Goal: Task Accomplishment & Management: Use online tool/utility

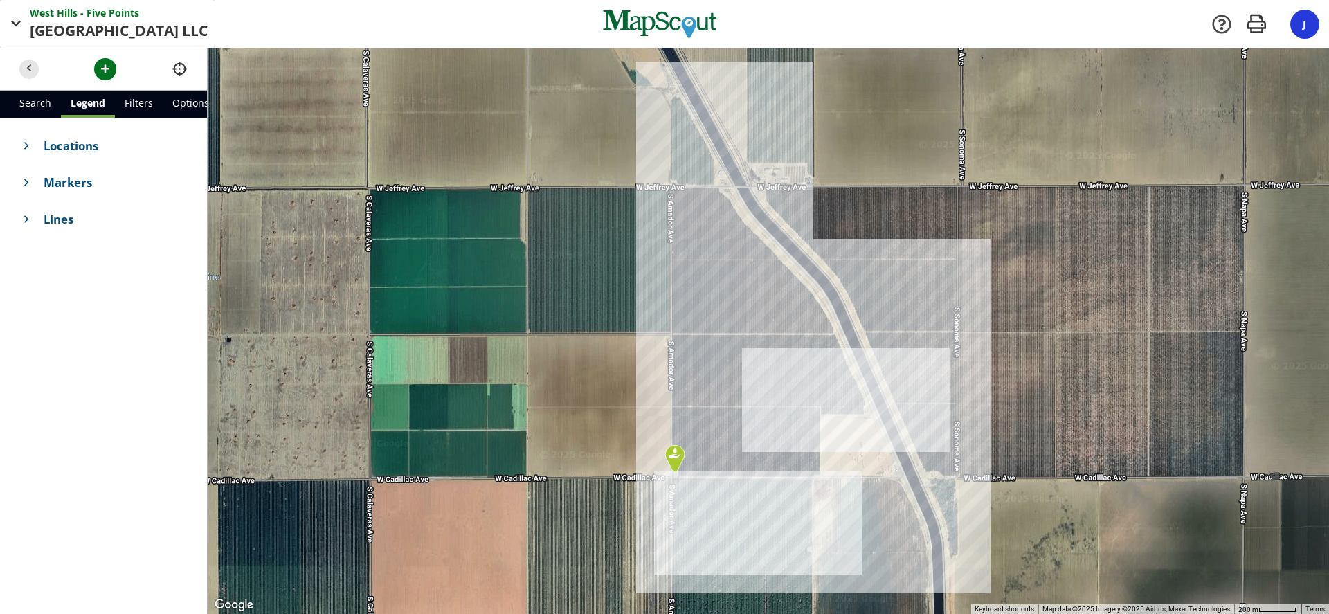
click at [28, 28] on button "[GEOGRAPHIC_DATA] - Five Points Points Oderj Ranch LLC LLC" at bounding box center [107, 24] width 215 height 48
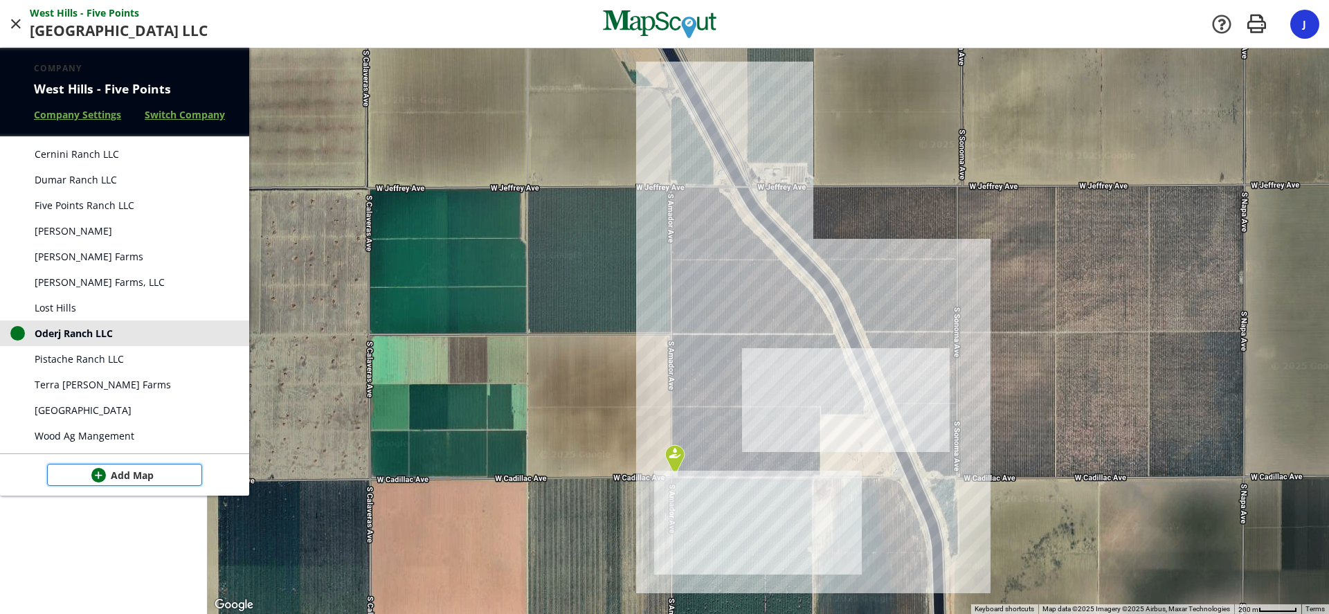
click at [123, 471] on span "Add Map" at bounding box center [132, 475] width 43 height 15
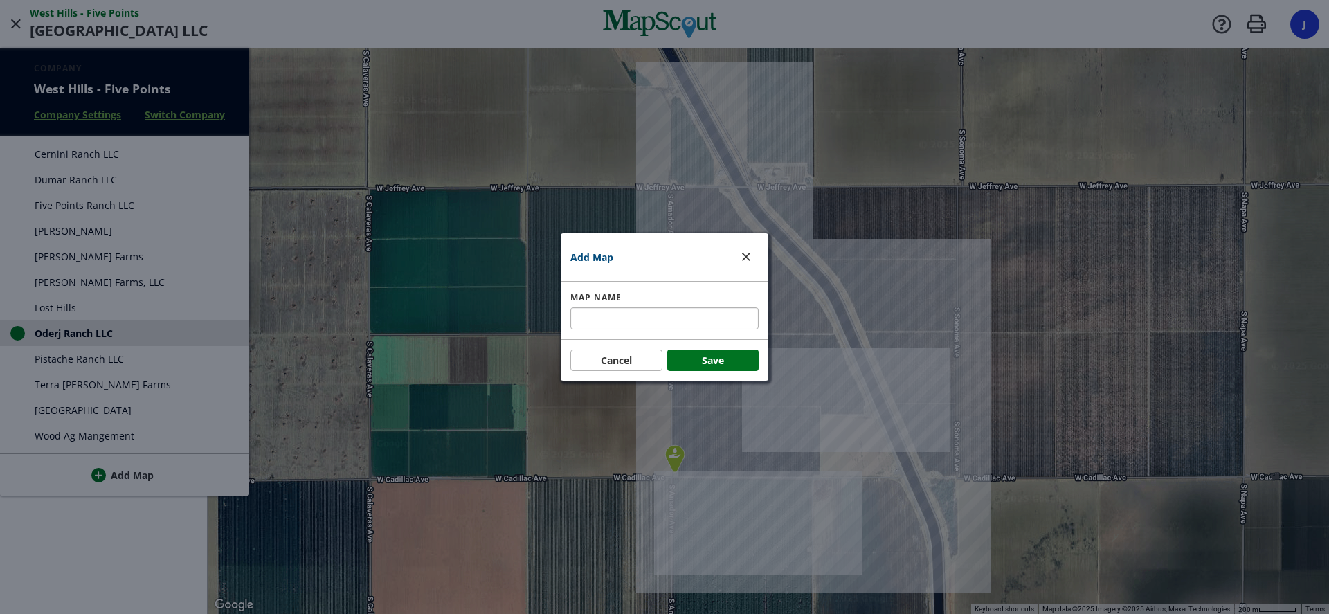
click at [600, 308] on div "Map Name" at bounding box center [664, 310] width 188 height 38
click at [601, 318] on input "text" at bounding box center [664, 318] width 188 height 22
type input "Elder Ranch"
click at [704, 355] on button "Save" at bounding box center [713, 361] width 92 height 22
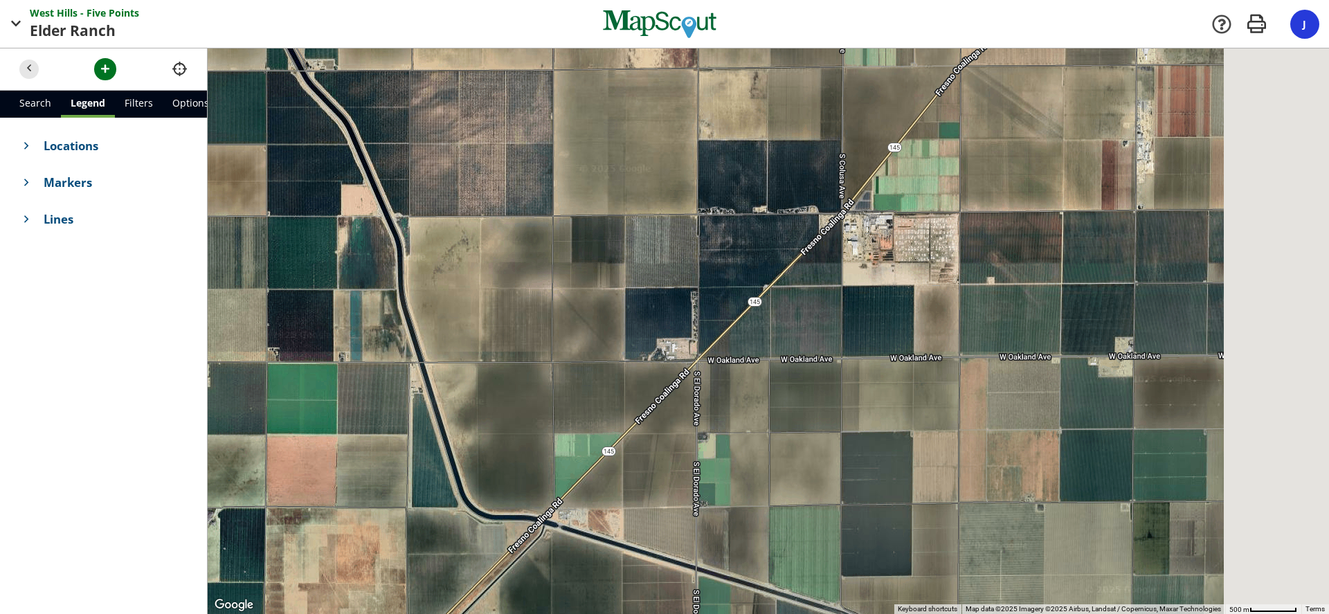
drag, startPoint x: 992, startPoint y: 444, endPoint x: 530, endPoint y: 193, distance: 525.3
click at [530, 193] on div at bounding box center [768, 331] width 1121 height 566
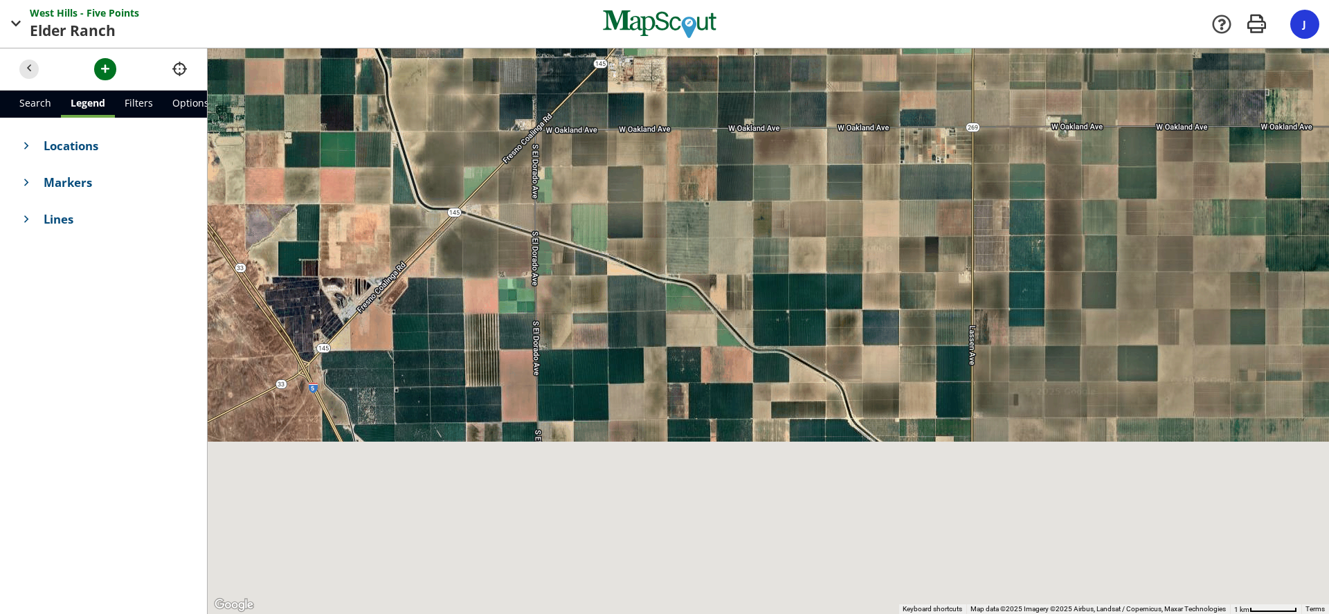
drag, startPoint x: 793, startPoint y: 439, endPoint x: 582, endPoint y: 183, distance: 331.9
click at [582, 183] on div at bounding box center [768, 331] width 1121 height 566
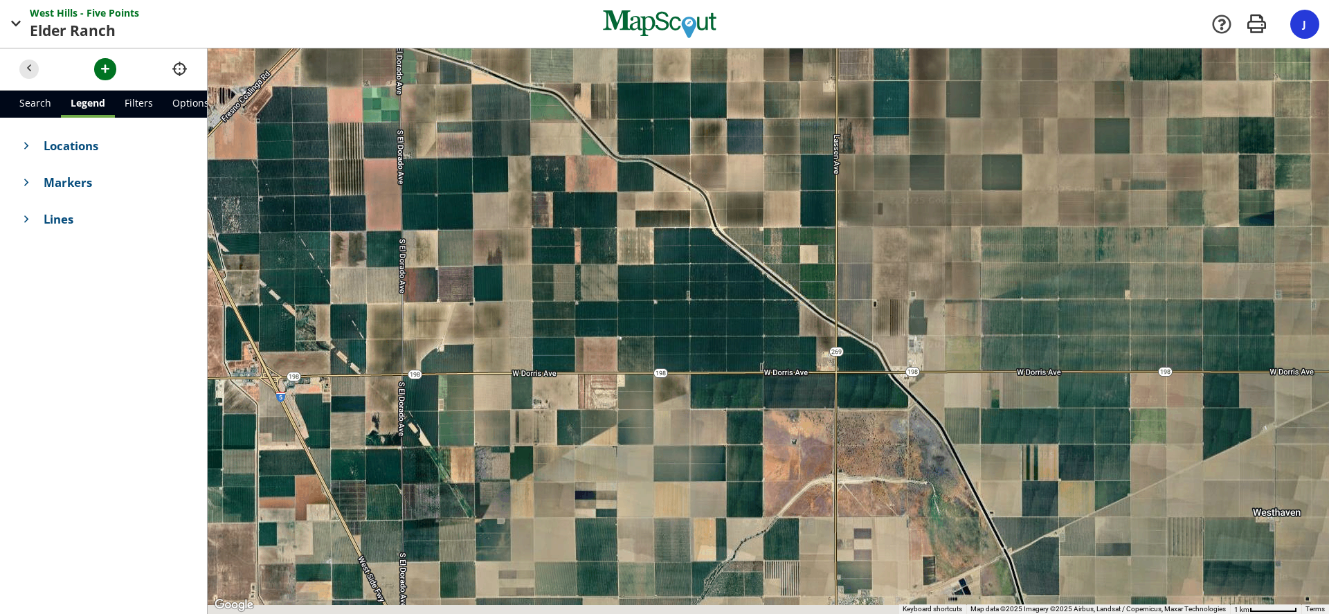
drag, startPoint x: 671, startPoint y: 322, endPoint x: 544, endPoint y: 130, distance: 230.2
click at [544, 130] on div at bounding box center [768, 331] width 1121 height 566
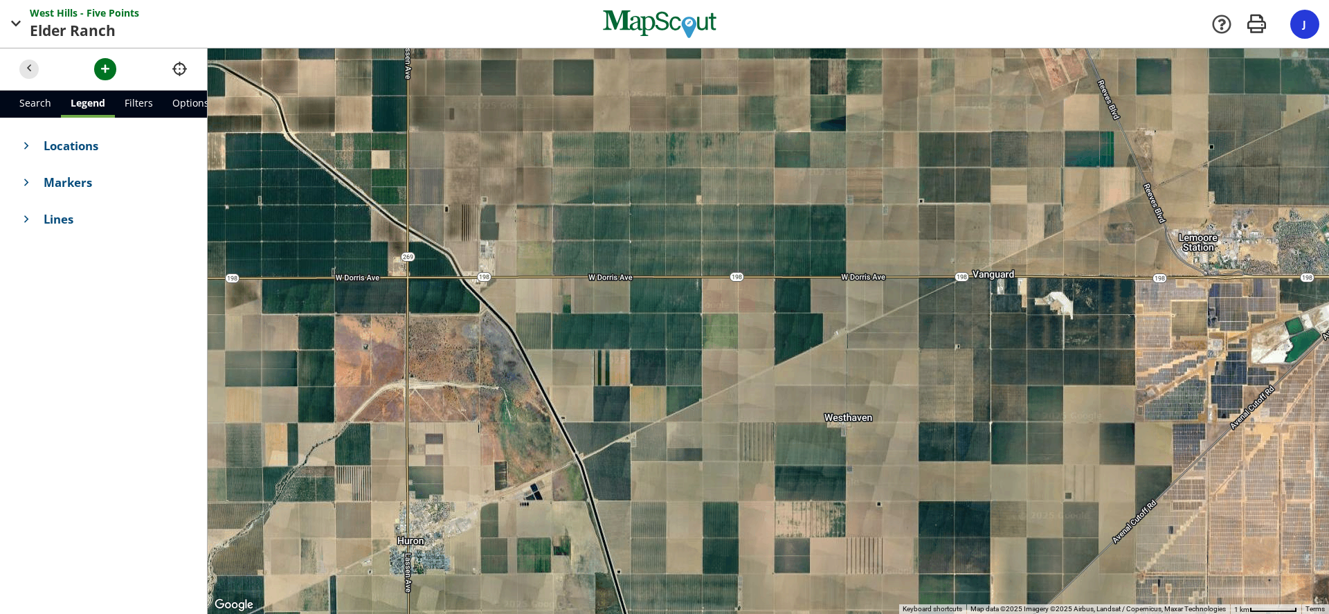
drag, startPoint x: 710, startPoint y: 400, endPoint x: 411, endPoint y: 440, distance: 301.6
click at [411, 440] on div at bounding box center [768, 331] width 1121 height 566
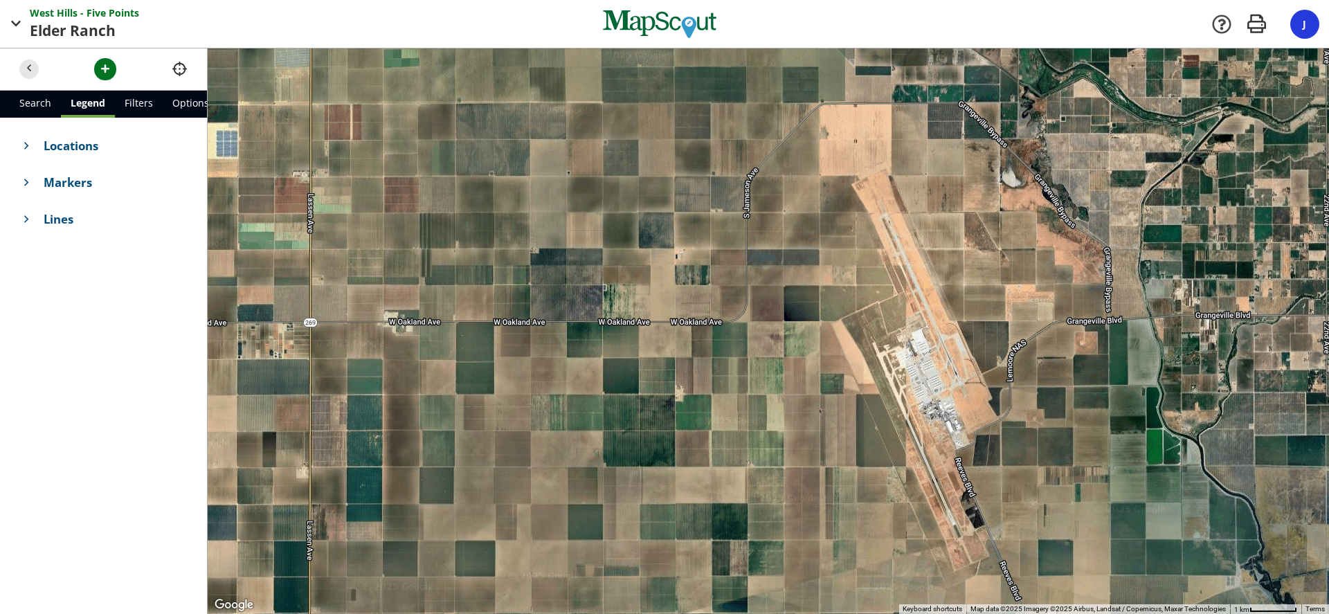
drag, startPoint x: 678, startPoint y: 161, endPoint x: 579, endPoint y: 645, distance: 494.5
click at [579, 613] on html "[GEOGRAPHIC_DATA] - Five Points Points Elder Ranch Ranch Company [GEOGRAPHIC_DA…" at bounding box center [664, 307] width 1329 height 614
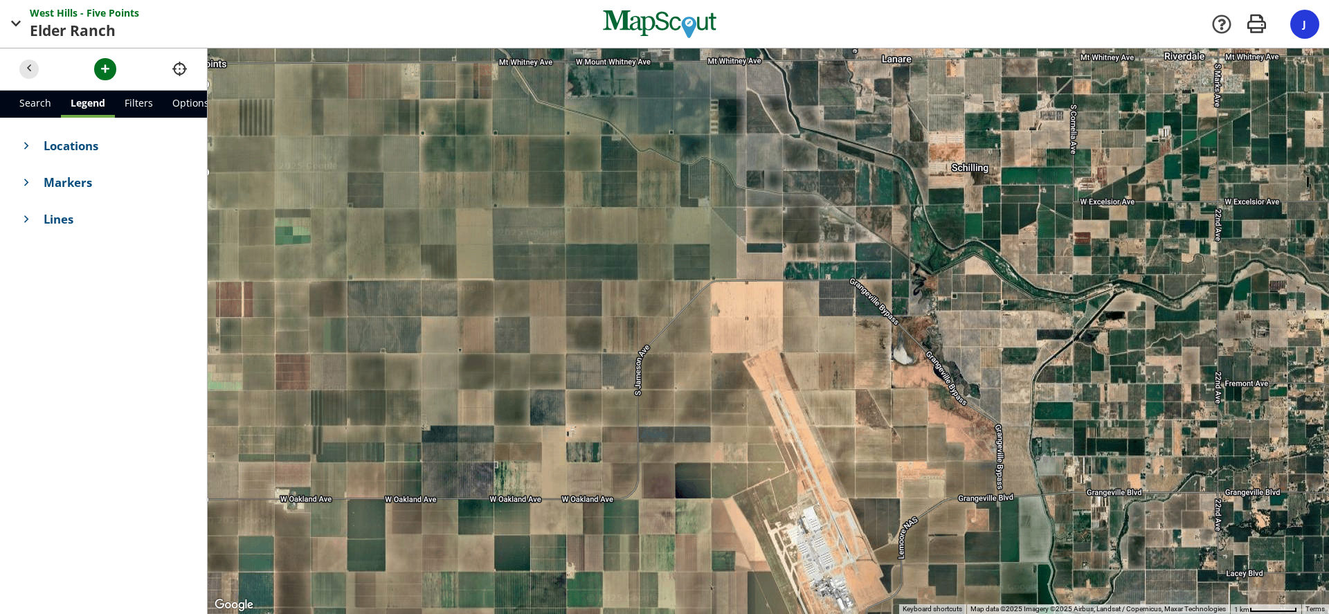
drag, startPoint x: 669, startPoint y: 453, endPoint x: 574, endPoint y: 526, distance: 120.4
click at [574, 526] on div at bounding box center [768, 331] width 1121 height 566
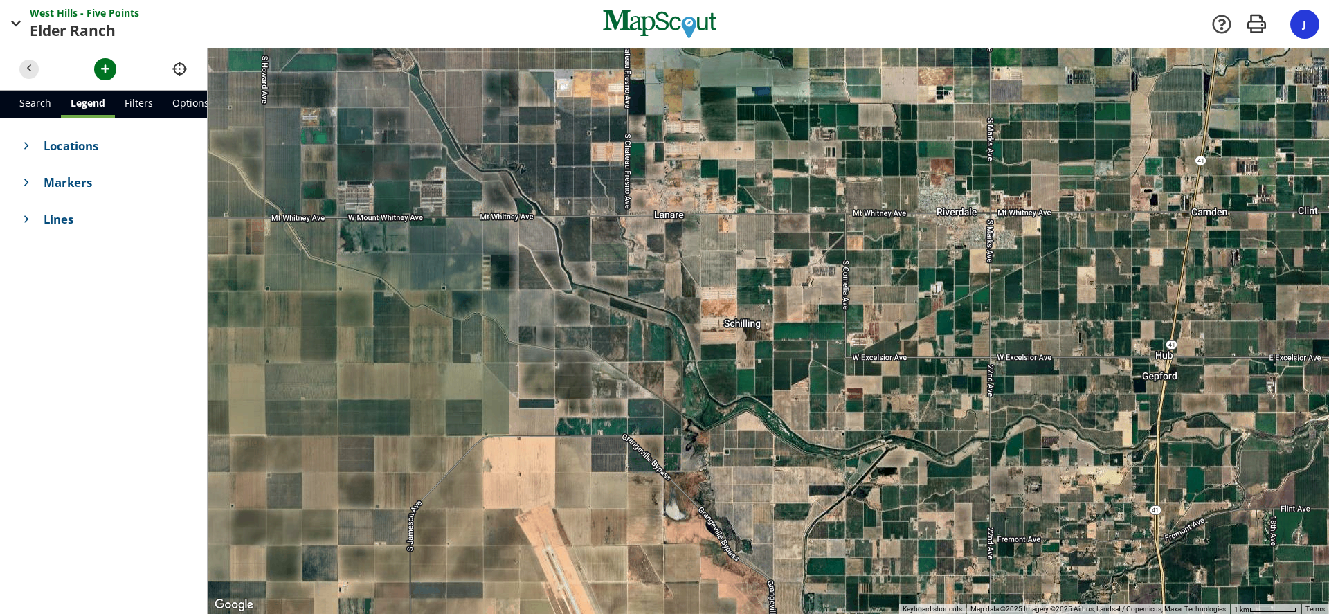
drag, startPoint x: 875, startPoint y: 327, endPoint x: 658, endPoint y: 474, distance: 261.7
click at [658, 474] on div at bounding box center [768, 331] width 1121 height 566
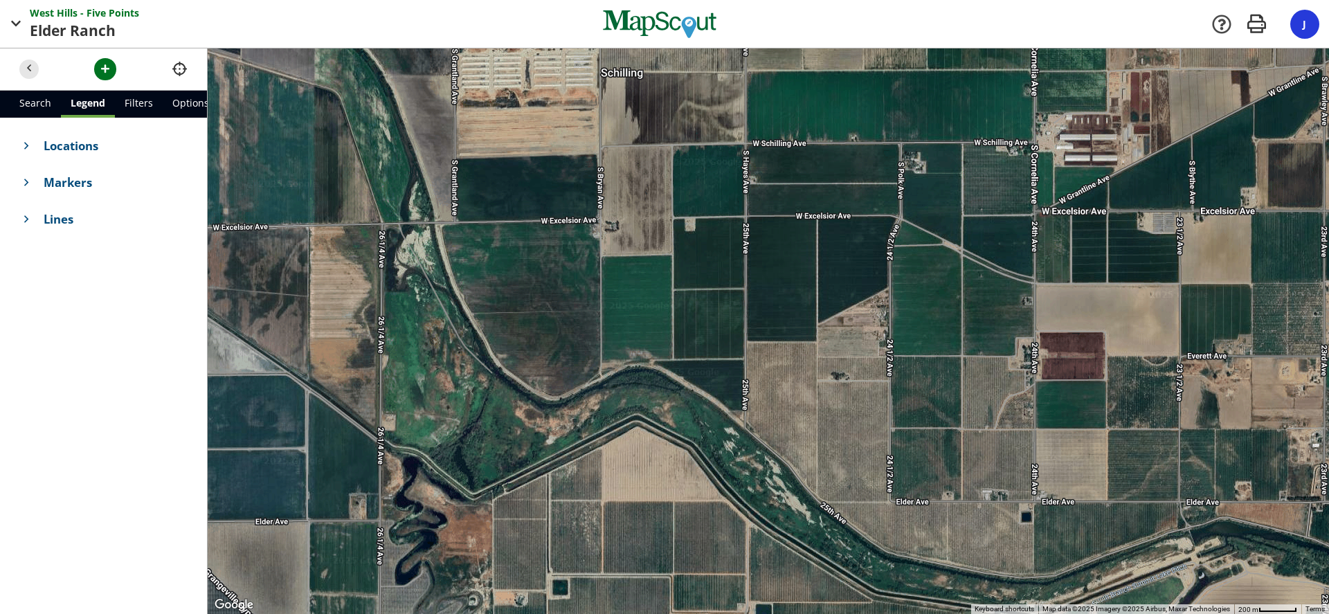
drag, startPoint x: 836, startPoint y: 429, endPoint x: 804, endPoint y: 276, distance: 156.4
click at [804, 276] on div at bounding box center [768, 331] width 1121 height 566
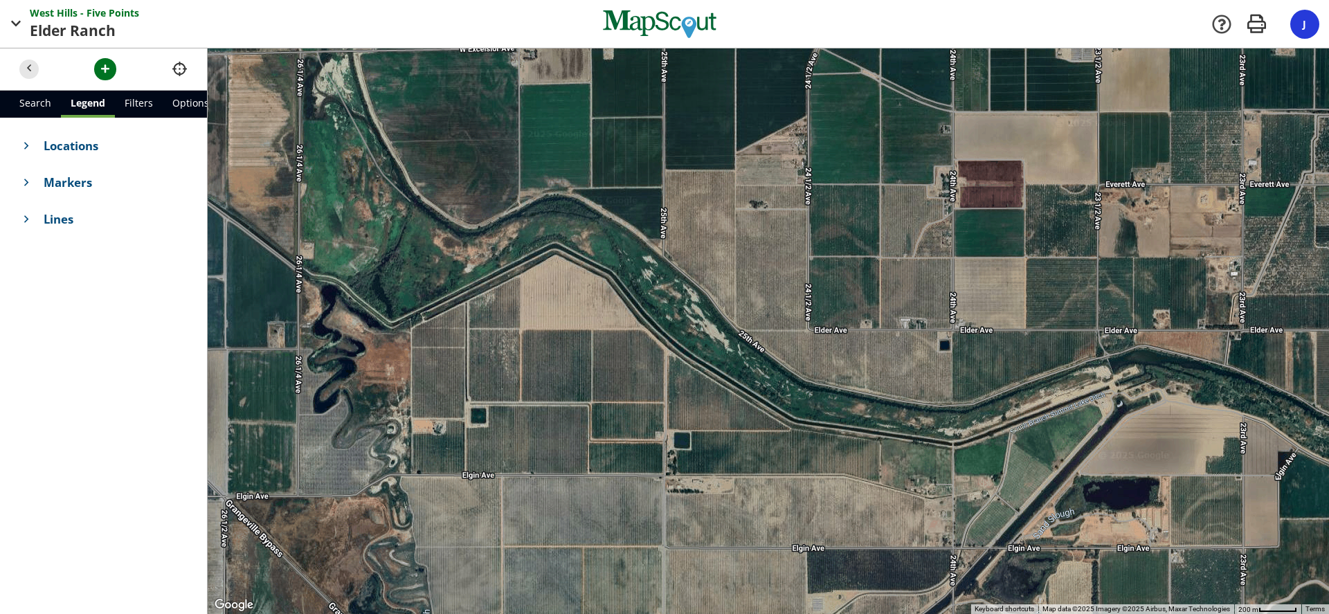
drag, startPoint x: 923, startPoint y: 493, endPoint x: 840, endPoint y: 318, distance: 193.5
click at [840, 318] on div at bounding box center [768, 331] width 1121 height 566
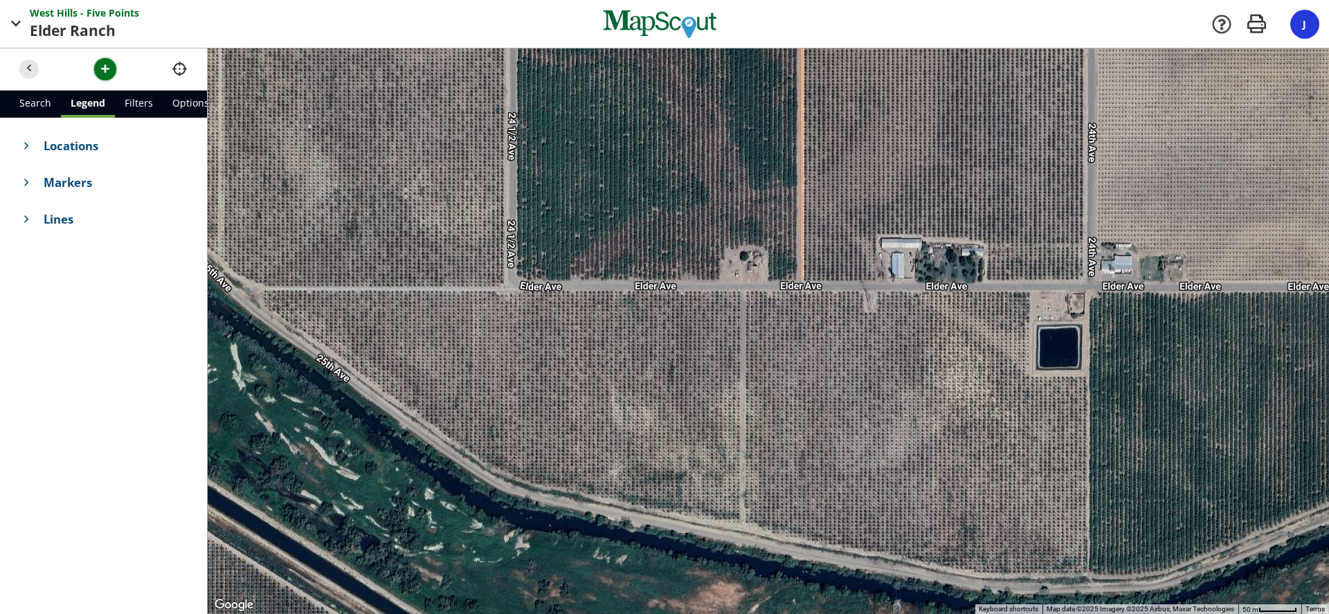
click at [107, 69] on span "button" at bounding box center [105, 69] width 15 height 15
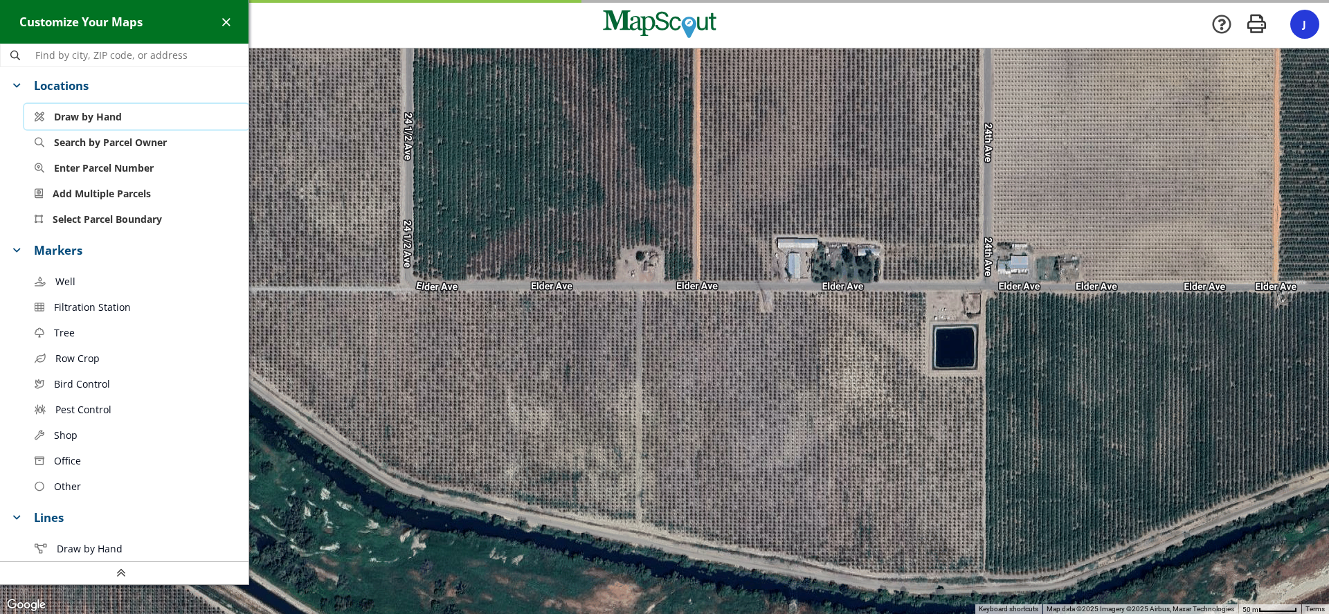
click at [96, 117] on span "Draw by Hand" at bounding box center [88, 116] width 68 height 15
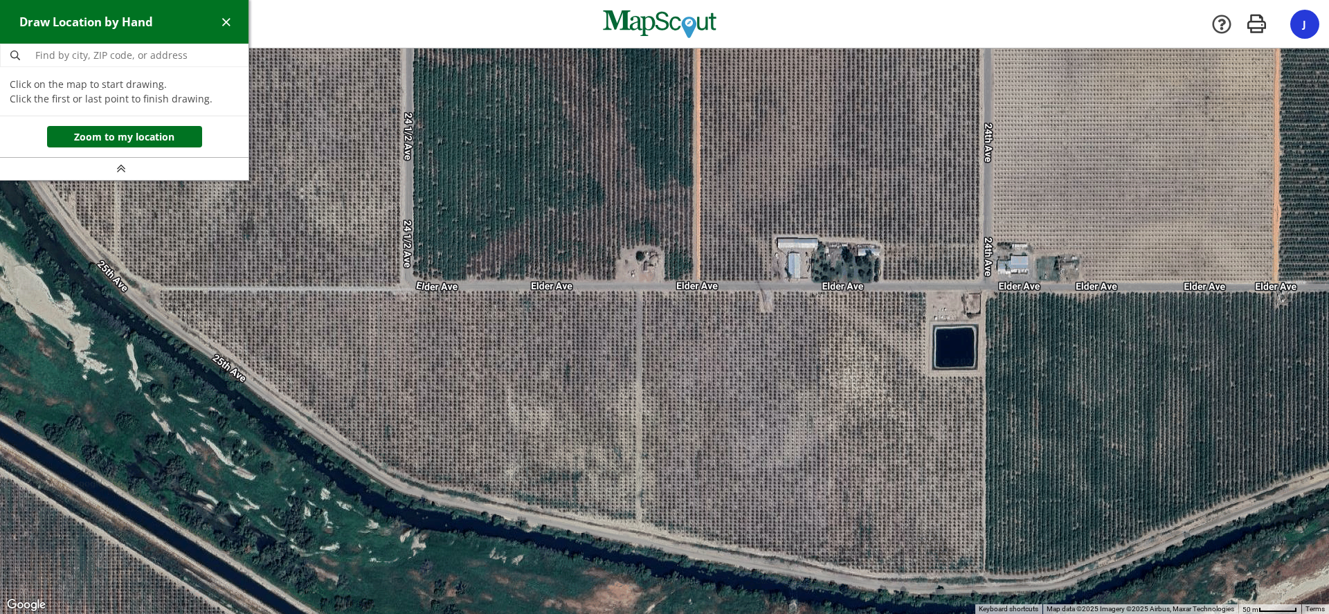
click at [925, 291] on div at bounding box center [664, 331] width 1329 height 566
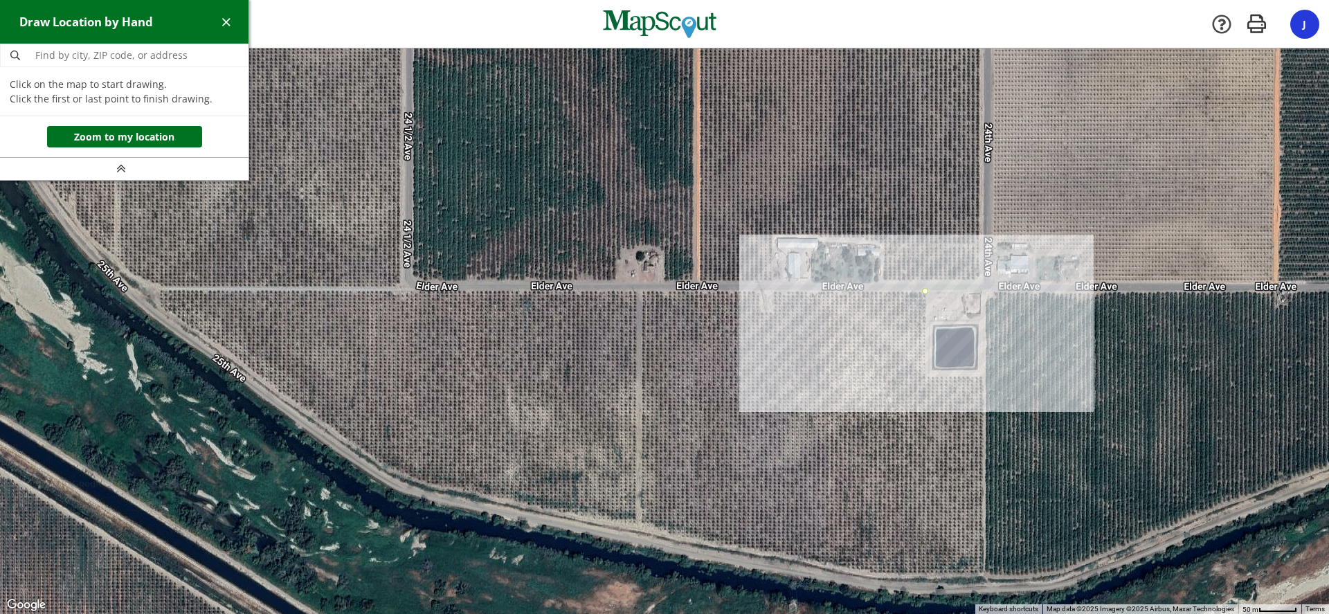
click at [982, 293] on div at bounding box center [664, 331] width 1329 height 566
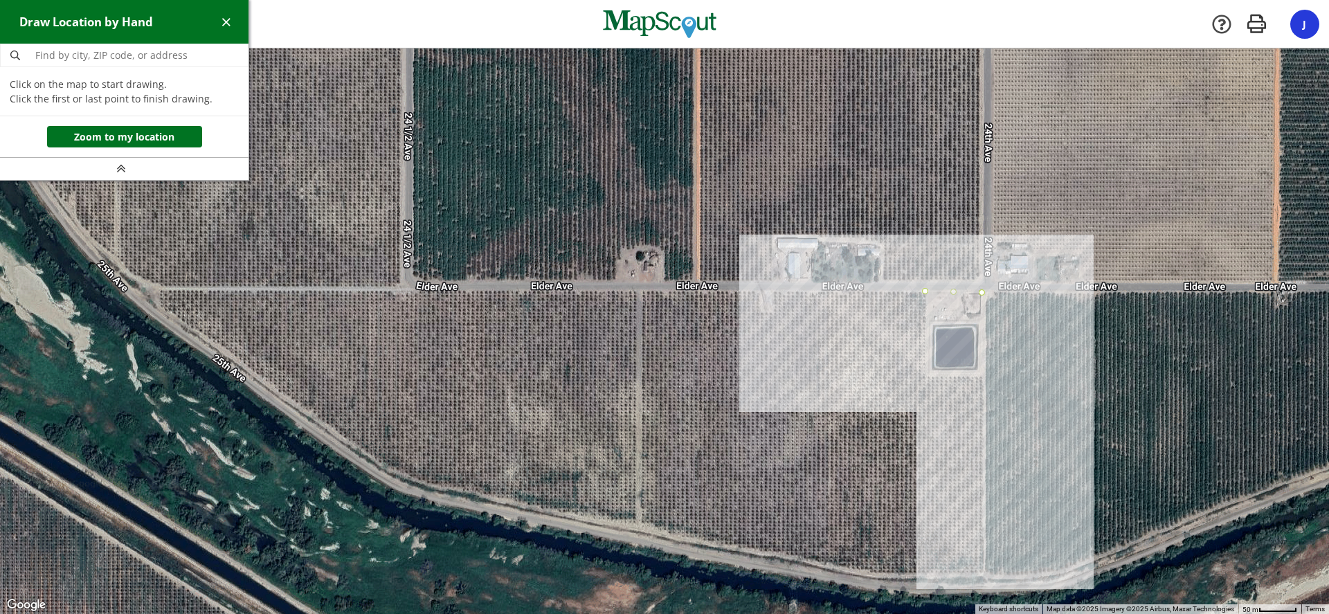
click at [983, 573] on div at bounding box center [664, 331] width 1329 height 566
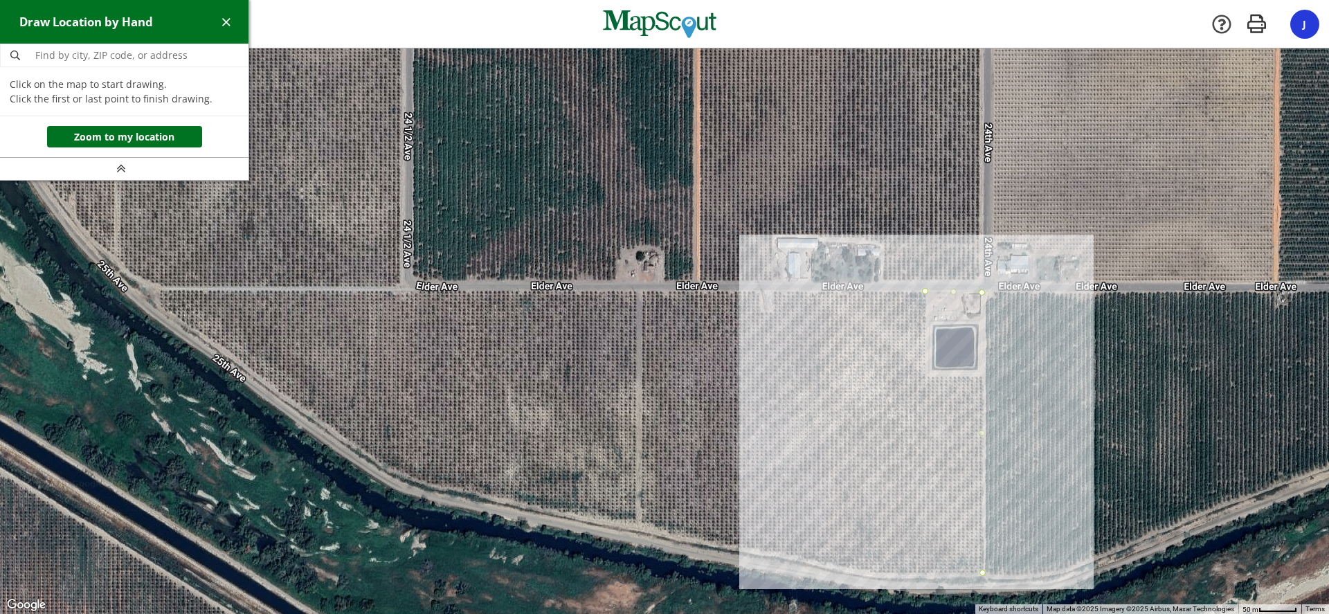
drag, startPoint x: 914, startPoint y: 577, endPoint x: 900, endPoint y: 575, distance: 14.1
click at [913, 577] on div at bounding box center [664, 331] width 1329 height 566
click at [867, 570] on div at bounding box center [664, 331] width 1329 height 566
click at [811, 560] on div at bounding box center [664, 331] width 1329 height 566
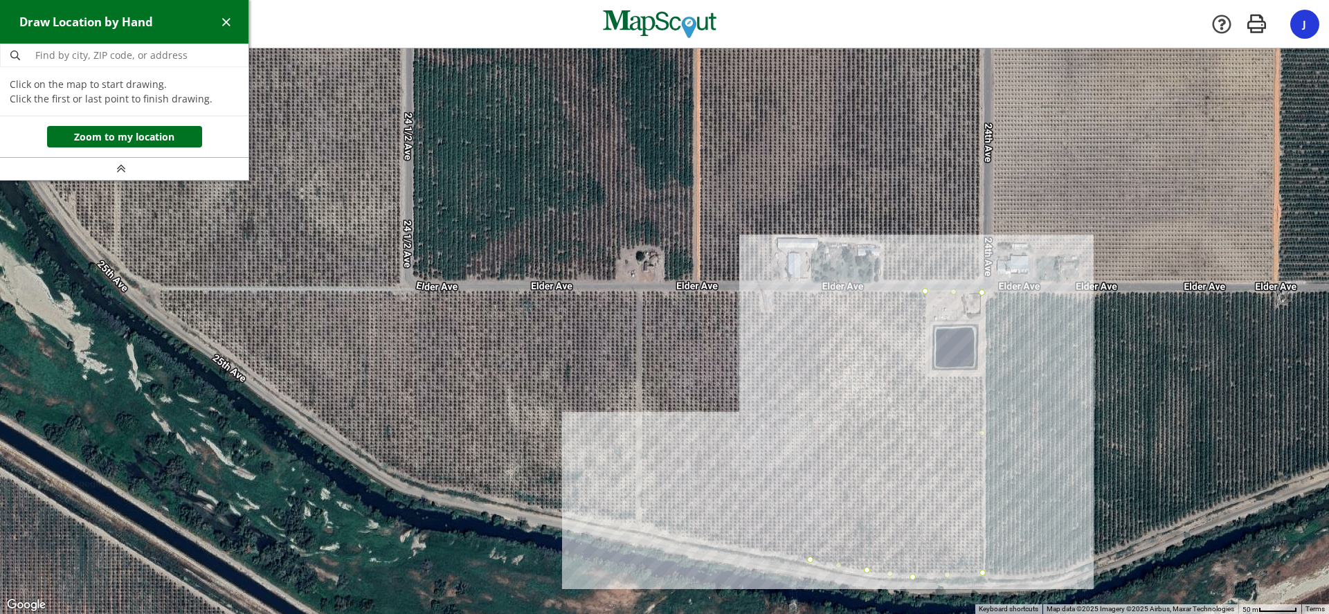
drag, startPoint x: 747, startPoint y: 550, endPoint x: 733, endPoint y: 547, distance: 14.3
click at [745, 550] on div at bounding box center [664, 331] width 1329 height 566
click at [699, 539] on div at bounding box center [664, 331] width 1329 height 566
click at [656, 530] on div at bounding box center [664, 331] width 1329 height 566
click at [639, 521] on div at bounding box center [664, 331] width 1329 height 566
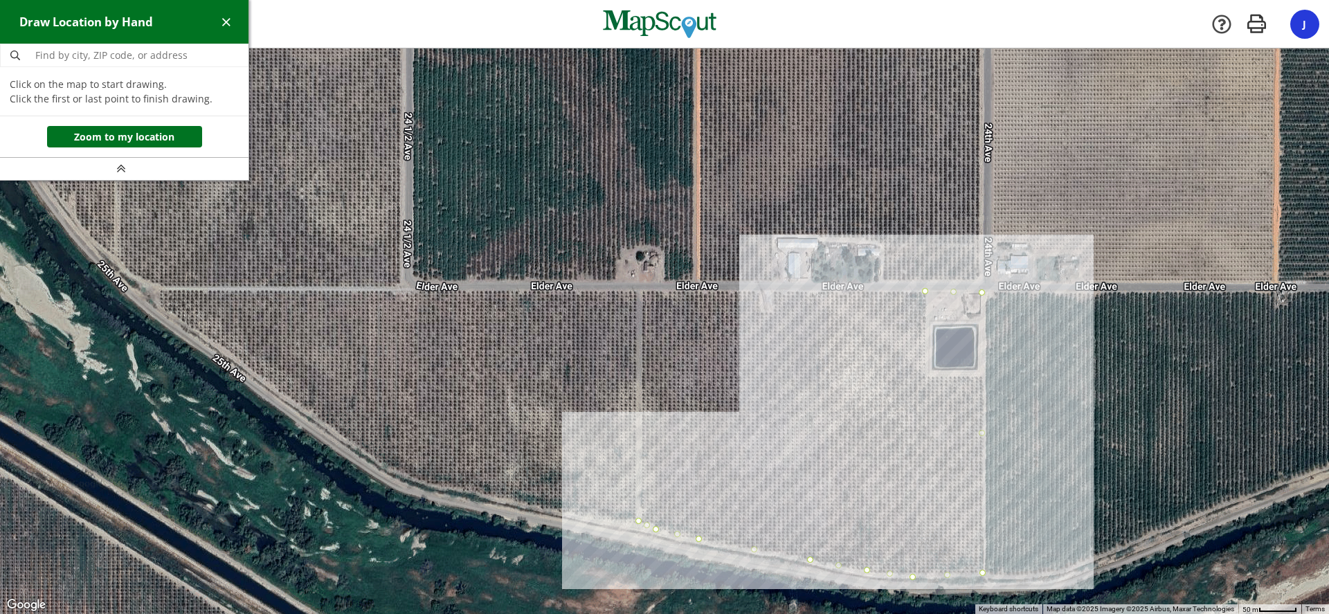
click at [607, 521] on div at bounding box center [664, 331] width 1329 height 566
click at [580, 516] on div at bounding box center [664, 331] width 1329 height 566
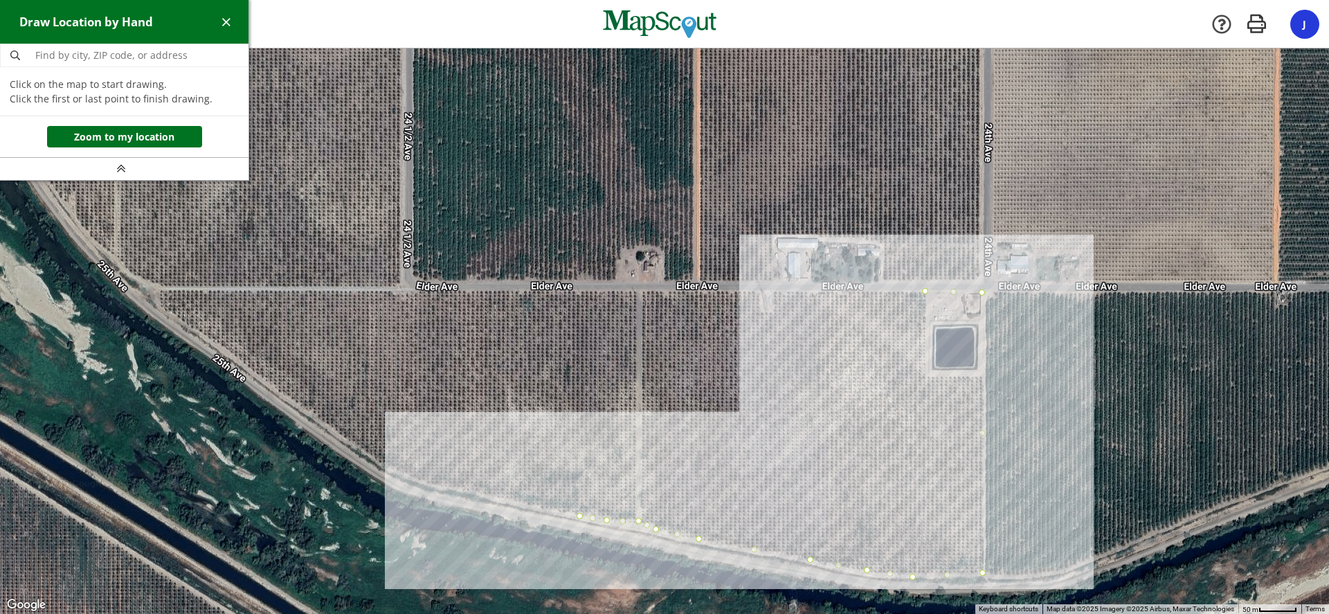
drag, startPoint x: 502, startPoint y: 500, endPoint x: 494, endPoint y: 498, distance: 8.1
click at [501, 500] on div at bounding box center [664, 331] width 1329 height 566
click at [473, 493] on div at bounding box center [664, 331] width 1329 height 566
click at [454, 489] on div at bounding box center [664, 331] width 1329 height 566
drag, startPoint x: 437, startPoint y: 487, endPoint x: 431, endPoint y: 485, distance: 7.1
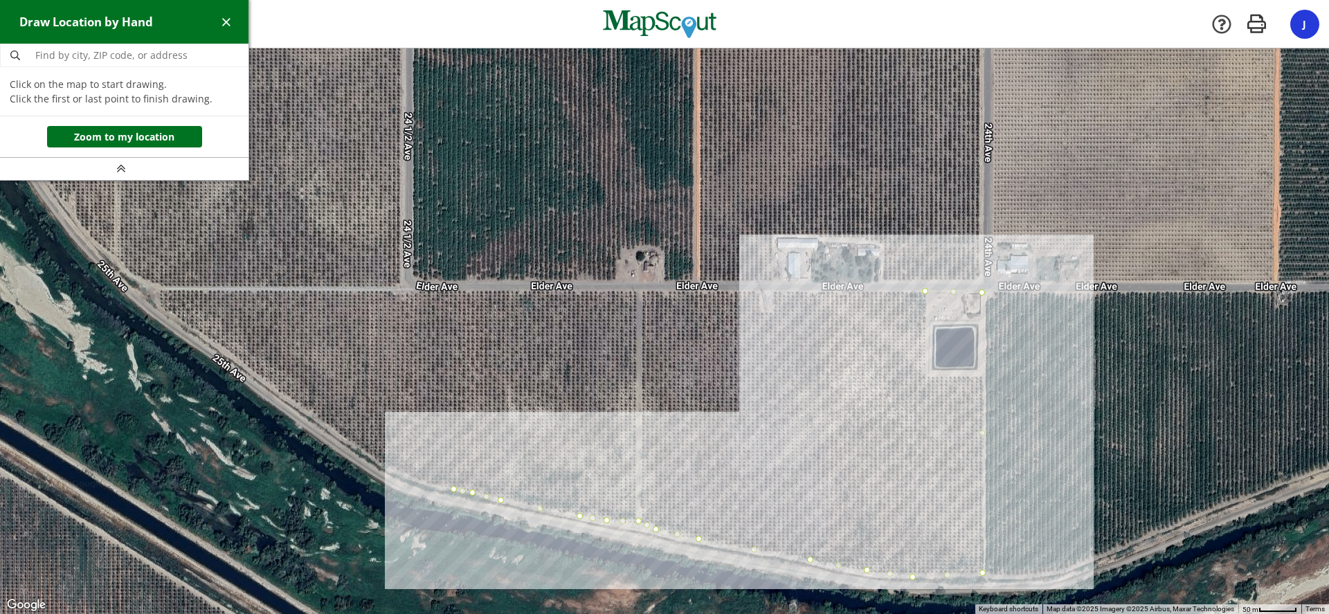
click at [435, 486] on div at bounding box center [664, 331] width 1329 height 566
click at [418, 481] on div at bounding box center [664, 331] width 1329 height 566
click at [419, 483] on div at bounding box center [664, 331] width 1329 height 566
click at [396, 471] on div at bounding box center [664, 331] width 1329 height 566
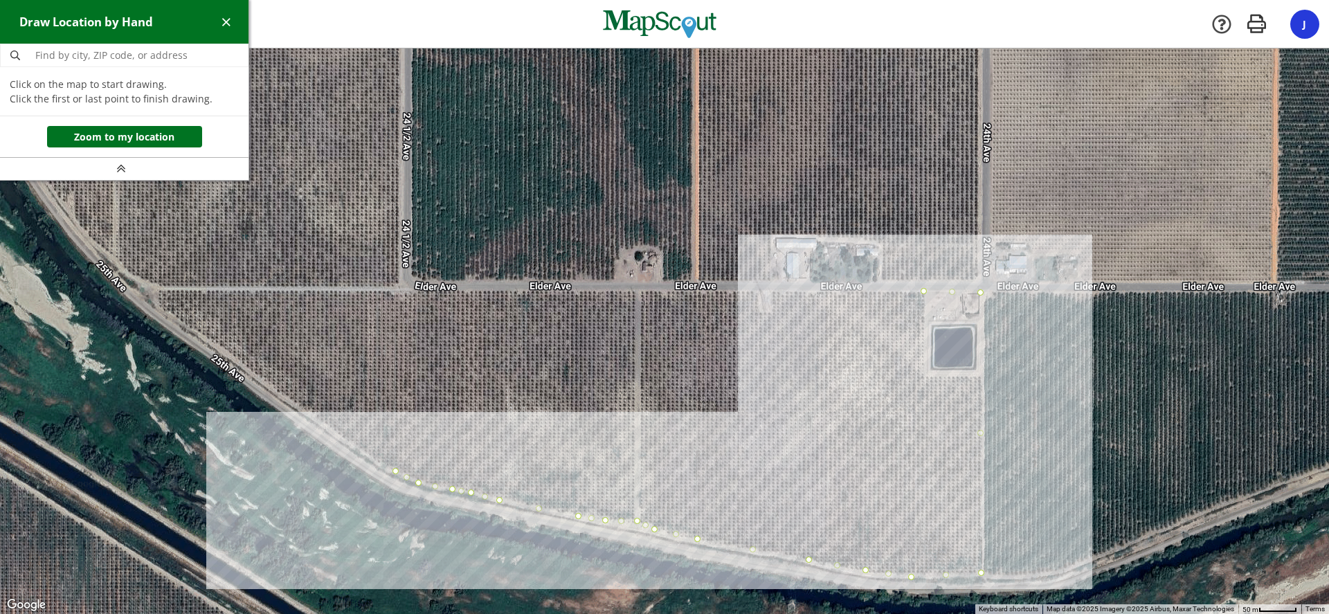
drag, startPoint x: 372, startPoint y: 459, endPoint x: 363, endPoint y: 455, distance: 9.0
click at [371, 459] on div at bounding box center [664, 331] width 1329 height 566
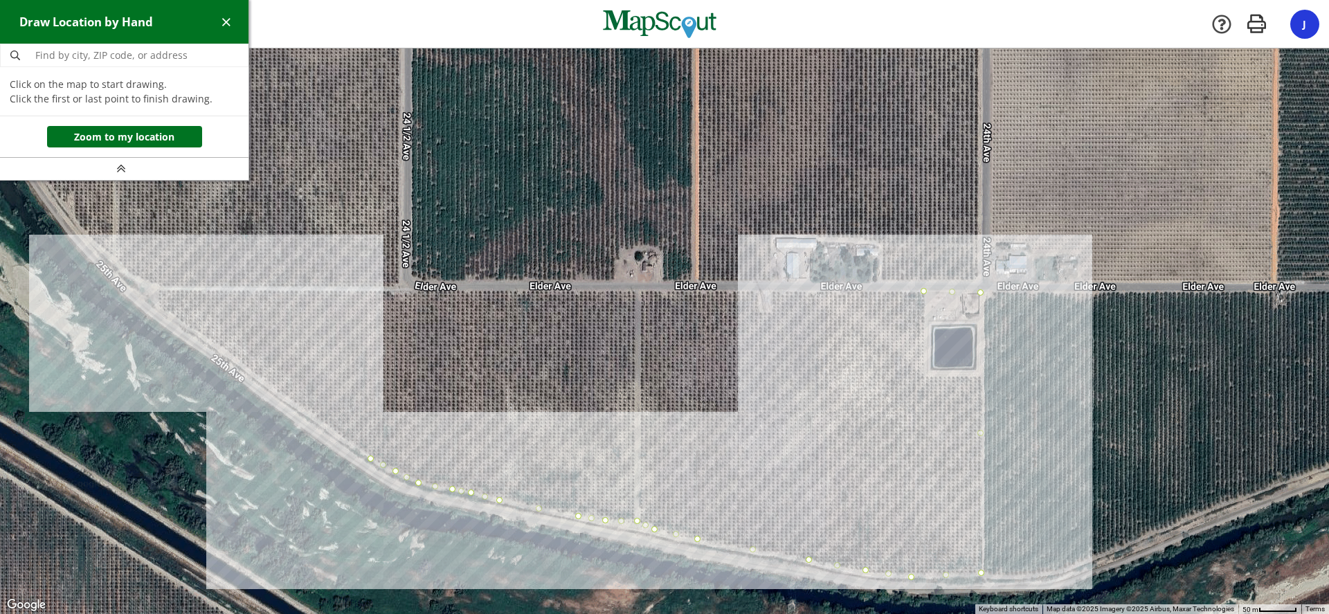
click at [156, 302] on div at bounding box center [664, 331] width 1329 height 566
click at [155, 290] on div at bounding box center [664, 331] width 1329 height 566
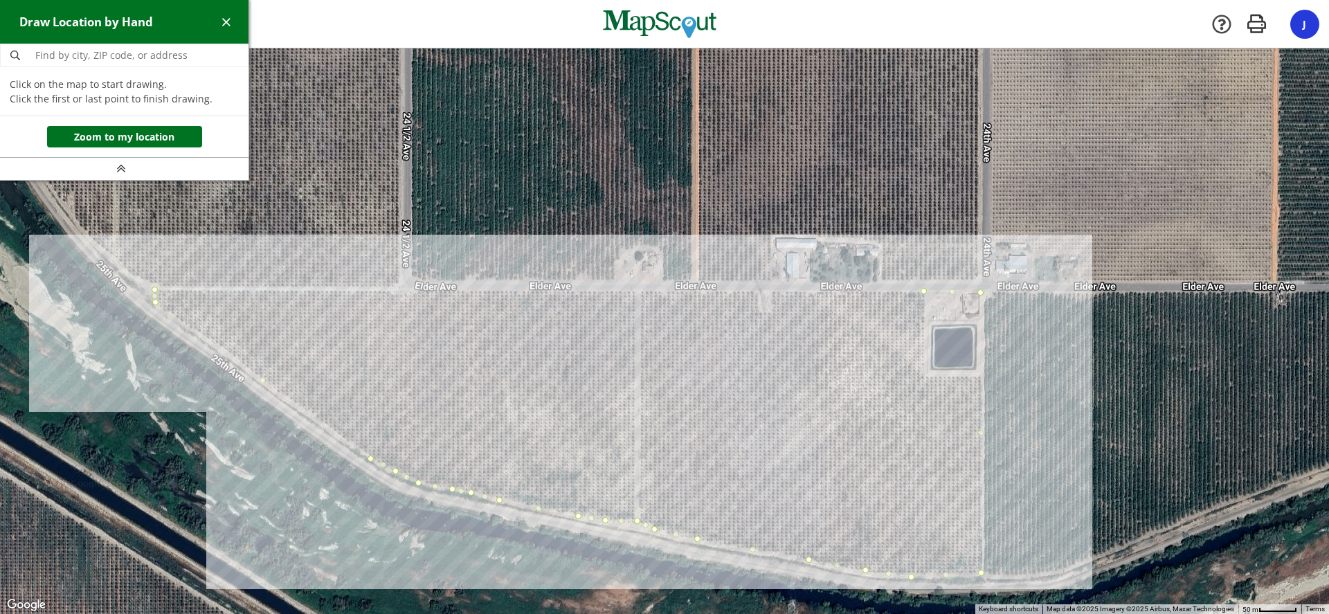
click at [929, 294] on div at bounding box center [664, 331] width 1329 height 566
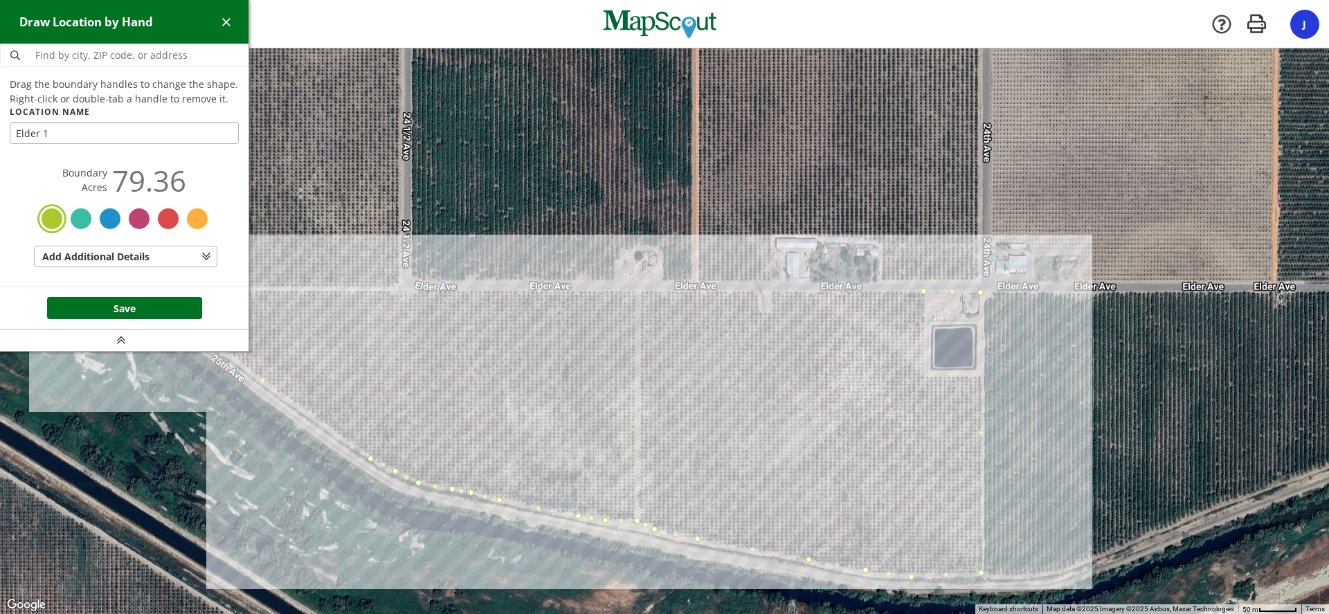
type input "Elder 1"
click at [133, 309] on button "Save" at bounding box center [124, 308] width 155 height 22
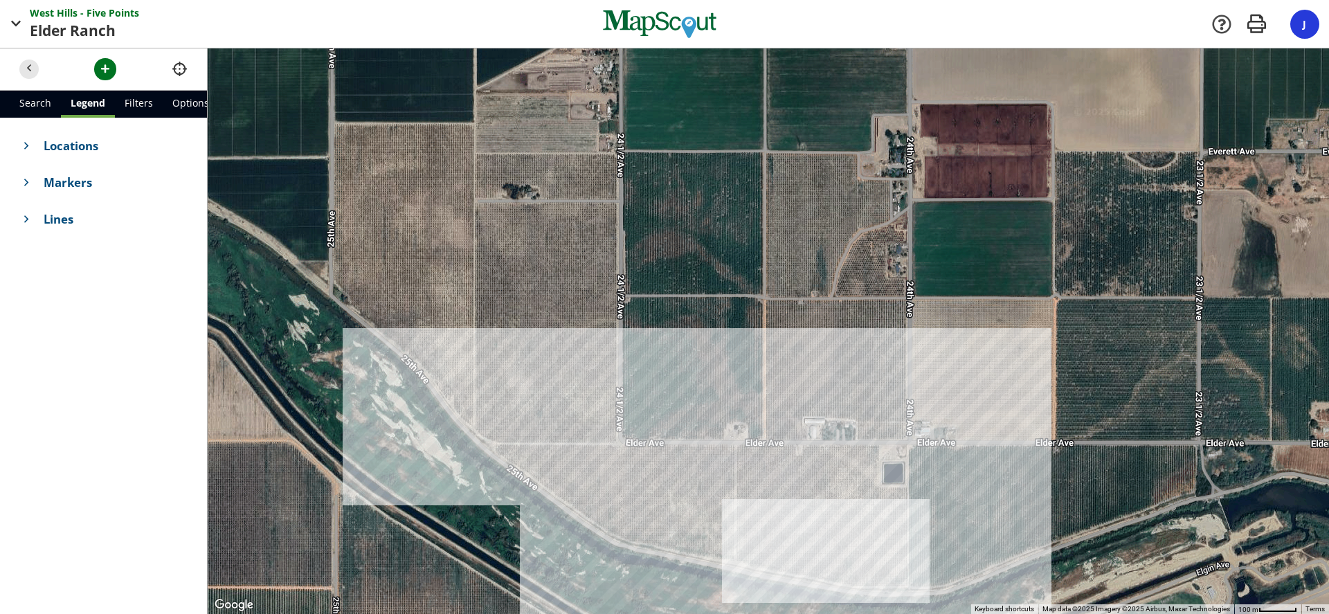
drag, startPoint x: 408, startPoint y: 255, endPoint x: 559, endPoint y: 406, distance: 212.4
click at [559, 406] on div at bounding box center [768, 331] width 1121 height 566
click at [105, 66] on span "button" at bounding box center [105, 69] width 15 height 15
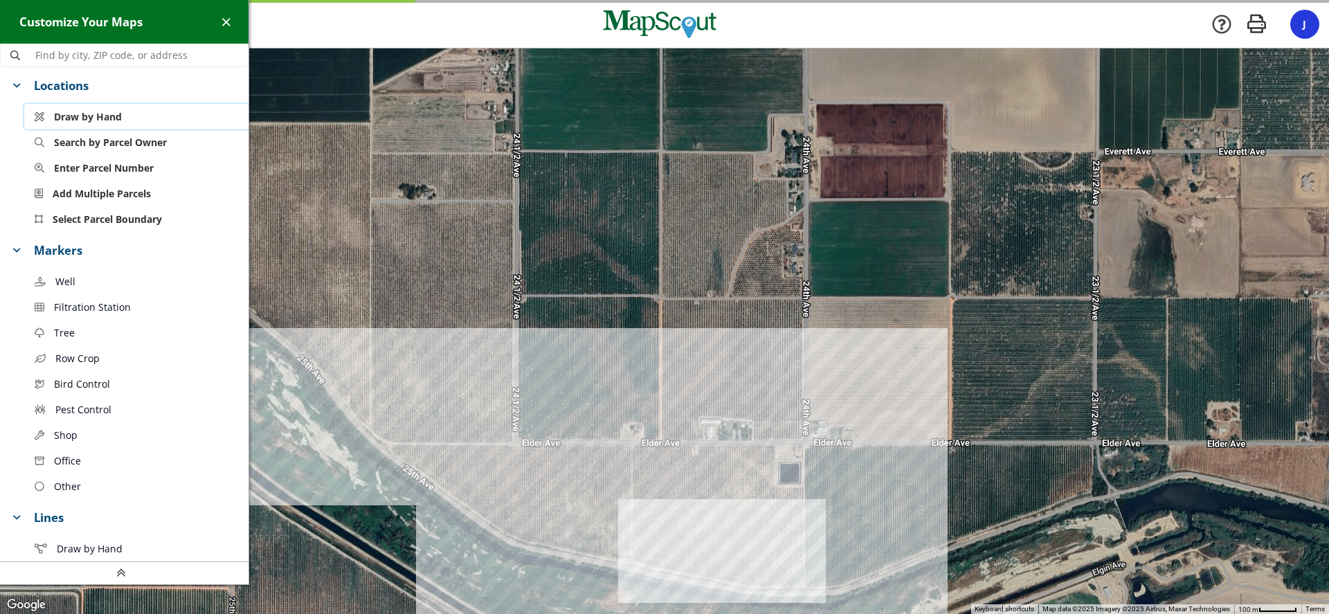
click at [89, 115] on span "Draw by Hand" at bounding box center [88, 116] width 68 height 15
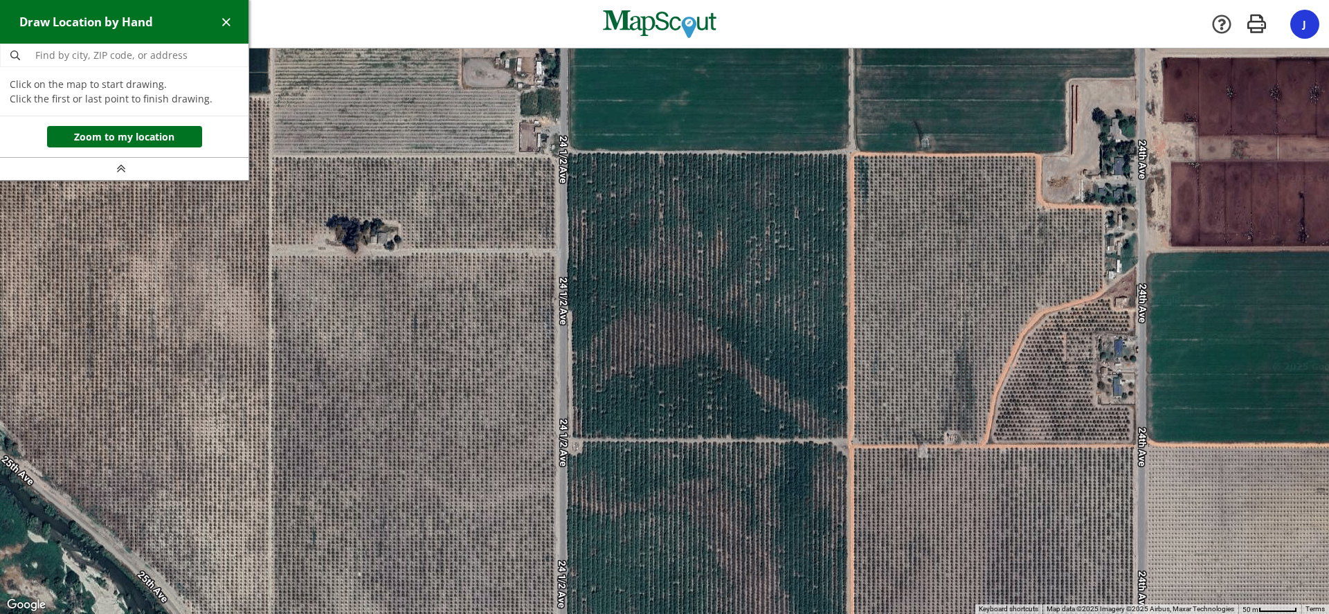
drag, startPoint x: 525, startPoint y: 160, endPoint x: 507, endPoint y: 248, distance: 89.6
click at [506, 256] on div at bounding box center [664, 332] width 1329 height 566
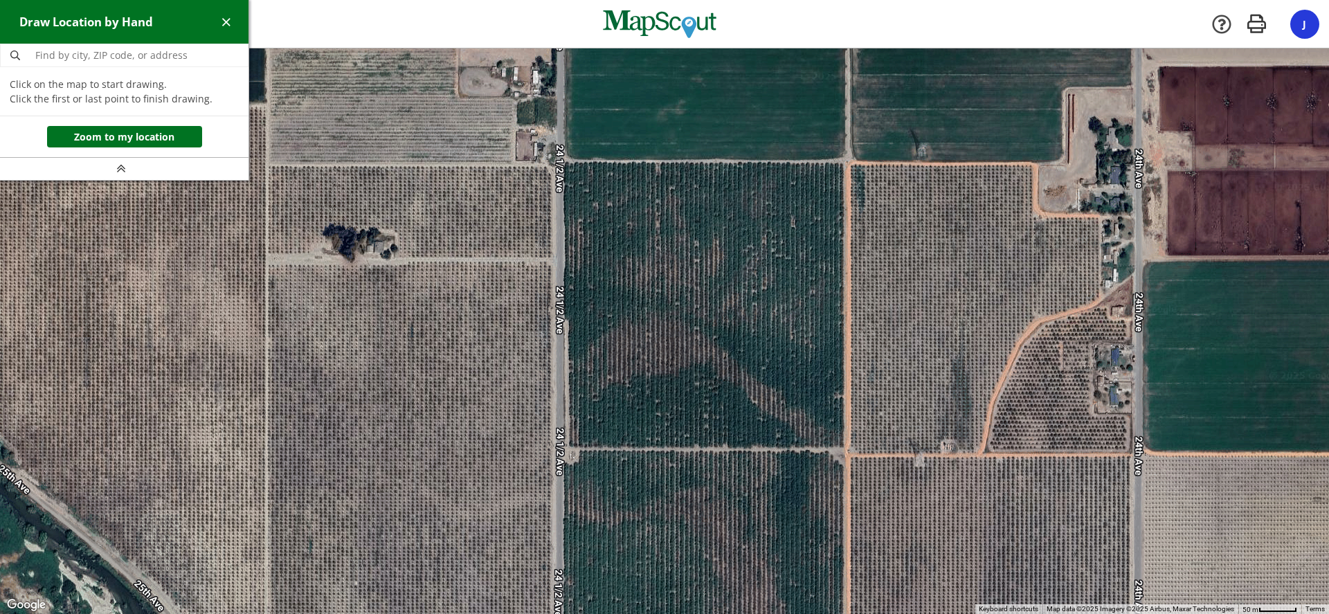
click at [552, 166] on div at bounding box center [664, 332] width 1329 height 566
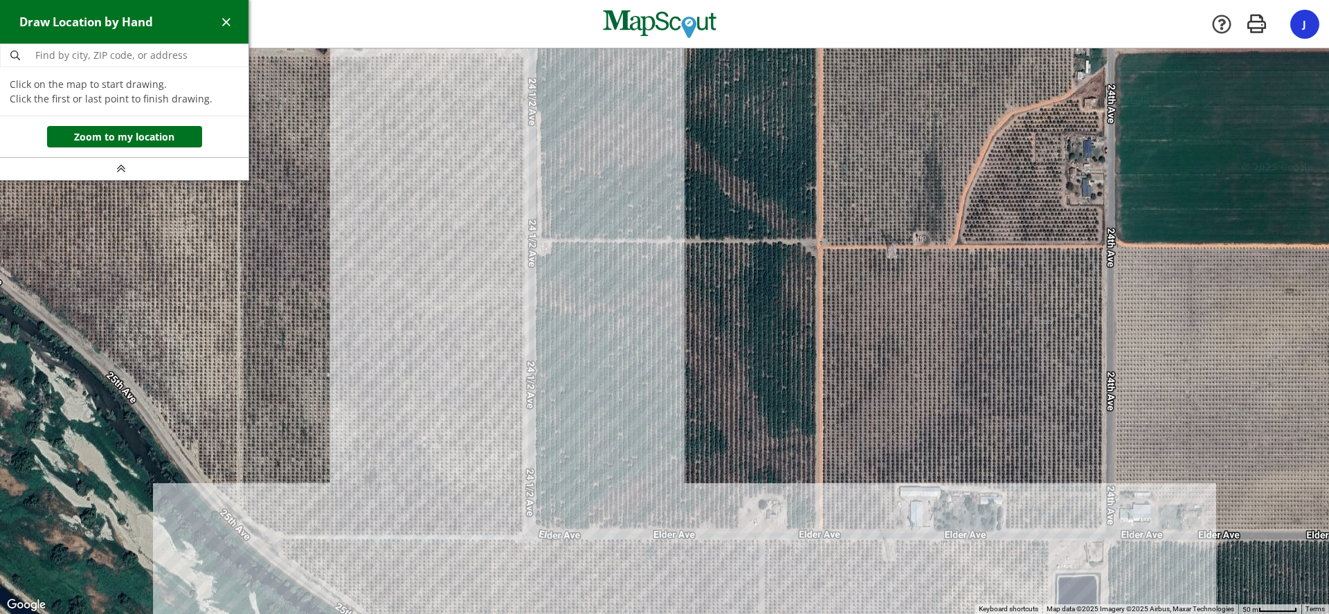
drag, startPoint x: 531, startPoint y: 512, endPoint x: 503, endPoint y: 271, distance: 242.5
click at [503, 271] on div at bounding box center [664, 332] width 1329 height 566
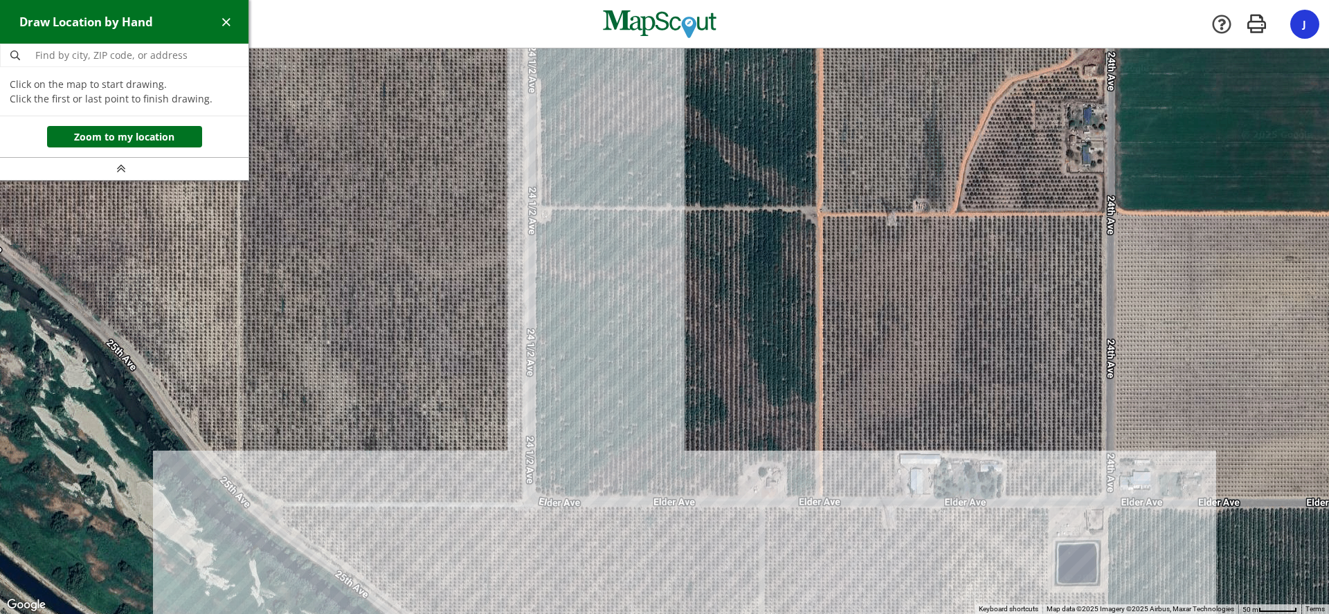
click at [522, 505] on div at bounding box center [664, 331] width 1329 height 566
click at [283, 503] on div at bounding box center [664, 331] width 1329 height 566
click at [260, 494] on div at bounding box center [664, 331] width 1329 height 566
click at [240, 478] on div at bounding box center [664, 331] width 1329 height 566
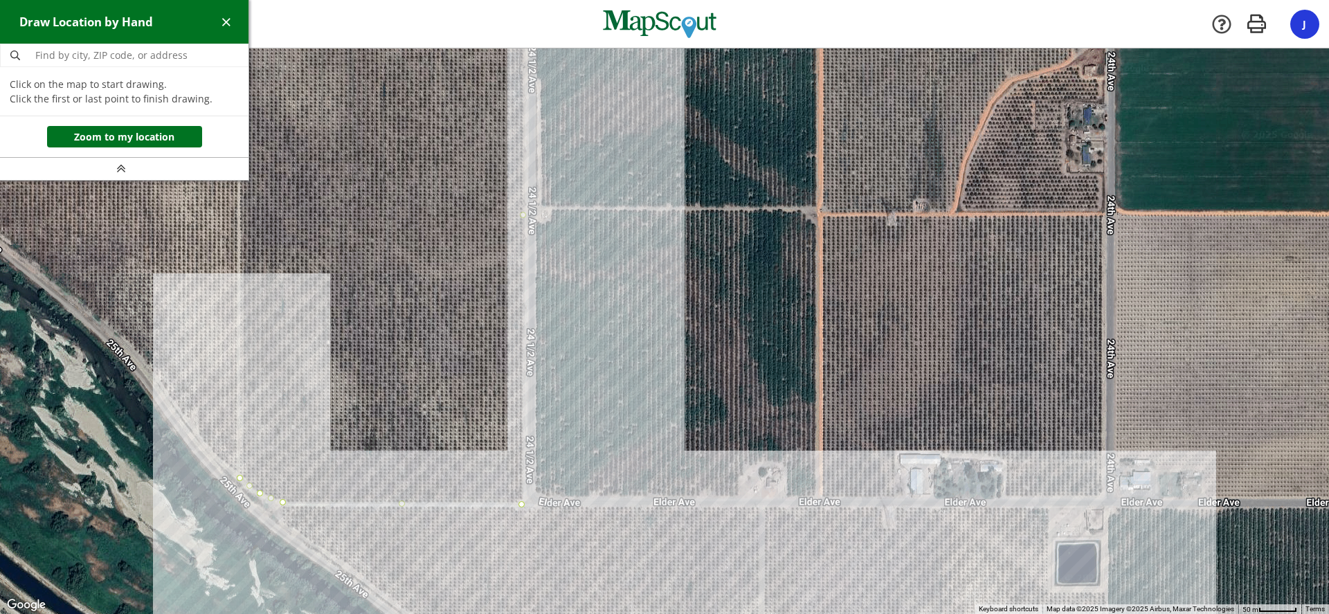
click at [206, 449] on div at bounding box center [664, 331] width 1329 height 566
click at [182, 408] on div at bounding box center [664, 331] width 1329 height 566
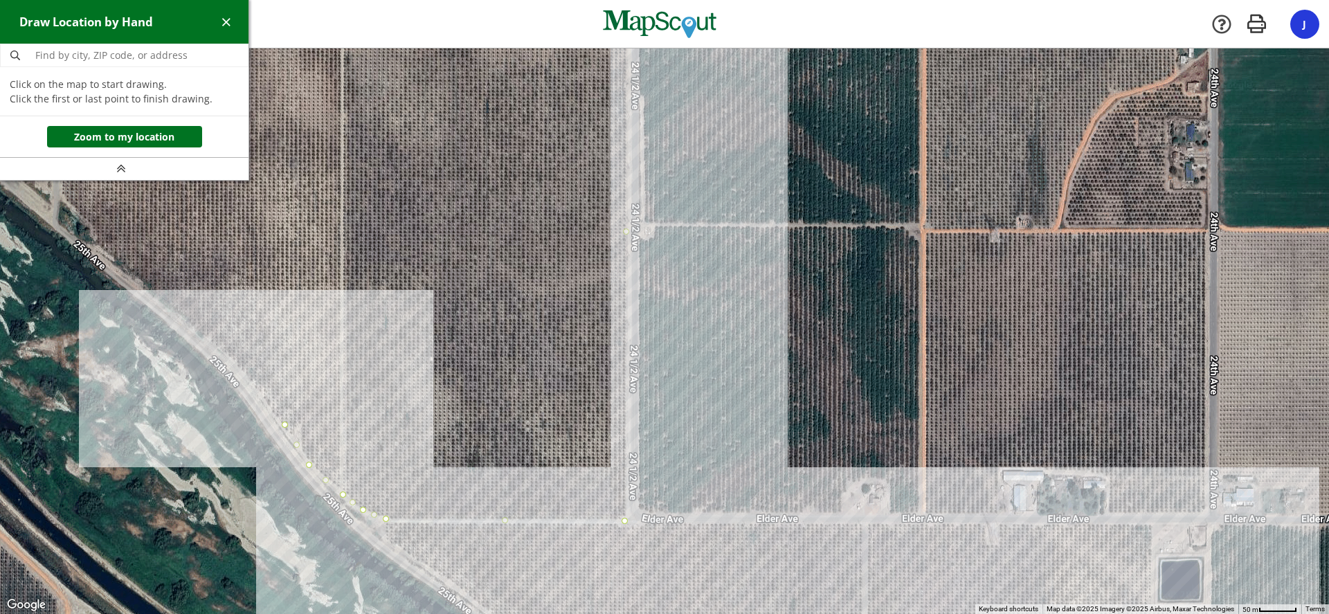
drag, startPoint x: 156, startPoint y: 356, endPoint x: 261, endPoint y: 373, distance: 106.5
click at [261, 373] on div at bounding box center [664, 331] width 1329 height 566
click at [243, 377] on div at bounding box center [664, 331] width 1329 height 566
click at [232, 359] on div at bounding box center [664, 331] width 1329 height 566
click at [188, 323] on div at bounding box center [664, 331] width 1329 height 566
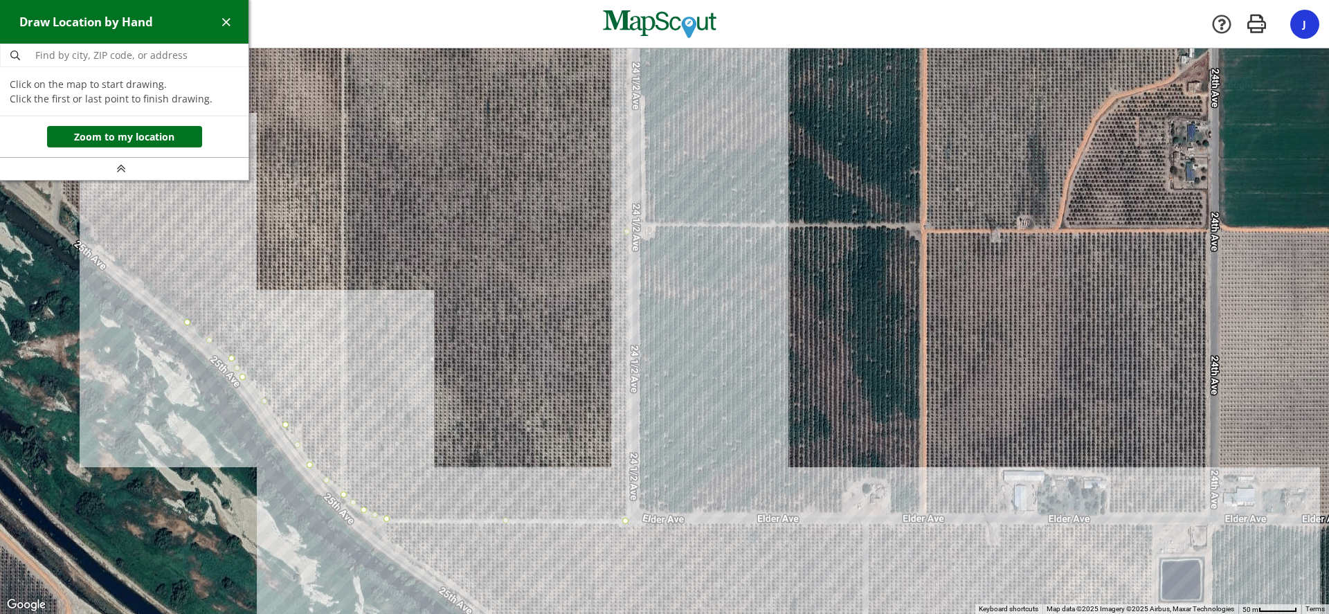
click at [150, 291] on div at bounding box center [664, 331] width 1329 height 566
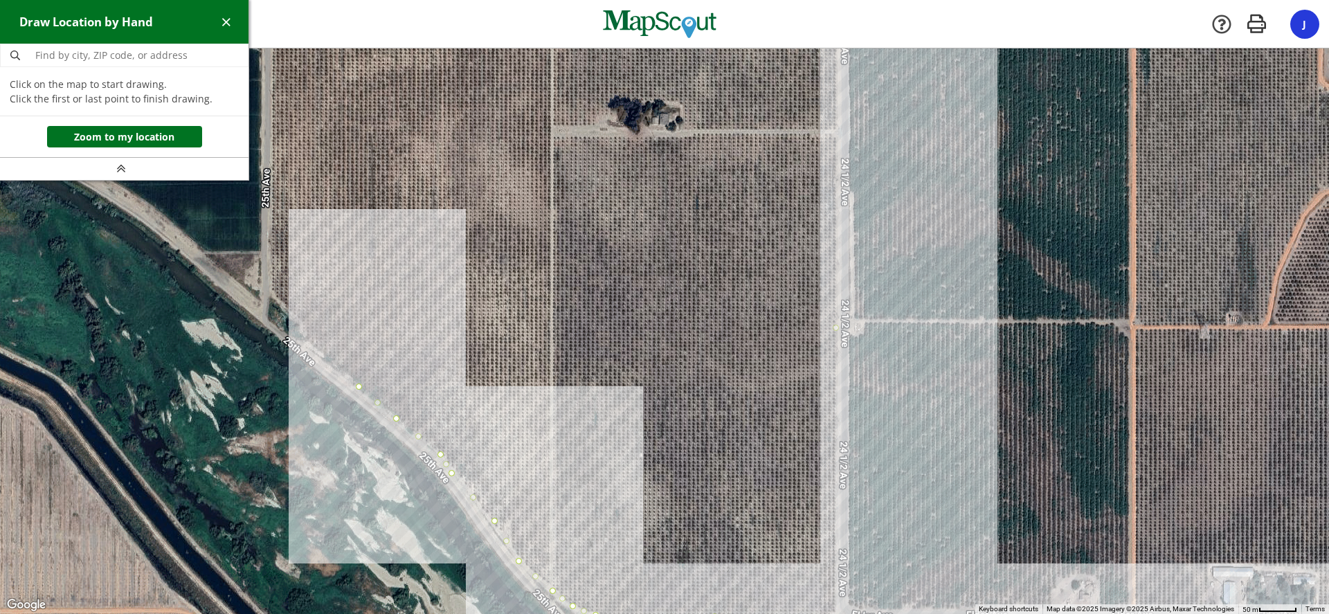
drag, startPoint x: 273, startPoint y: 321, endPoint x: 419, endPoint y: 379, distance: 157.2
click at [426, 381] on div at bounding box center [664, 331] width 1329 height 566
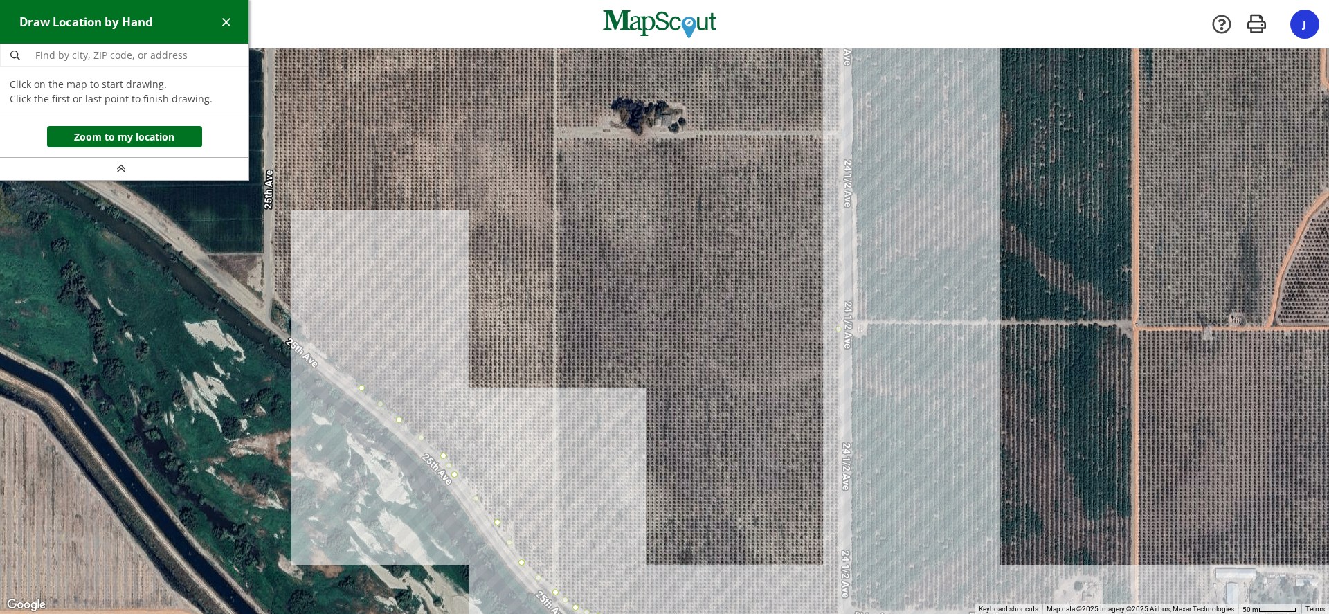
click at [318, 352] on div at bounding box center [664, 332] width 1329 height 566
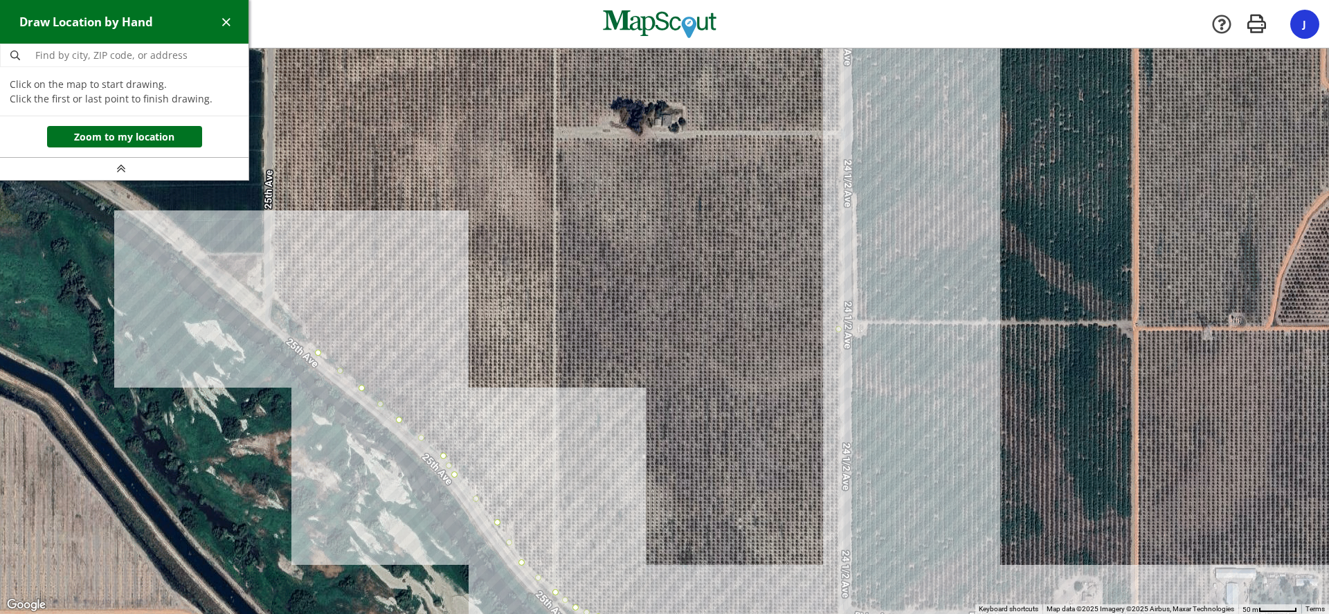
click at [302, 338] on div at bounding box center [664, 332] width 1329 height 566
drag, startPoint x: 302, startPoint y: 321, endPoint x: 289, endPoint y: 314, distance: 14.3
click at [302, 320] on div at bounding box center [664, 332] width 1329 height 566
click at [273, 294] on div at bounding box center [664, 332] width 1329 height 566
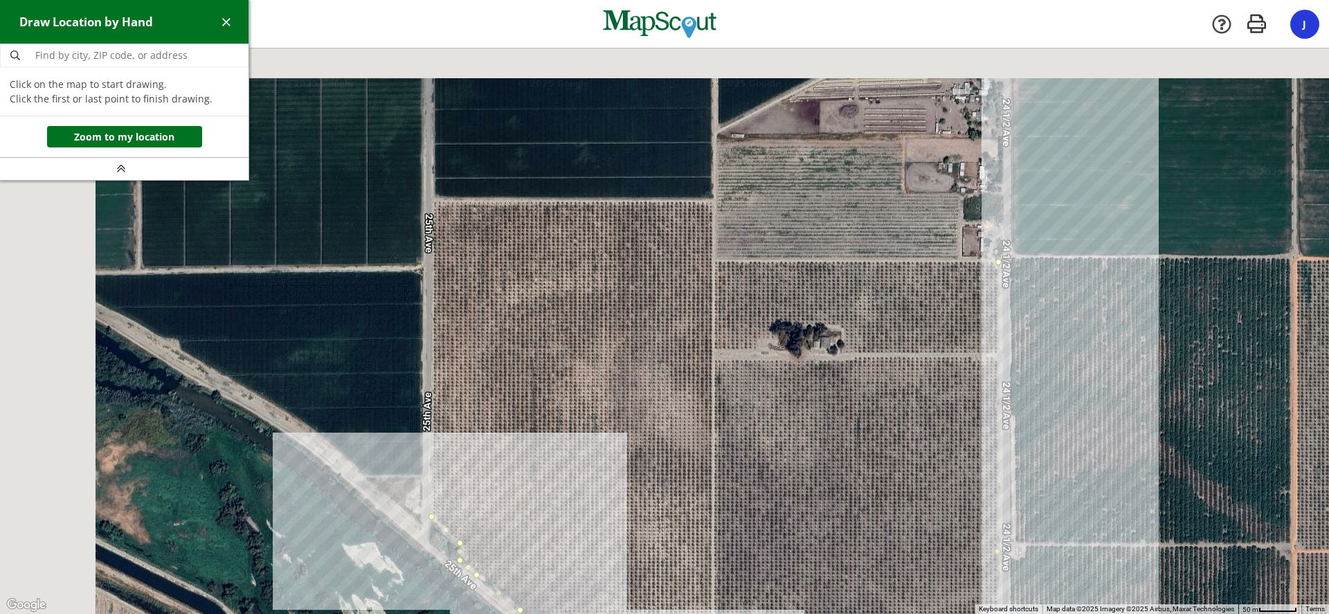
drag, startPoint x: 285, startPoint y: 227, endPoint x: 445, endPoint y: 450, distance: 274.3
click at [445, 450] on div at bounding box center [664, 332] width 1329 height 566
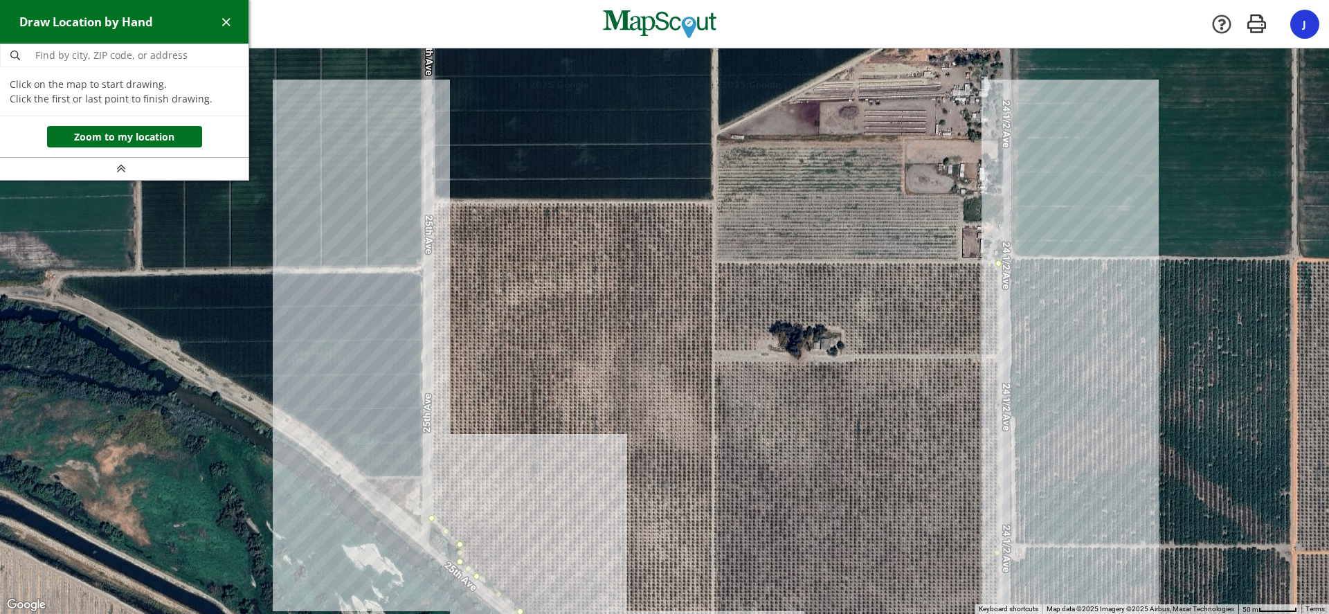
click at [431, 204] on div at bounding box center [664, 331] width 1329 height 566
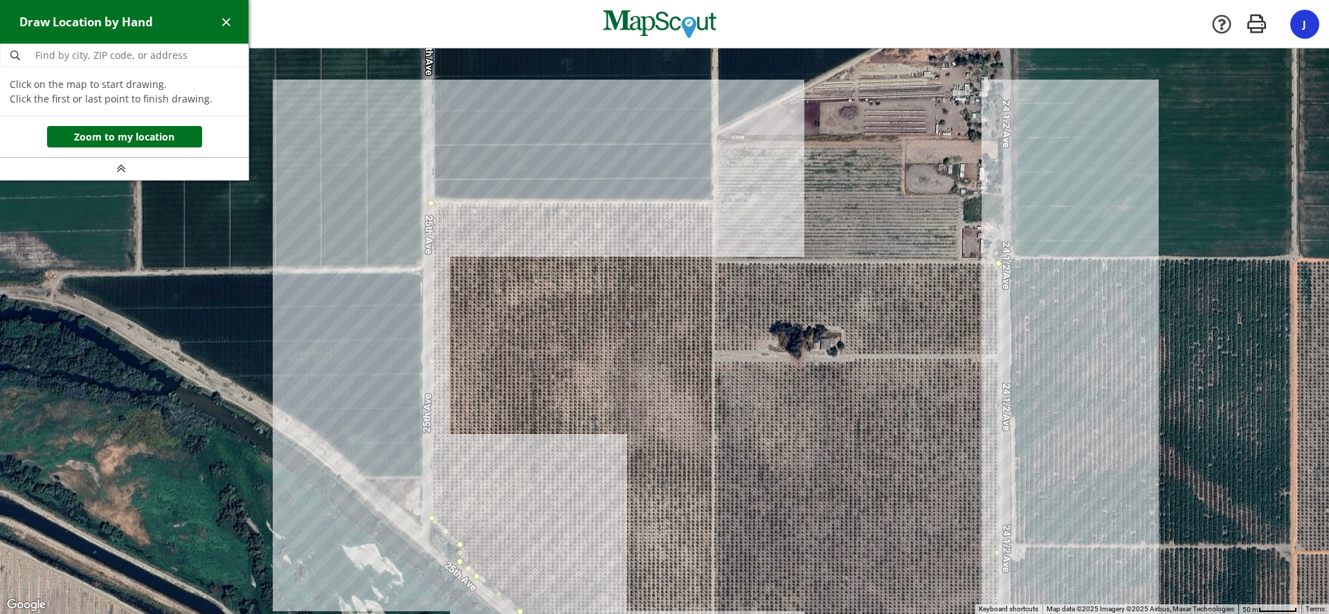
click at [713, 204] on div at bounding box center [664, 331] width 1329 height 566
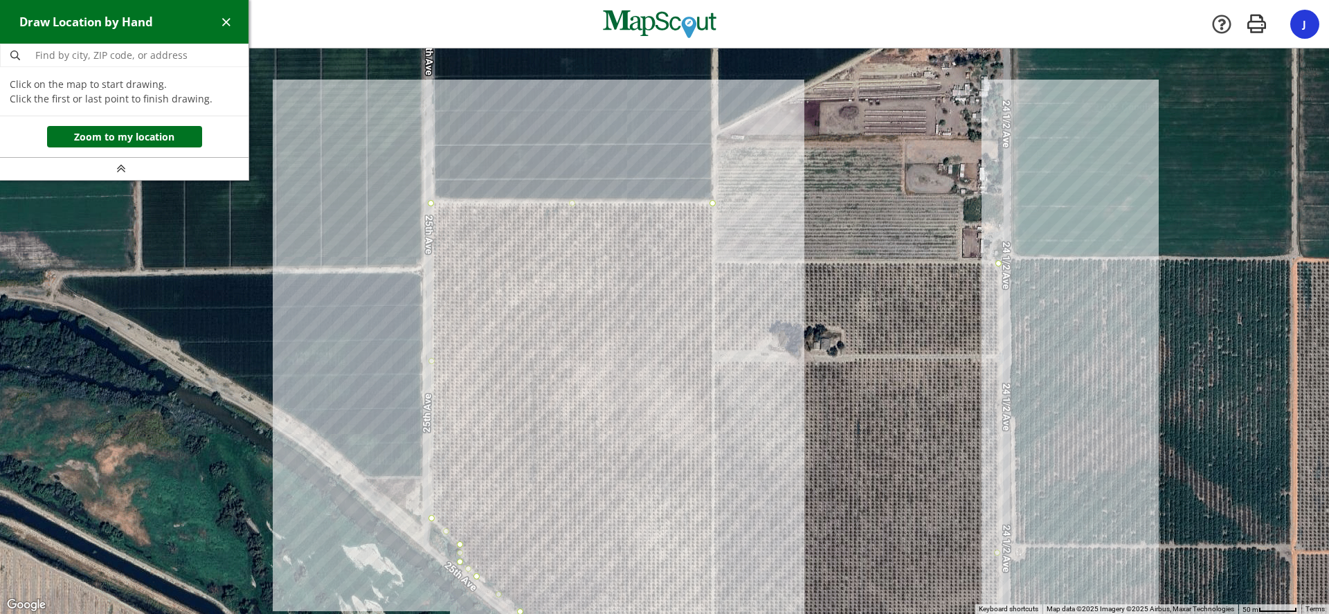
click at [714, 262] on div at bounding box center [664, 331] width 1329 height 566
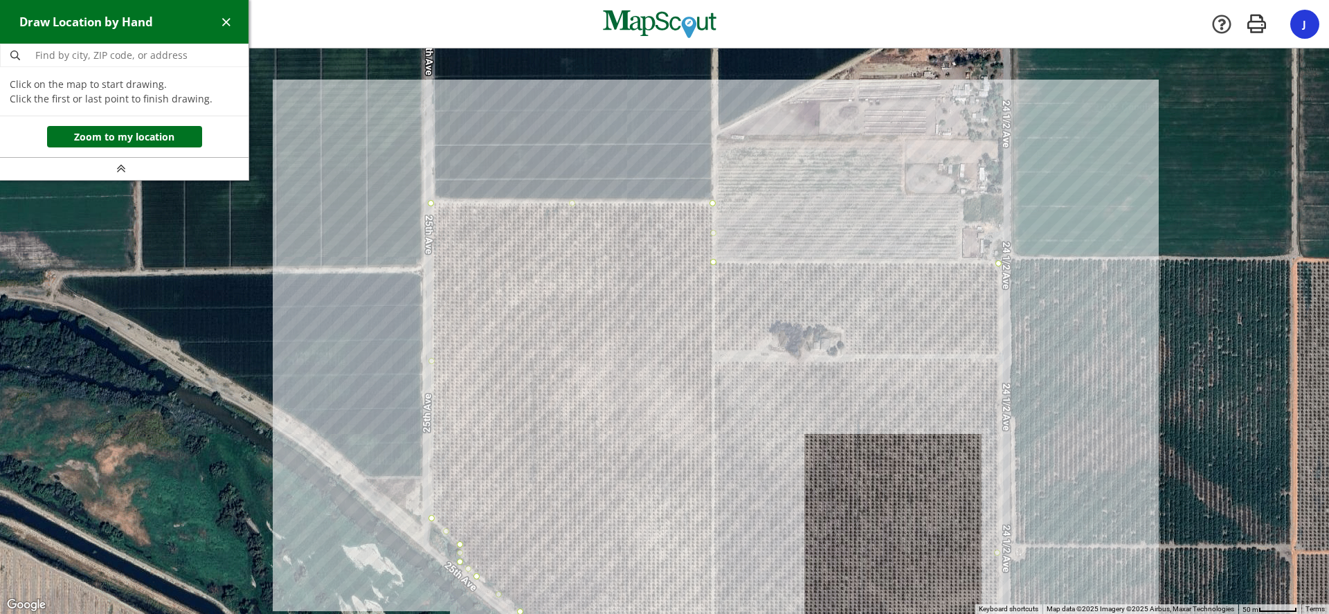
click at [1000, 265] on div at bounding box center [664, 331] width 1329 height 566
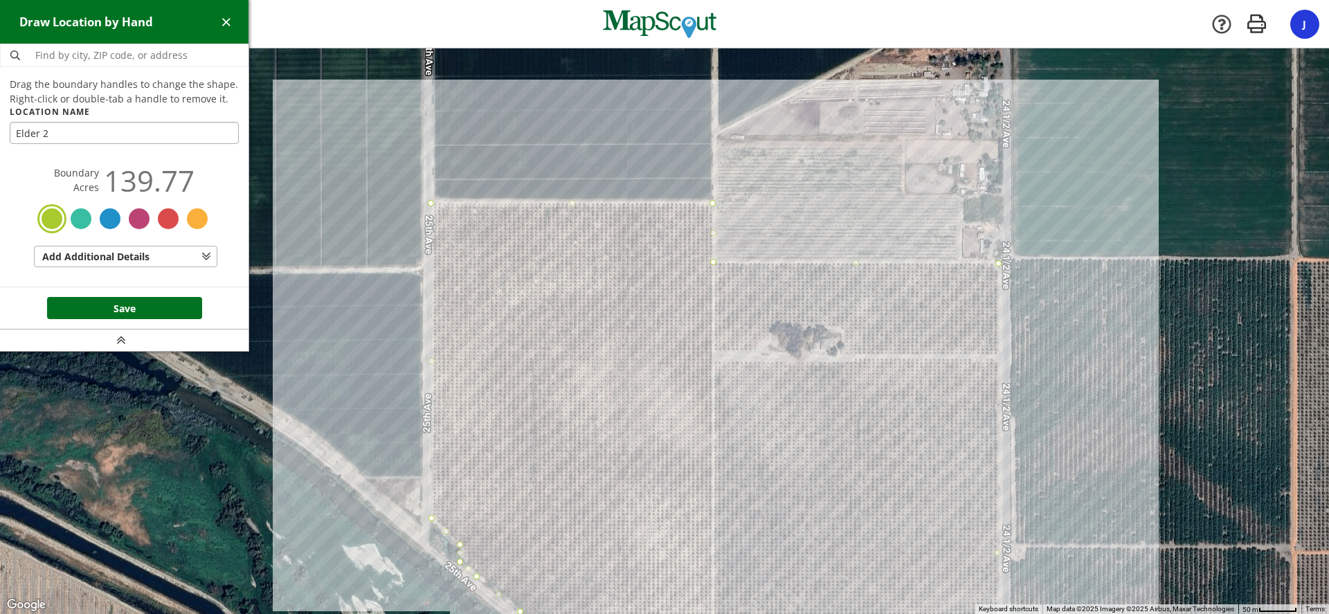
type input "Elder 2"
click at [143, 218] on div at bounding box center [139, 218] width 25 height 25
click at [133, 310] on button "Save" at bounding box center [124, 308] width 155 height 22
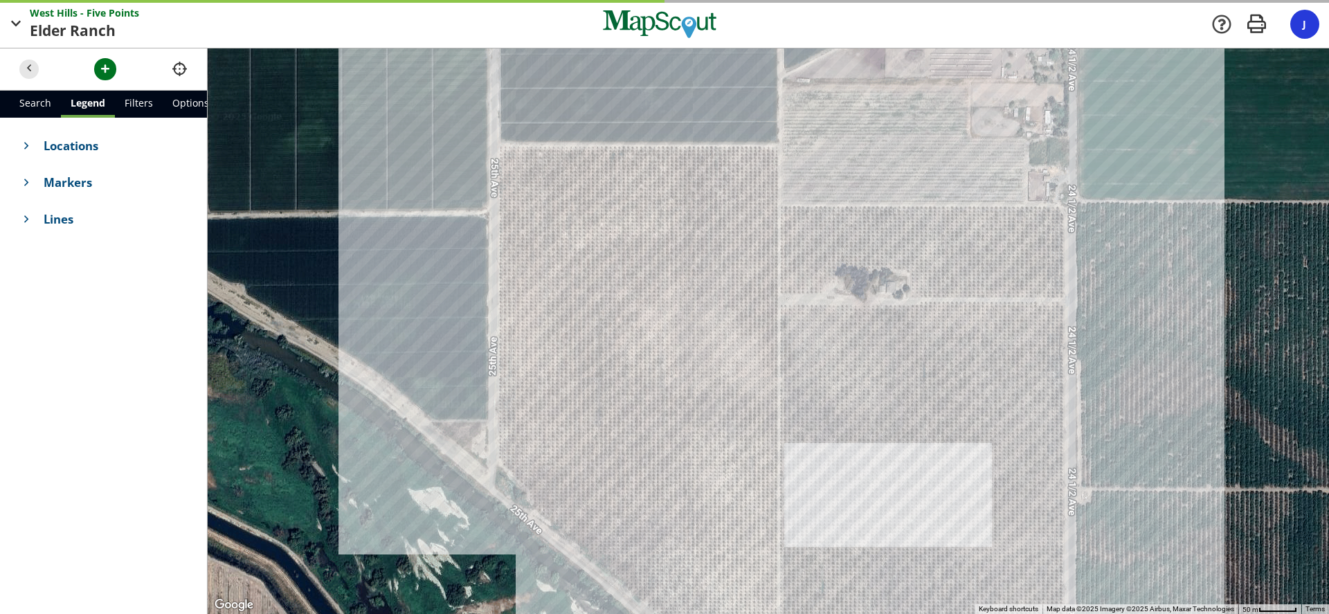
drag, startPoint x: 716, startPoint y: 345, endPoint x: 475, endPoint y: 31, distance: 396.4
click at [475, 31] on div "[GEOGRAPHIC_DATA] - Five Points Points Elder Ranch Ranch Company [GEOGRAPHIC_DA…" at bounding box center [664, 307] width 1329 height 614
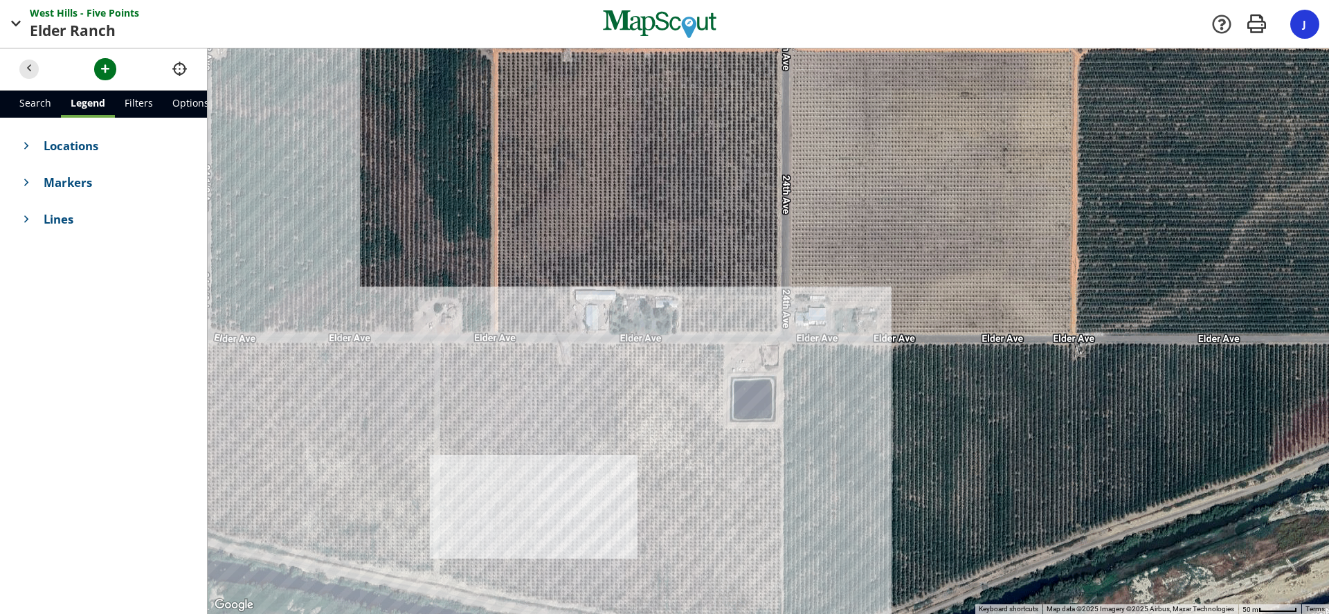
drag, startPoint x: 984, startPoint y: 392, endPoint x: 357, endPoint y: 262, distance: 640.6
click at [357, 262] on div at bounding box center [768, 331] width 1121 height 566
click at [69, 181] on span "Markers" at bounding box center [116, 182] width 144 height 17
click at [69, 181] on span "Markers" at bounding box center [105, 184] width 123 height 17
click at [55, 143] on span "Locations" at bounding box center [116, 145] width 144 height 17
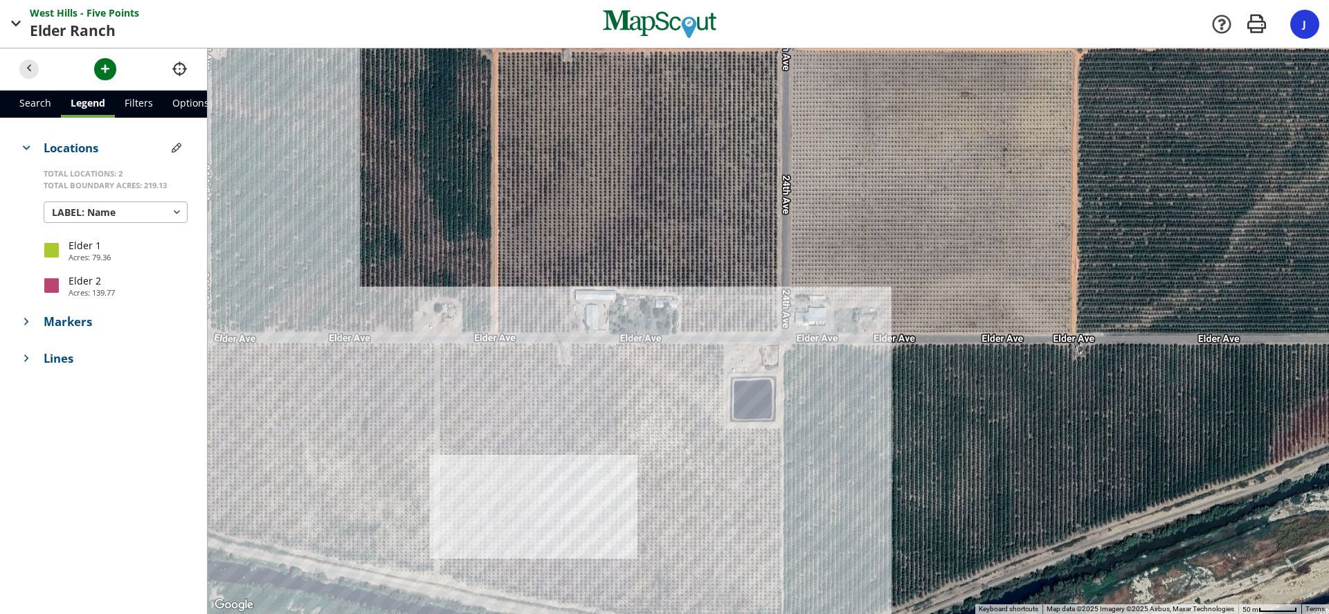
click at [89, 325] on span "Markers" at bounding box center [116, 321] width 144 height 17
click at [179, 327] on span "button" at bounding box center [177, 323] width 15 height 15
click at [745, 390] on div at bounding box center [768, 331] width 1121 height 566
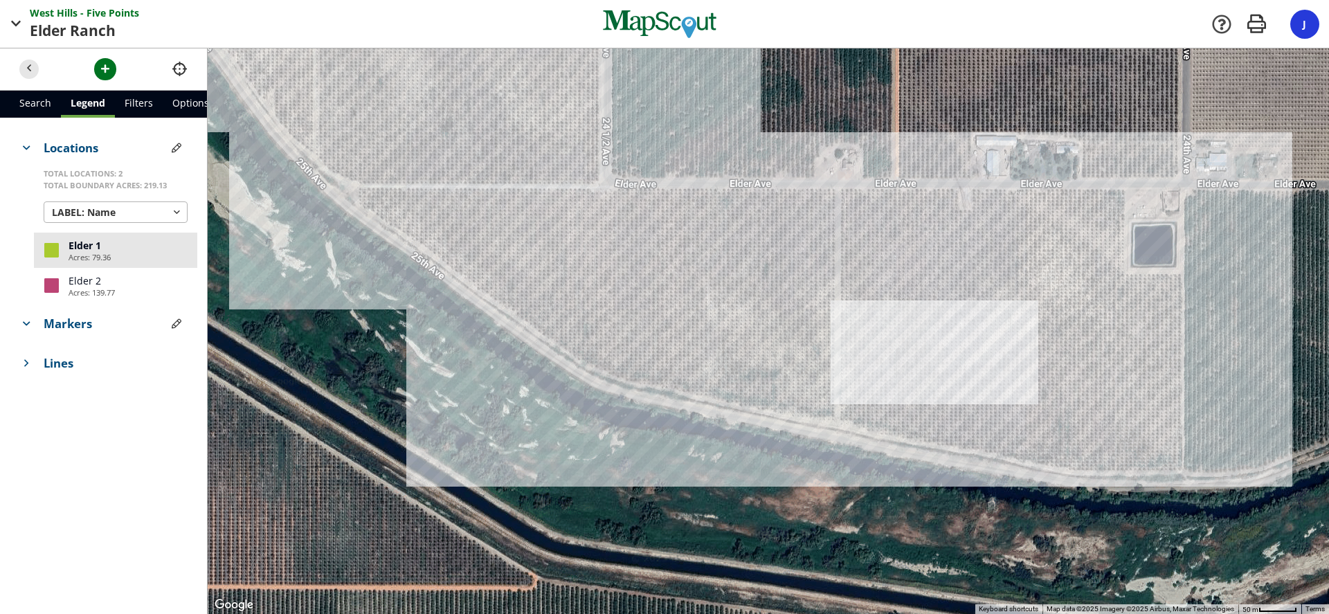
click at [127, 96] on link "Filters" at bounding box center [139, 104] width 48 height 27
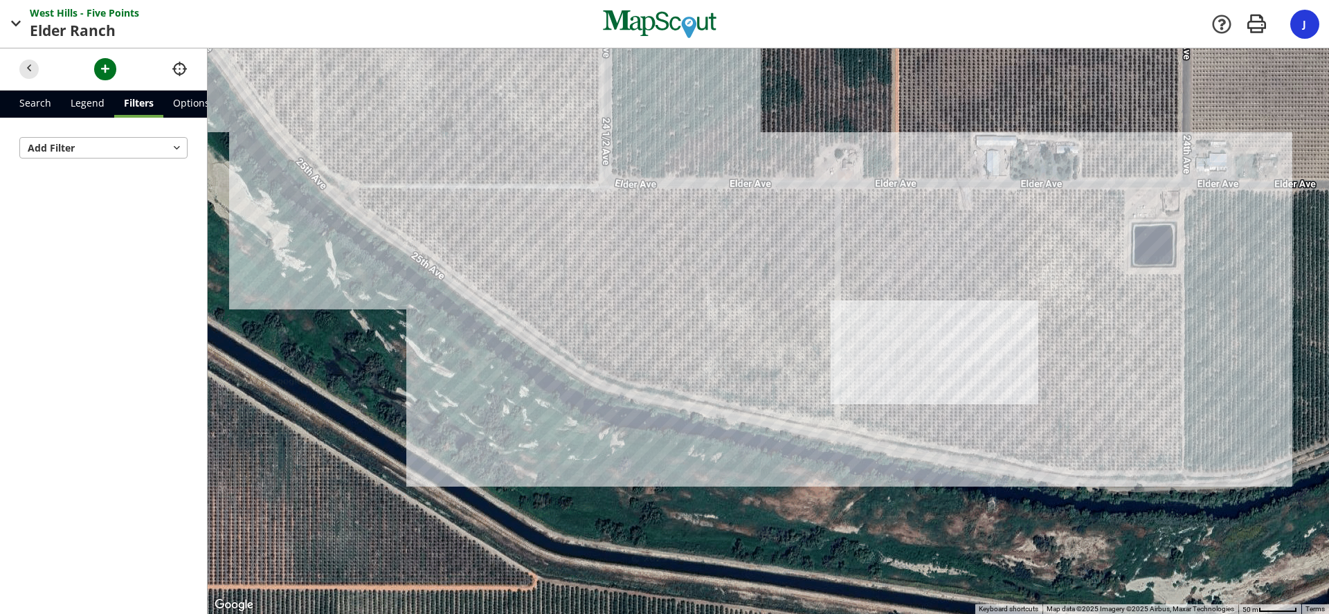
click at [83, 103] on link "Legend" at bounding box center [87, 104] width 53 height 27
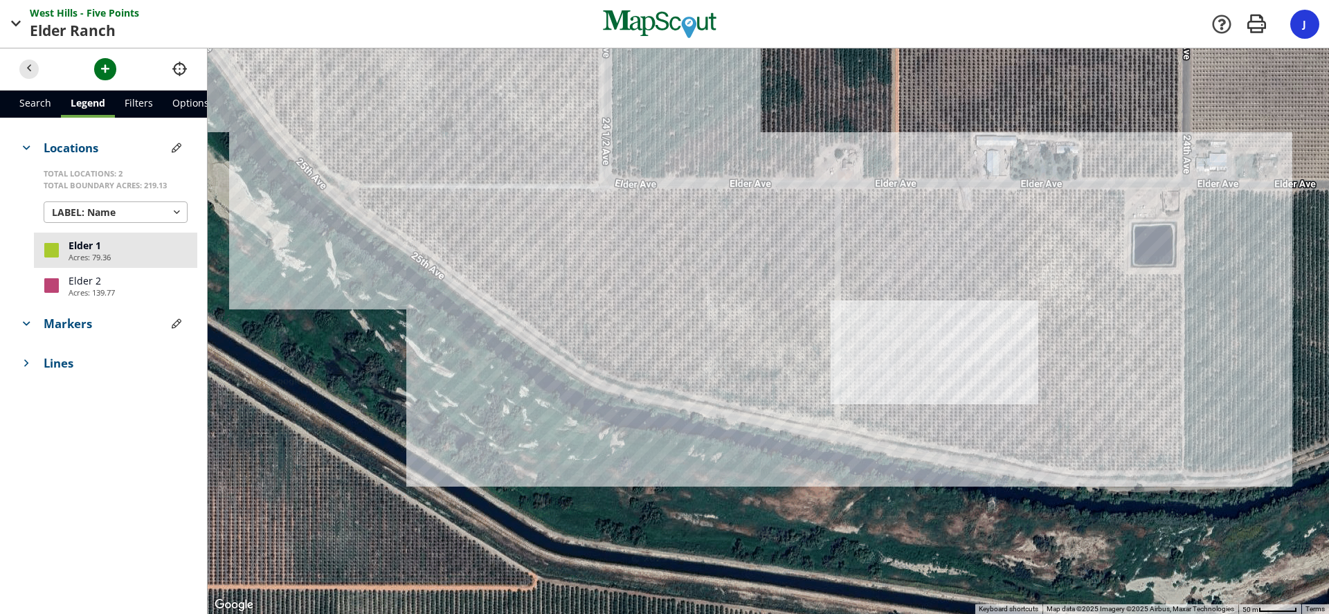
click at [172, 97] on link "Options" at bounding box center [191, 104] width 56 height 27
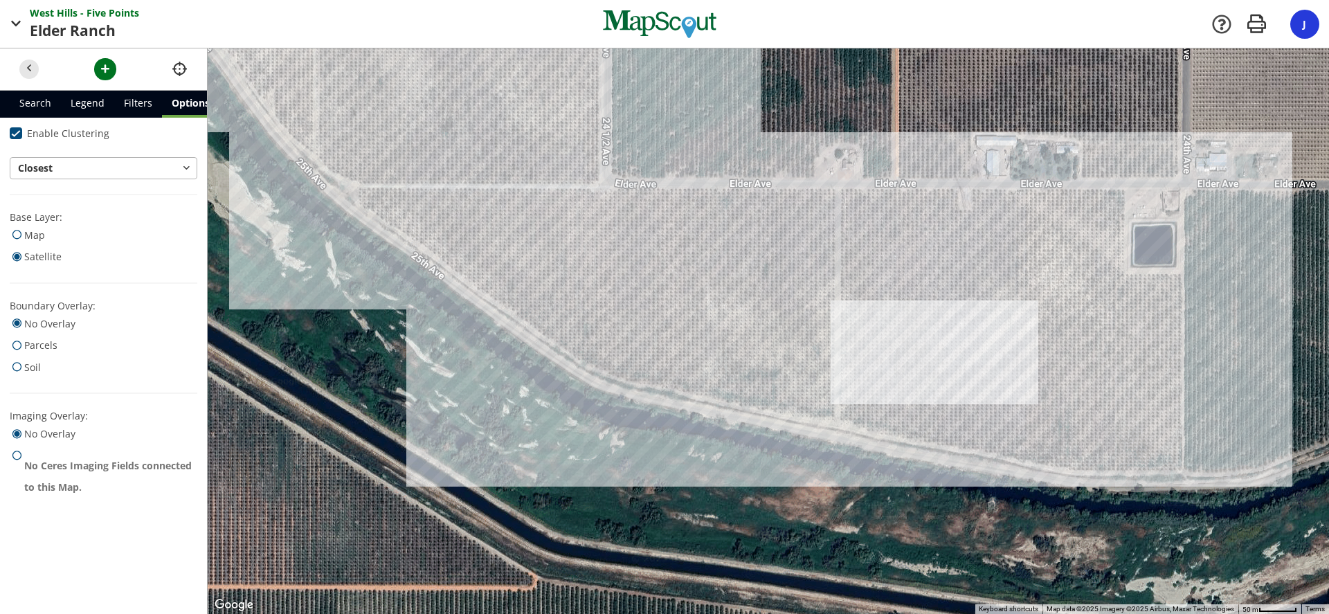
click at [42, 96] on link "Search" at bounding box center [35, 104] width 51 height 27
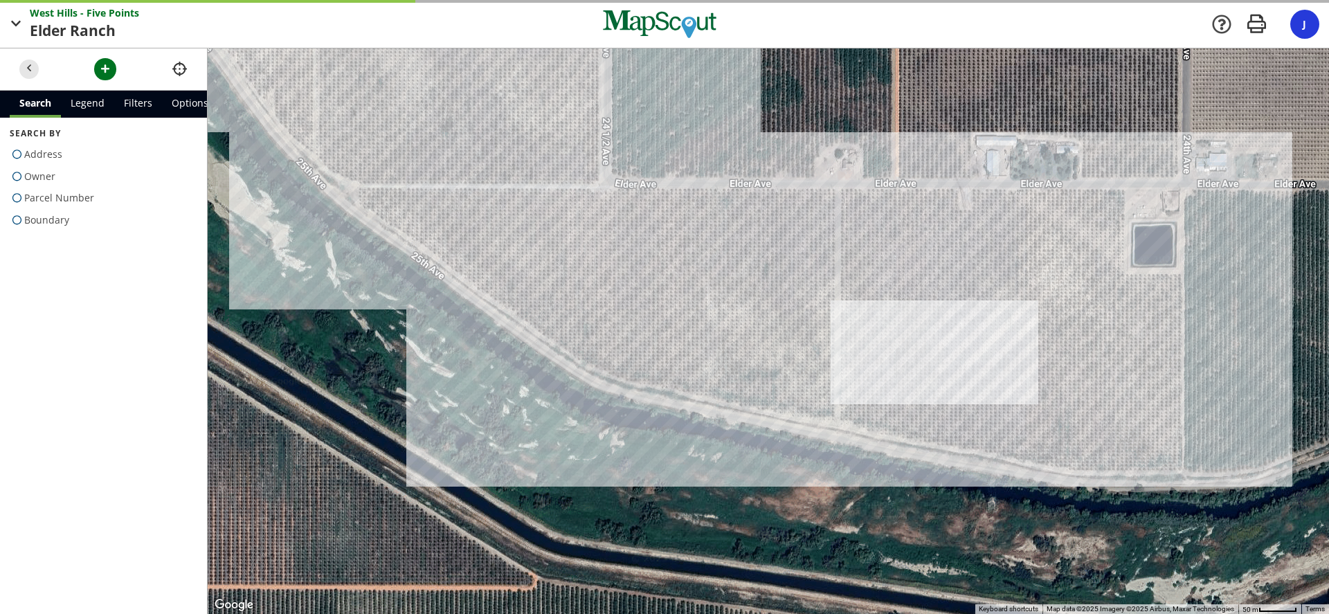
click at [75, 96] on link "Legend" at bounding box center [87, 104] width 53 height 27
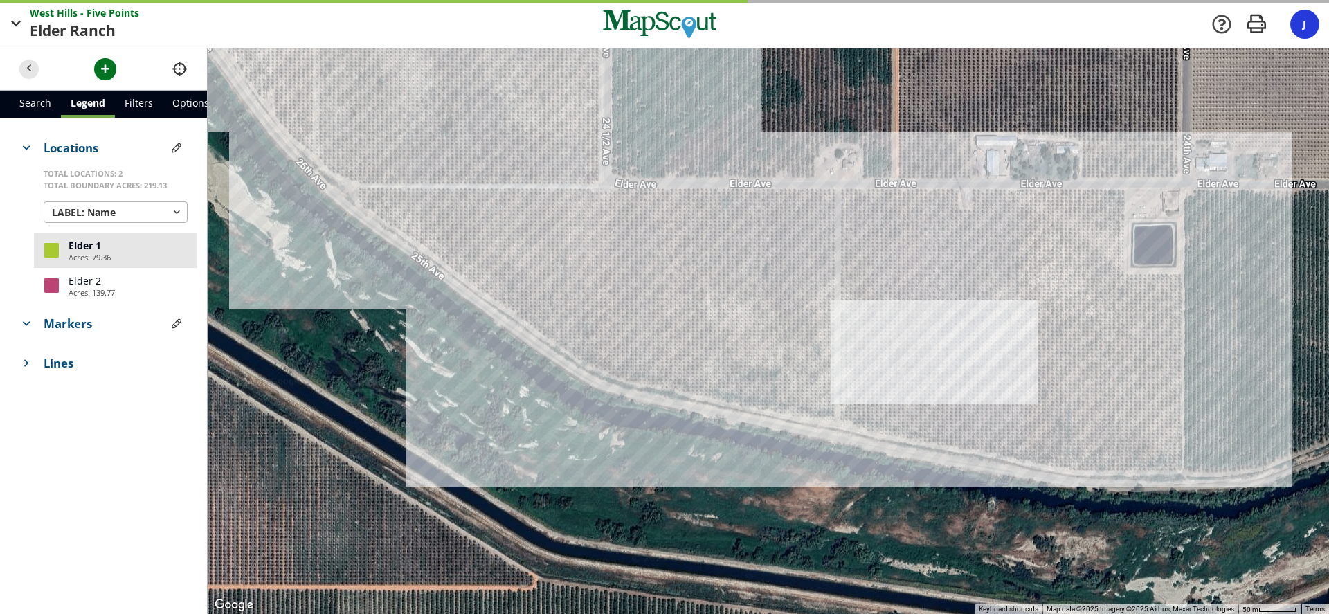
click at [124, 98] on link "Filters" at bounding box center [139, 104] width 48 height 27
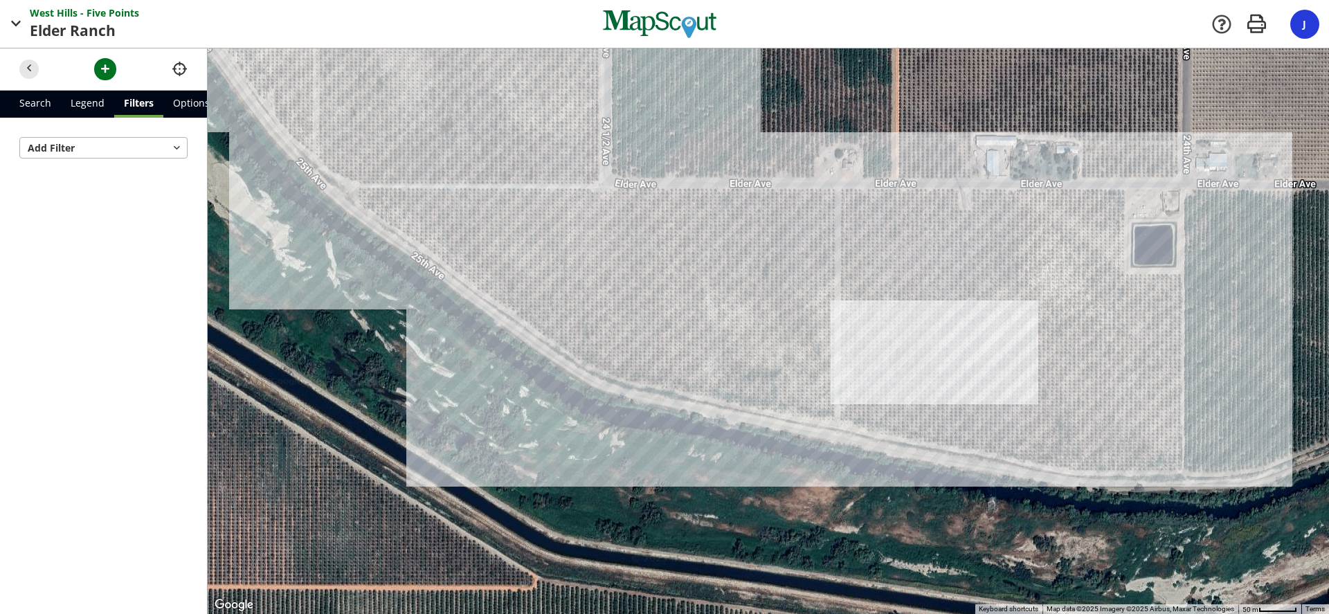
click at [189, 111] on link "Options" at bounding box center [191, 104] width 56 height 27
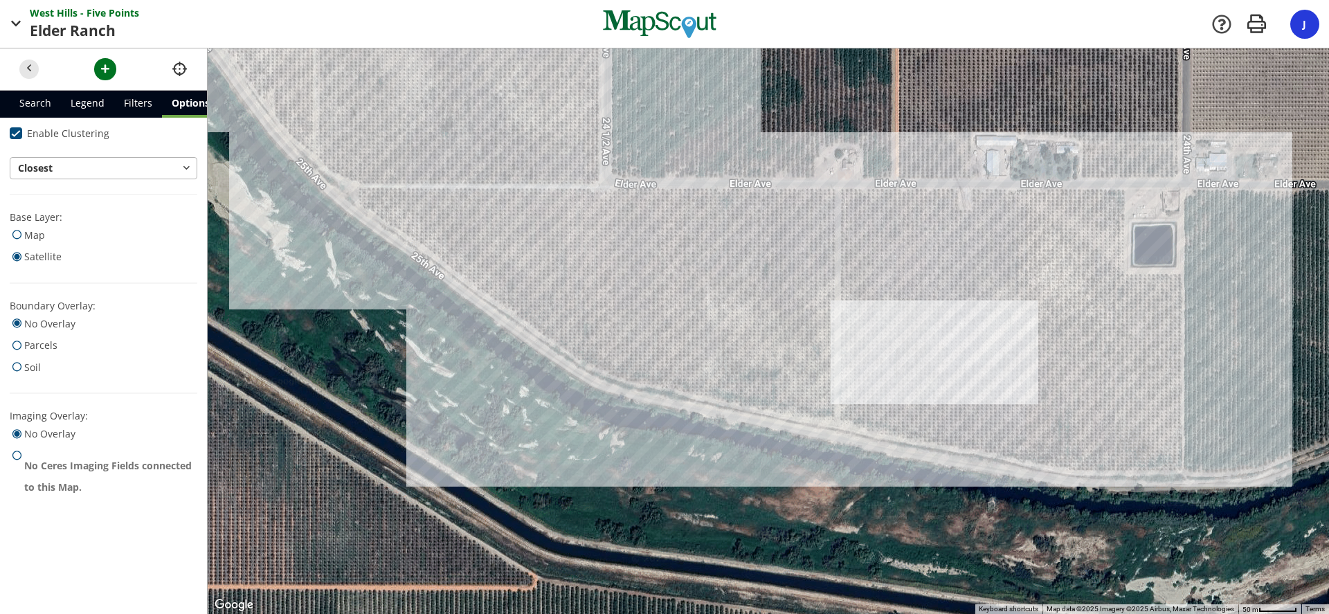
click at [101, 109] on link "Legend" at bounding box center [87, 104] width 53 height 27
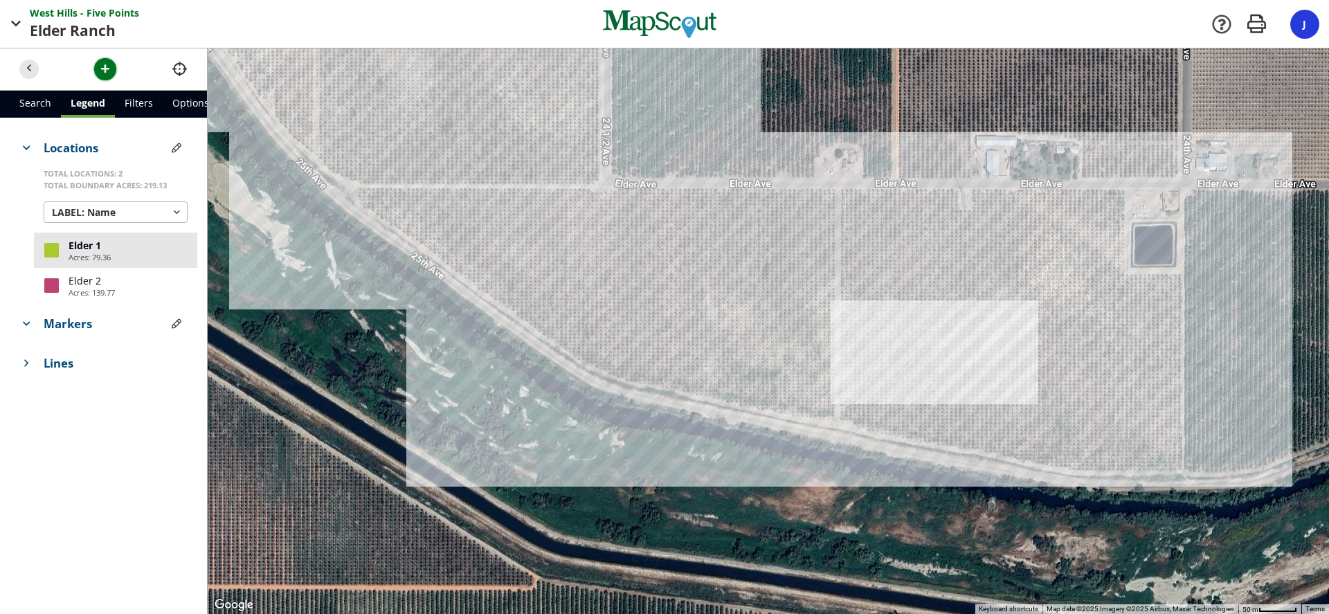
click at [105, 71] on span "button" at bounding box center [105, 69] width 15 height 15
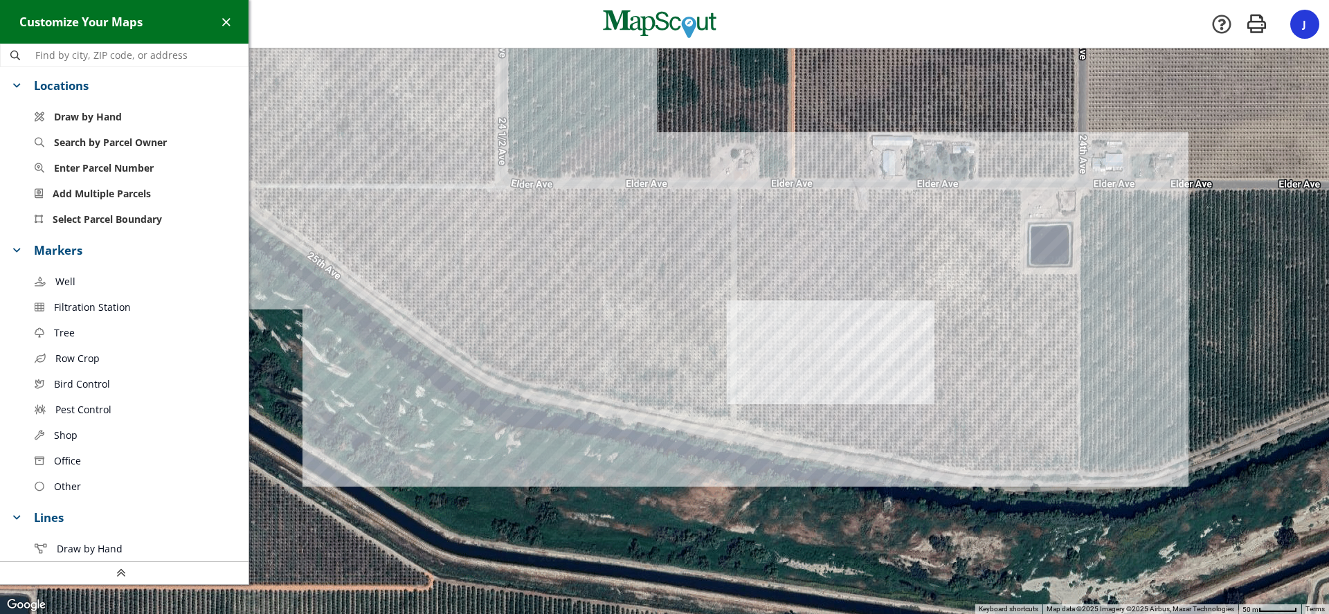
click at [66, 285] on span "Well" at bounding box center [65, 281] width 20 height 15
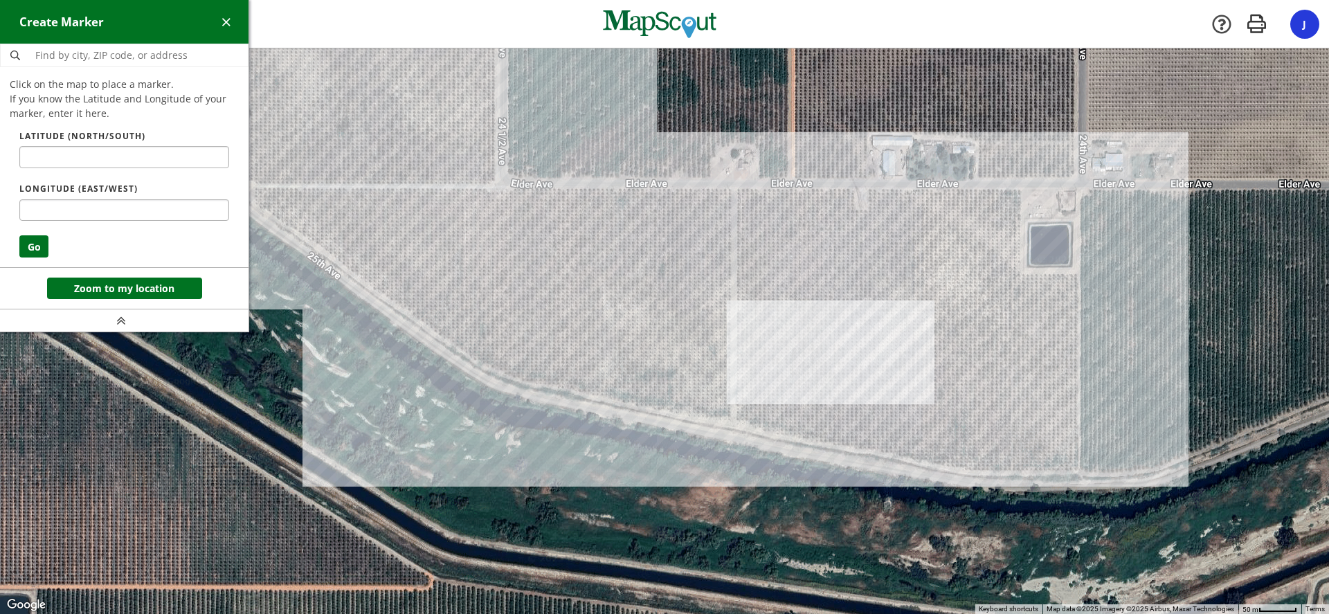
click at [1040, 213] on div at bounding box center [664, 331] width 1329 height 566
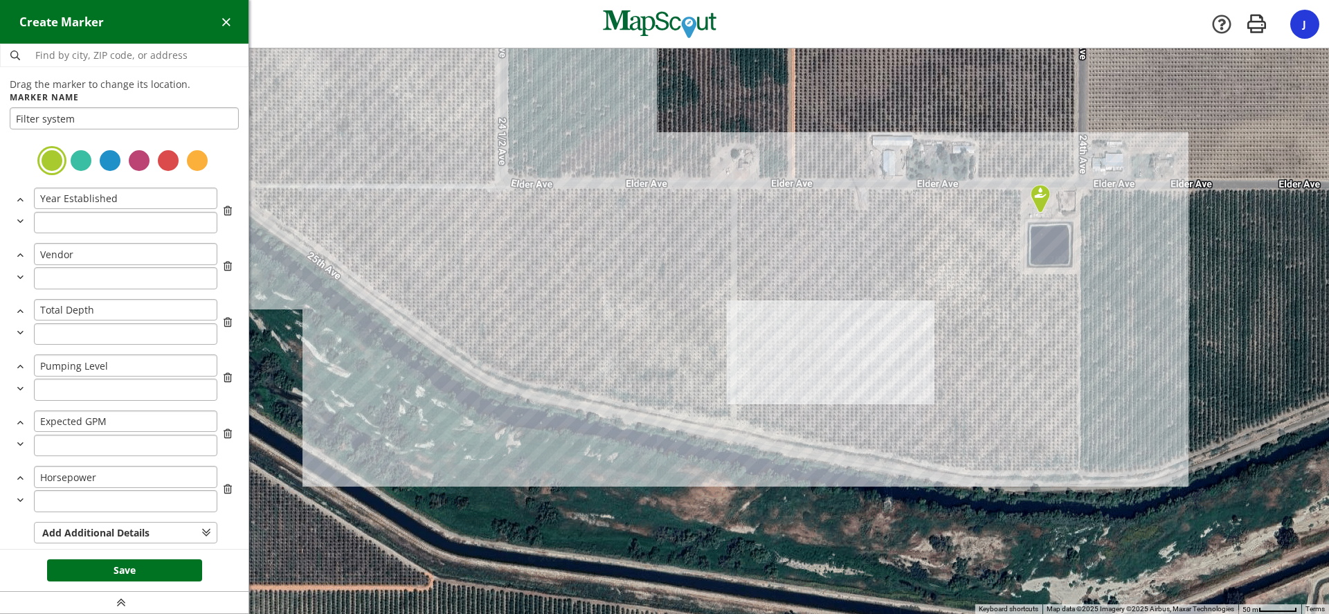
type input "Filter system"
click at [170, 163] on div at bounding box center [168, 160] width 25 height 25
click at [107, 154] on div at bounding box center [110, 160] width 25 height 25
click at [132, 572] on button "Save" at bounding box center [124, 570] width 155 height 22
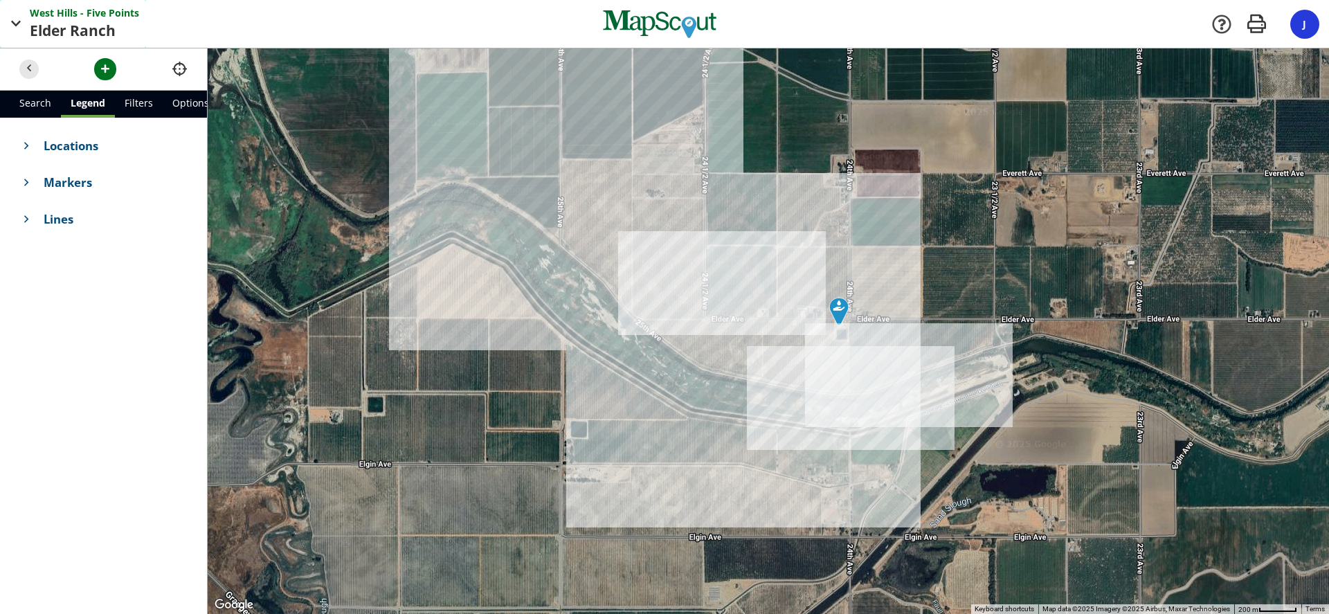
click at [90, 32] on span "Ranch" at bounding box center [93, 31] width 46 height 22
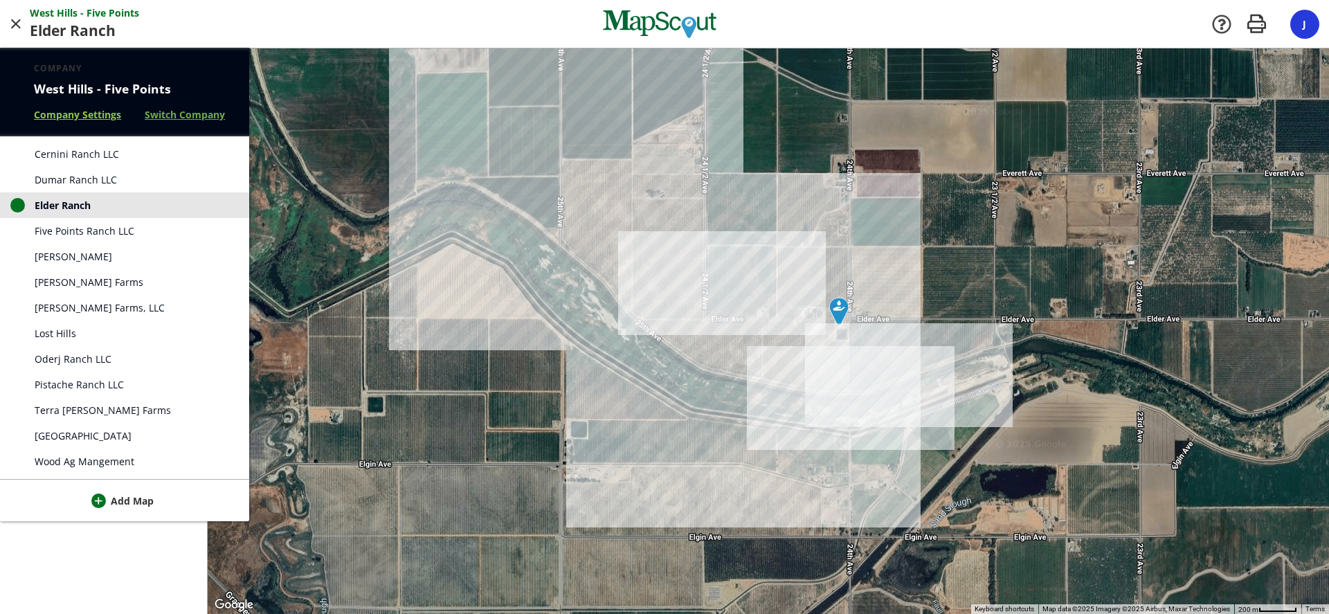
click at [72, 120] on link "Company Settings" at bounding box center [77, 114] width 87 height 15
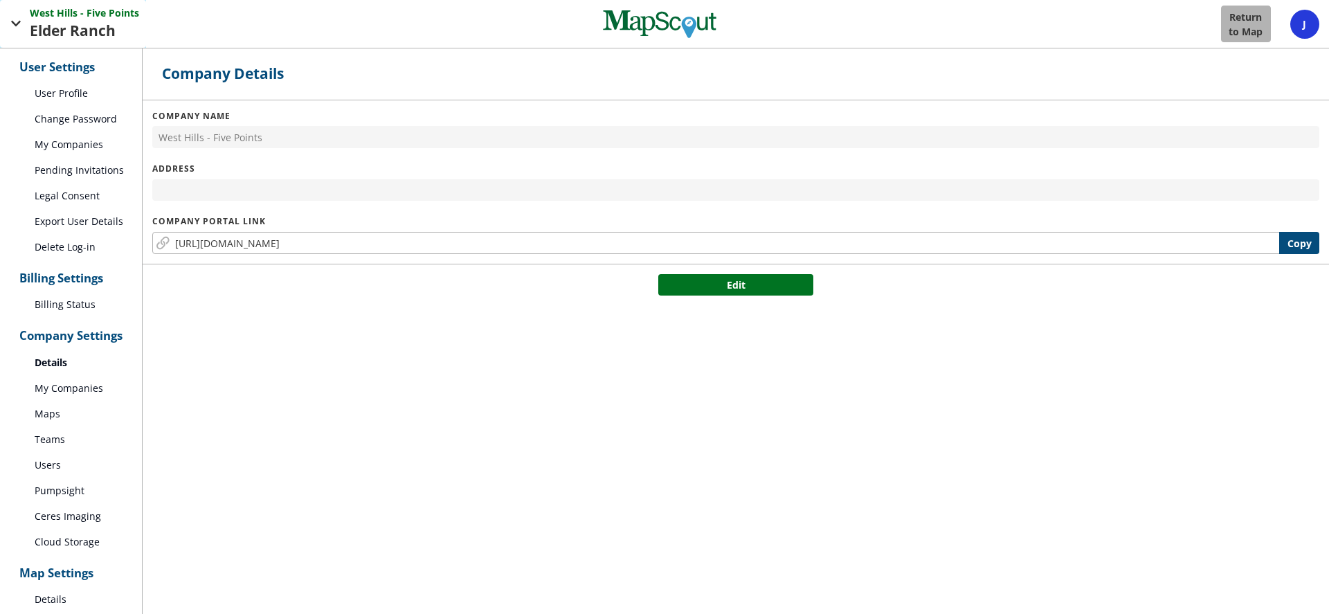
click at [26, 20] on button "[GEOGRAPHIC_DATA] - [GEOGRAPHIC_DATA] Points [GEOGRAPHIC_DATA]" at bounding box center [73, 24] width 146 height 48
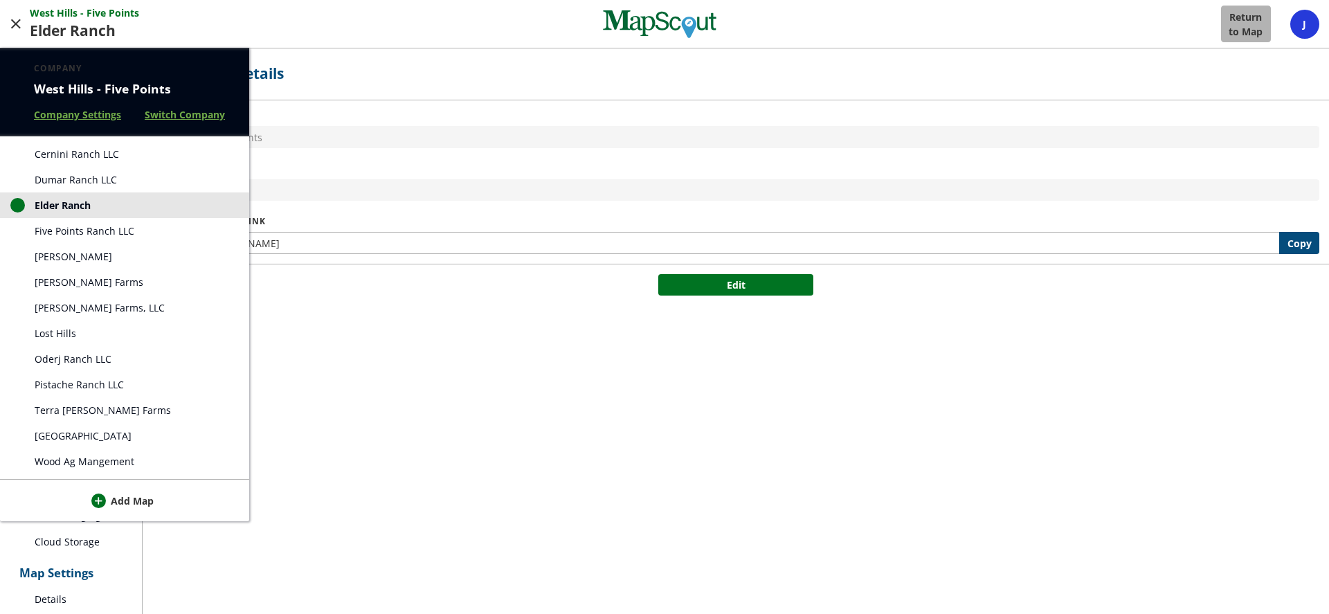
click at [1248, 18] on div at bounding box center [664, 307] width 1329 height 614
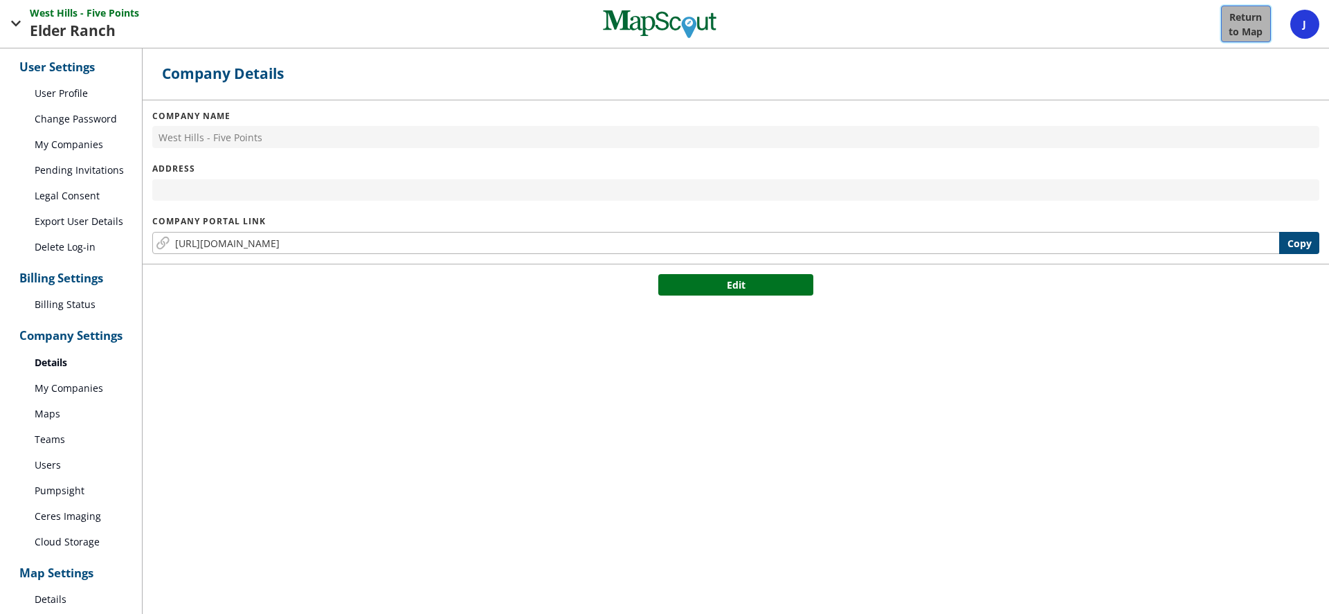
click at [1245, 21] on p "Return" at bounding box center [1245, 17] width 33 height 15
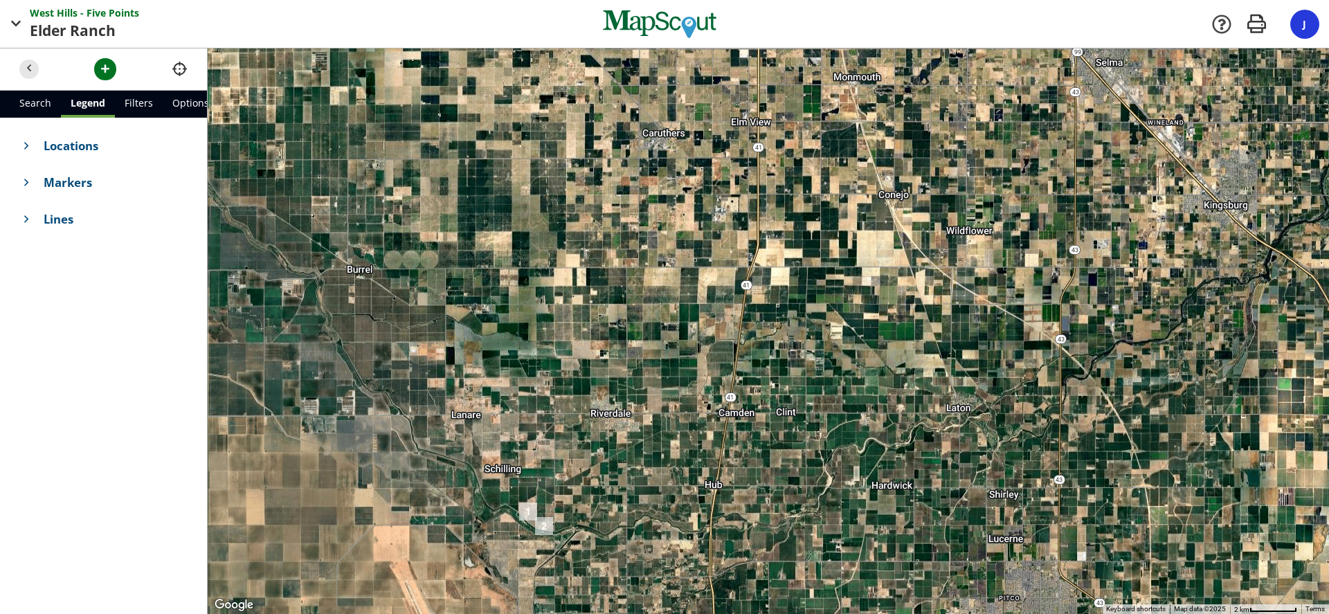
drag, startPoint x: 856, startPoint y: 173, endPoint x: 616, endPoint y: 390, distance: 322.9
click at [618, 469] on div at bounding box center [768, 331] width 1121 height 566
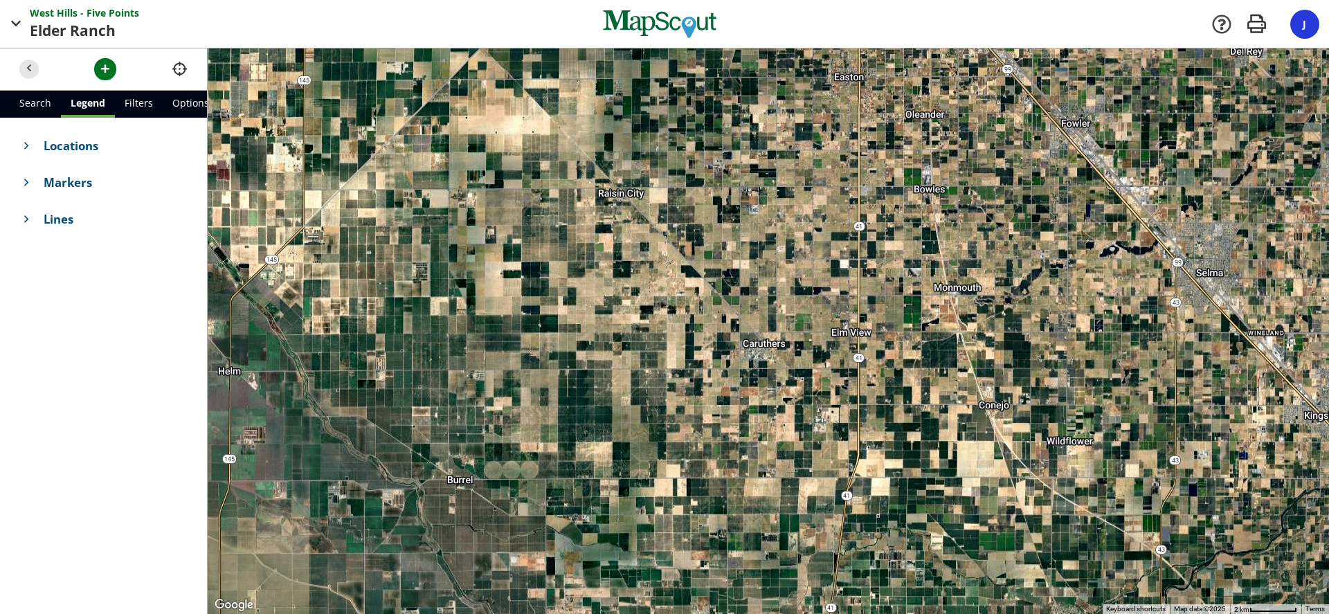
drag, startPoint x: 663, startPoint y: 205, endPoint x: 766, endPoint y: 424, distance: 241.8
click at [766, 424] on div at bounding box center [768, 331] width 1121 height 566
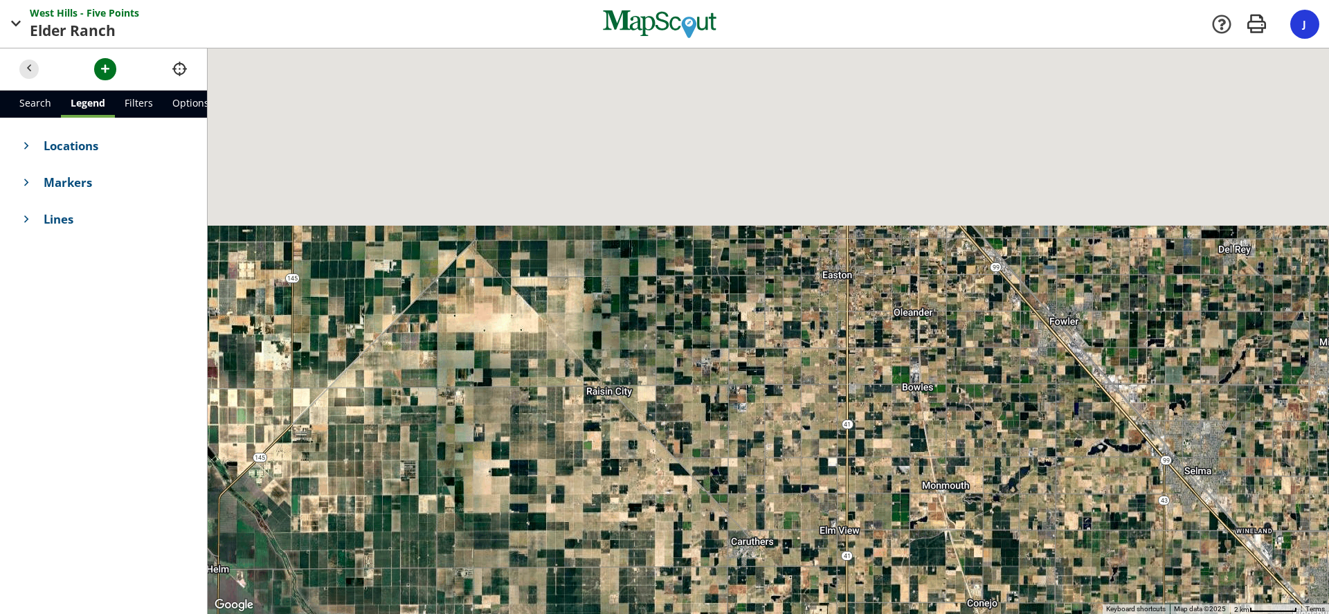
drag, startPoint x: 734, startPoint y: 237, endPoint x: 723, endPoint y: 460, distance: 222.4
click at [723, 460] on div at bounding box center [768, 331] width 1121 height 566
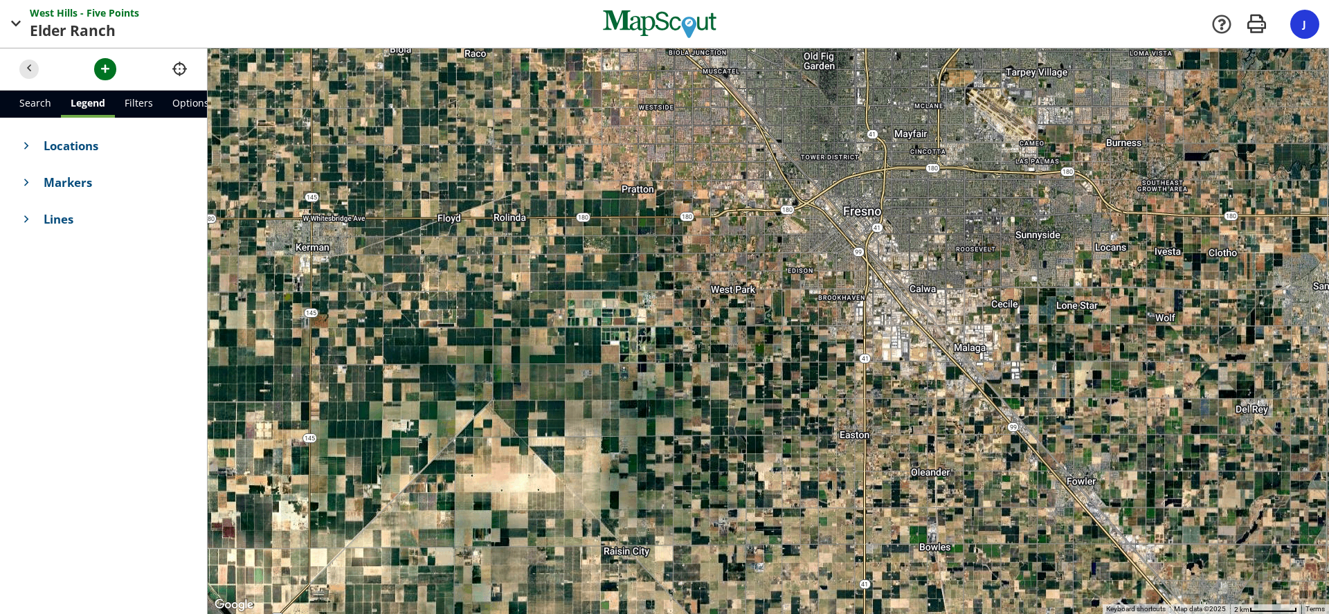
drag, startPoint x: 695, startPoint y: 222, endPoint x: 713, endPoint y: 370, distance: 148.5
click at [713, 370] on div at bounding box center [768, 331] width 1121 height 566
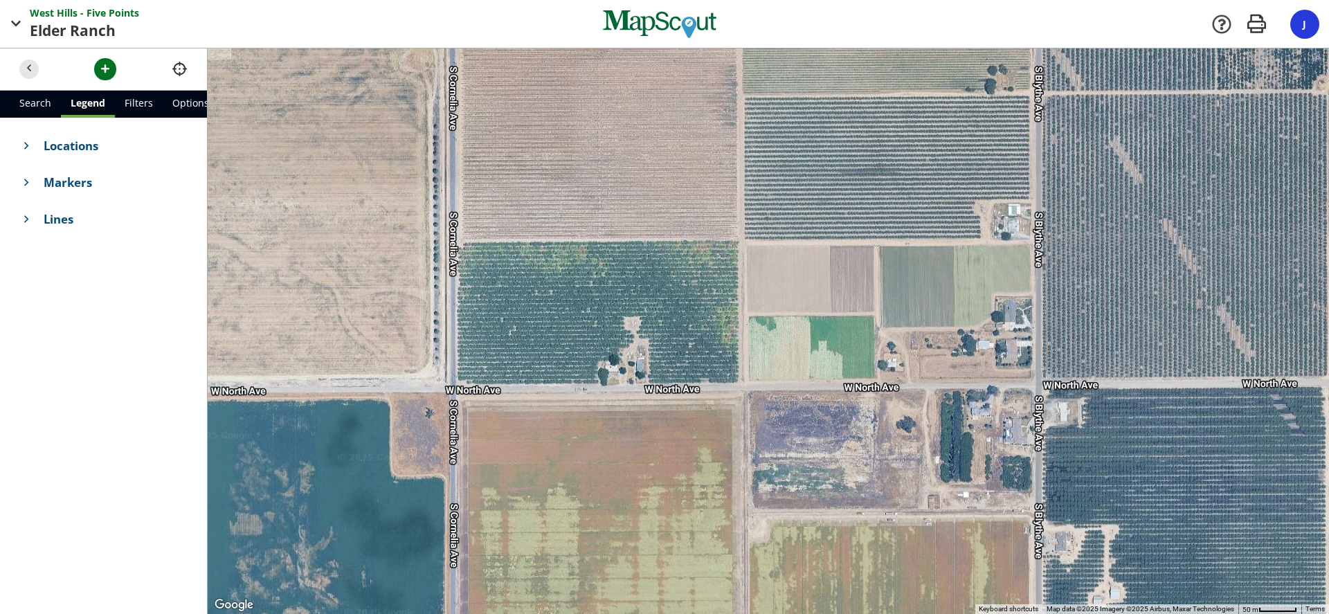
drag, startPoint x: 609, startPoint y: 417, endPoint x: 628, endPoint y: 243, distance: 174.7
click at [628, 243] on div at bounding box center [768, 331] width 1121 height 566
click at [103, 63] on span "button" at bounding box center [105, 69] width 15 height 15
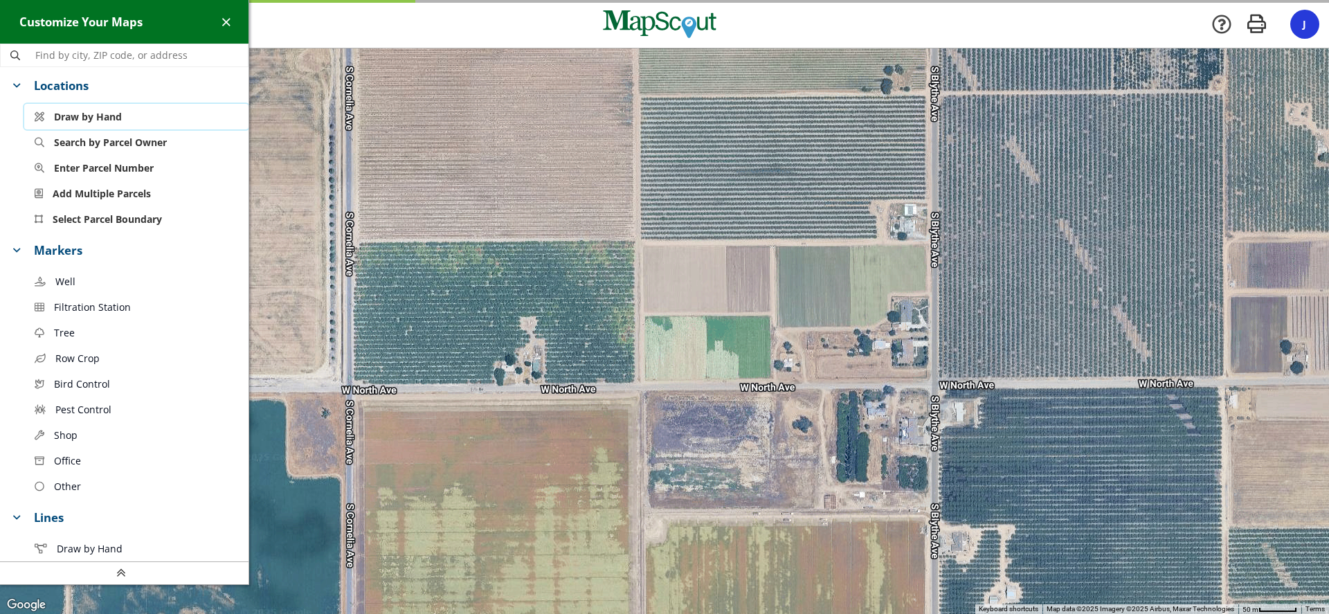
click at [95, 114] on span "Draw by Hand" at bounding box center [88, 116] width 68 height 15
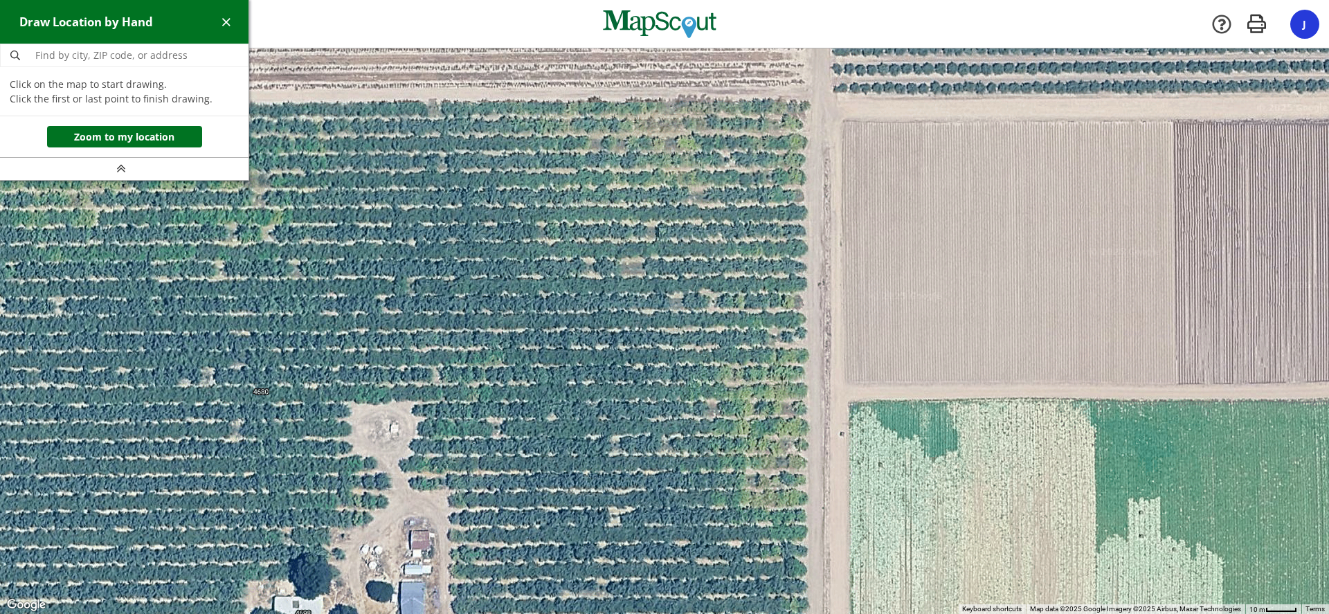
drag, startPoint x: 877, startPoint y: 264, endPoint x: 242, endPoint y: 216, distance: 636.6
click at [242, 216] on div at bounding box center [664, 332] width 1329 height 566
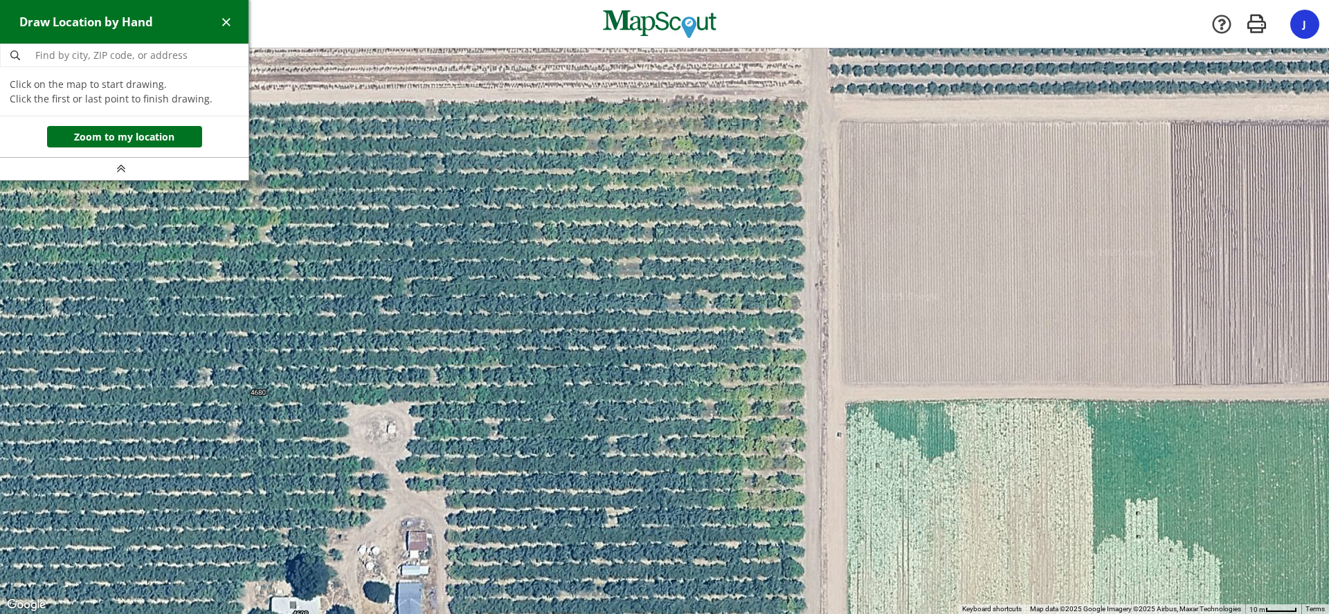
click at [807, 99] on div at bounding box center [664, 332] width 1329 height 566
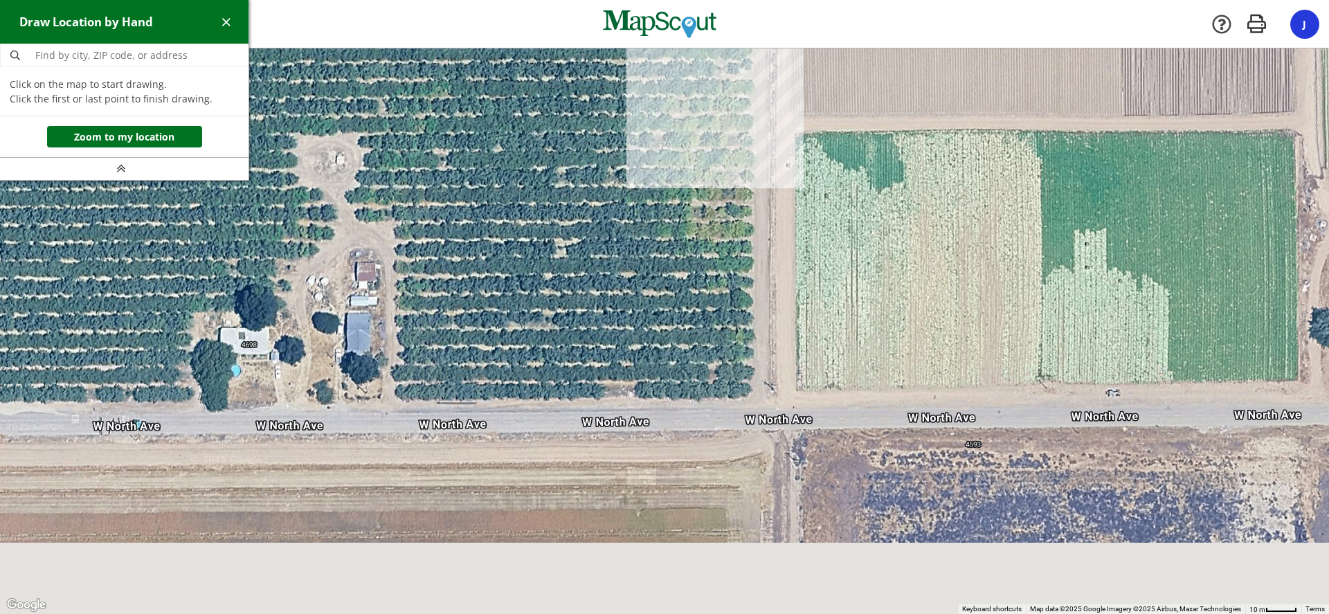
drag, startPoint x: 776, startPoint y: 399, endPoint x: 730, endPoint y: 134, distance: 269.1
click at [724, 119] on div at bounding box center [664, 332] width 1329 height 566
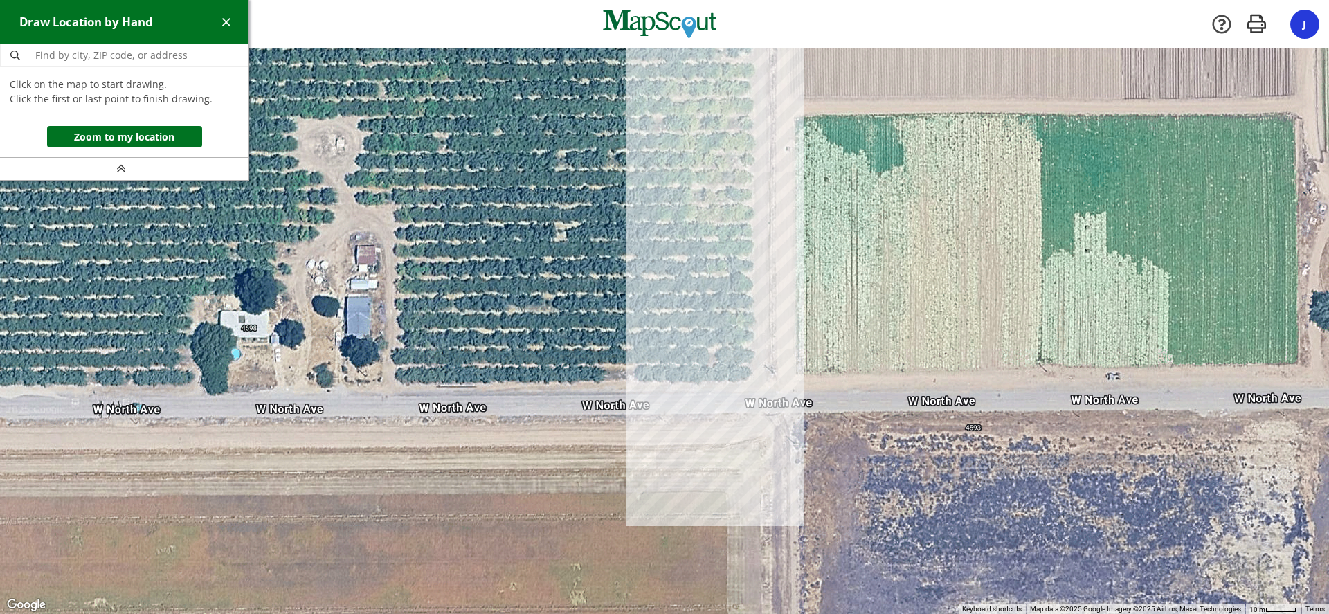
click at [754, 381] on div at bounding box center [664, 332] width 1329 height 566
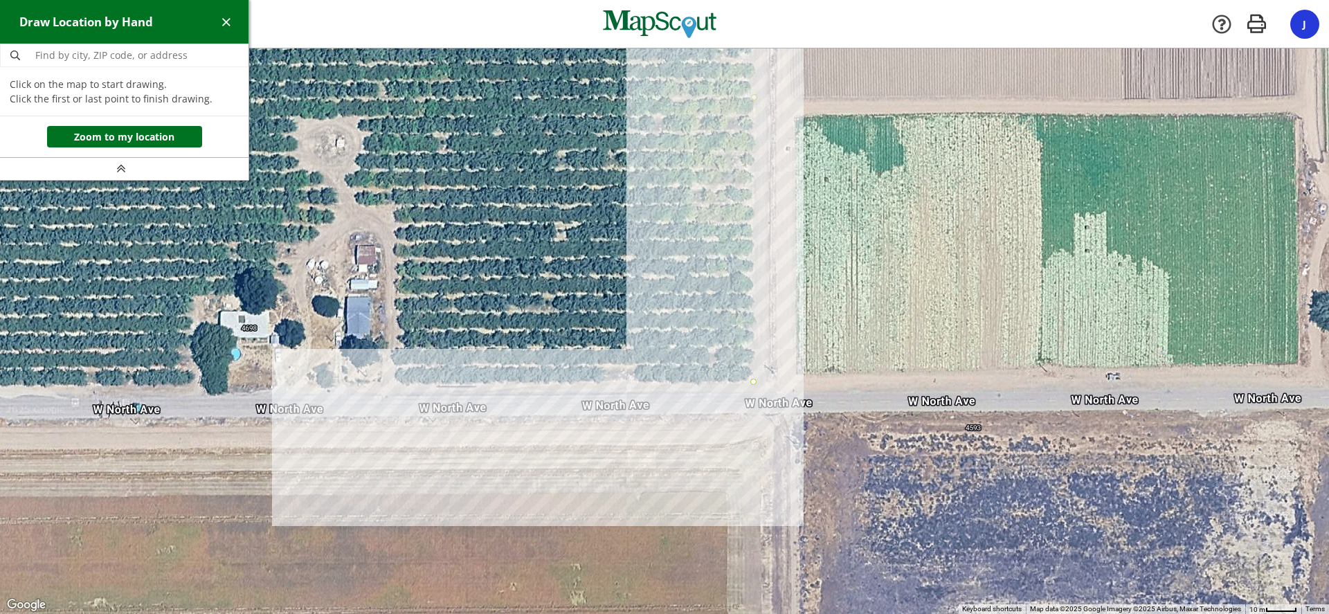
click at [395, 383] on div at bounding box center [664, 332] width 1329 height 566
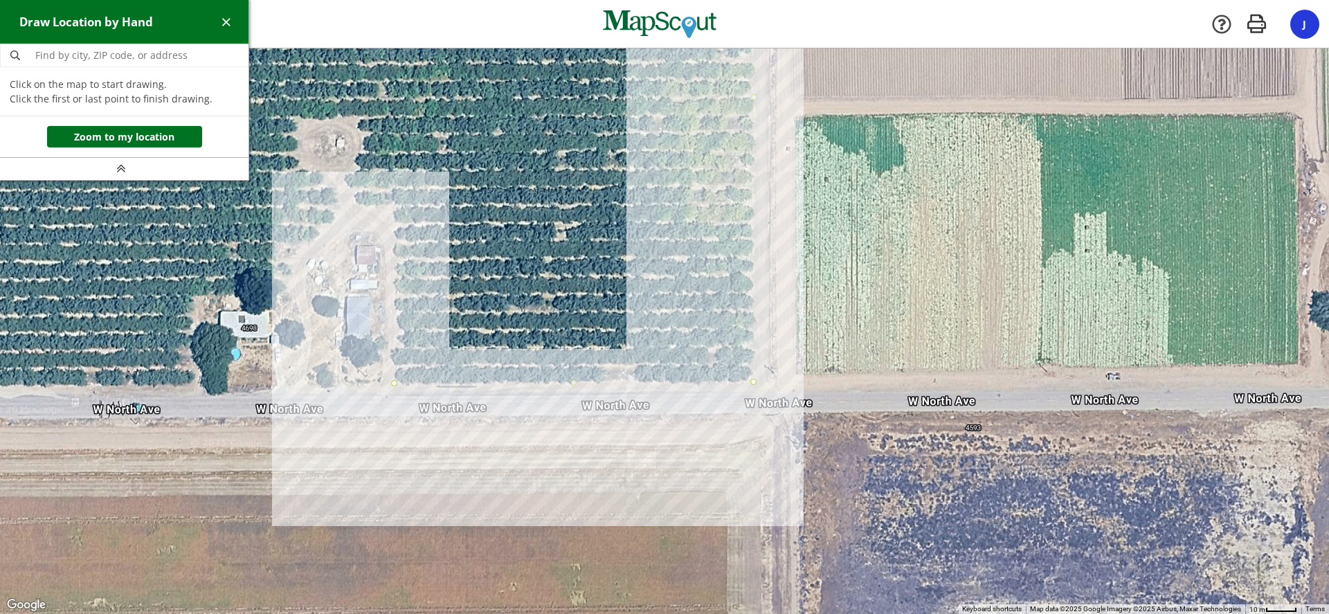
click at [395, 208] on div at bounding box center [664, 332] width 1329 height 566
click at [356, 206] on div at bounding box center [664, 332] width 1329 height 566
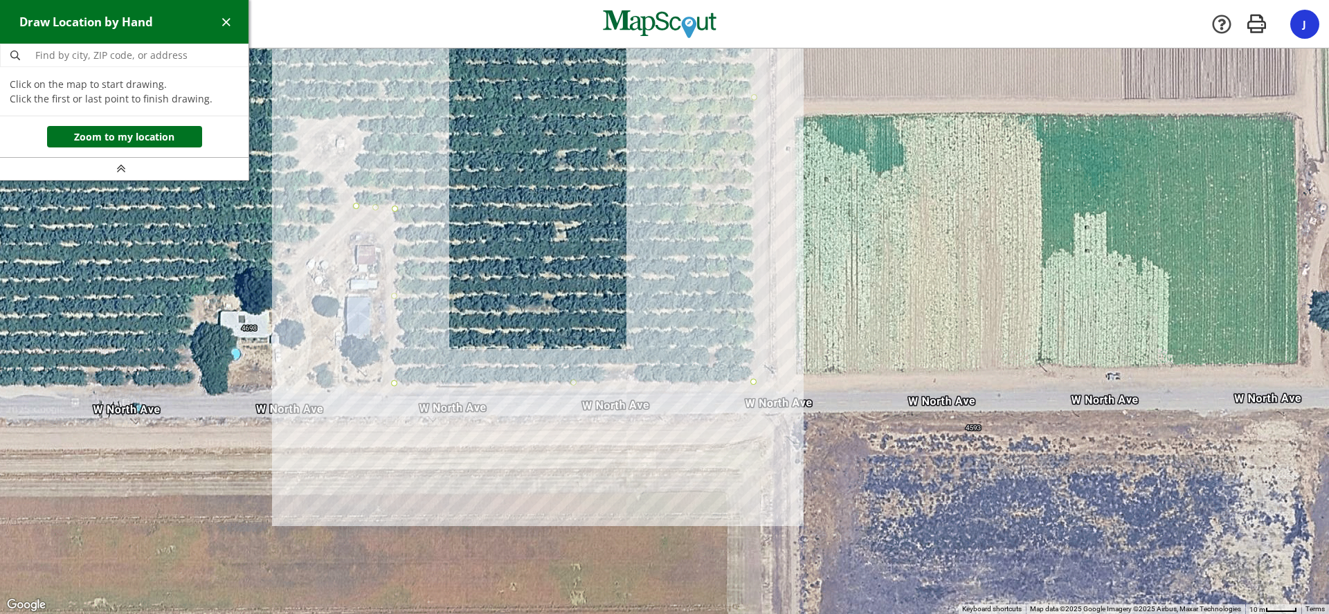
click at [350, 176] on div at bounding box center [664, 332] width 1329 height 566
click at [362, 151] on div at bounding box center [664, 332] width 1329 height 566
click at [368, 136] on div at bounding box center [664, 332] width 1329 height 566
click at [359, 120] on div at bounding box center [664, 332] width 1329 height 566
click at [326, 117] on div at bounding box center [664, 332] width 1329 height 566
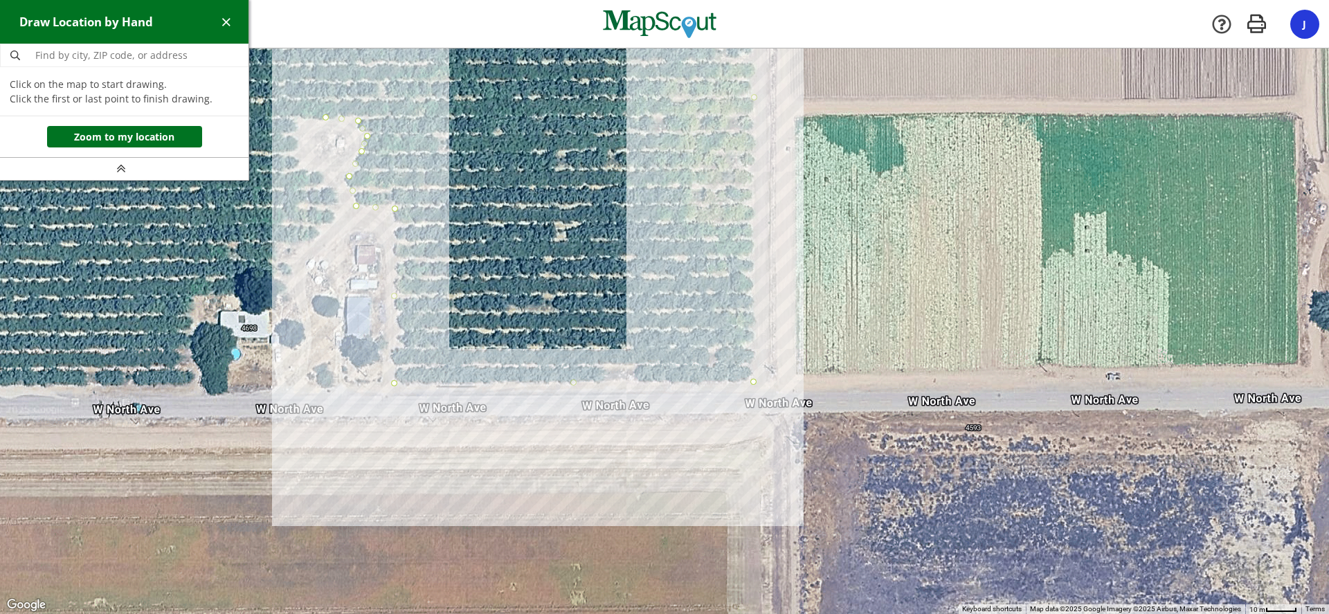
click at [298, 118] on div at bounding box center [664, 332] width 1329 height 566
click at [293, 144] on div at bounding box center [664, 332] width 1329 height 566
click at [301, 160] on div at bounding box center [664, 332] width 1329 height 566
click at [318, 169] on div at bounding box center [664, 332] width 1329 height 566
click at [332, 183] on div at bounding box center [664, 332] width 1329 height 566
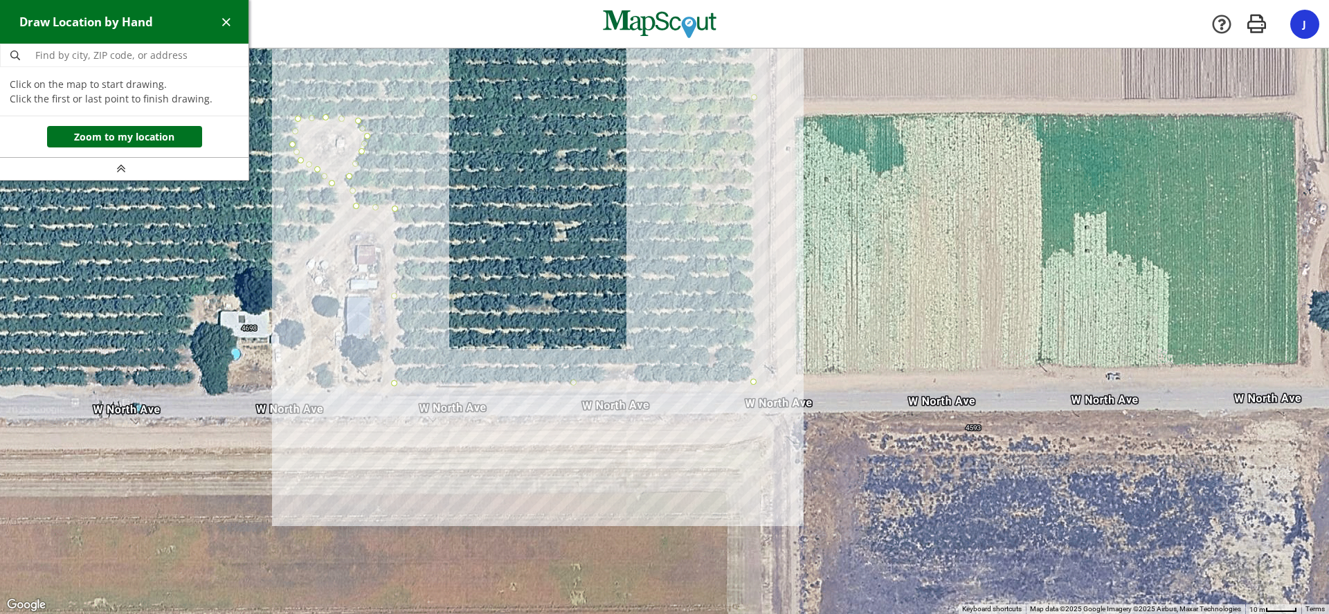
click at [340, 201] on div at bounding box center [664, 332] width 1329 height 566
click at [345, 212] on div at bounding box center [664, 332] width 1329 height 566
click at [329, 223] on div at bounding box center [664, 332] width 1329 height 566
click at [316, 237] on div at bounding box center [664, 332] width 1329 height 566
click at [298, 250] on div at bounding box center [664, 332] width 1329 height 566
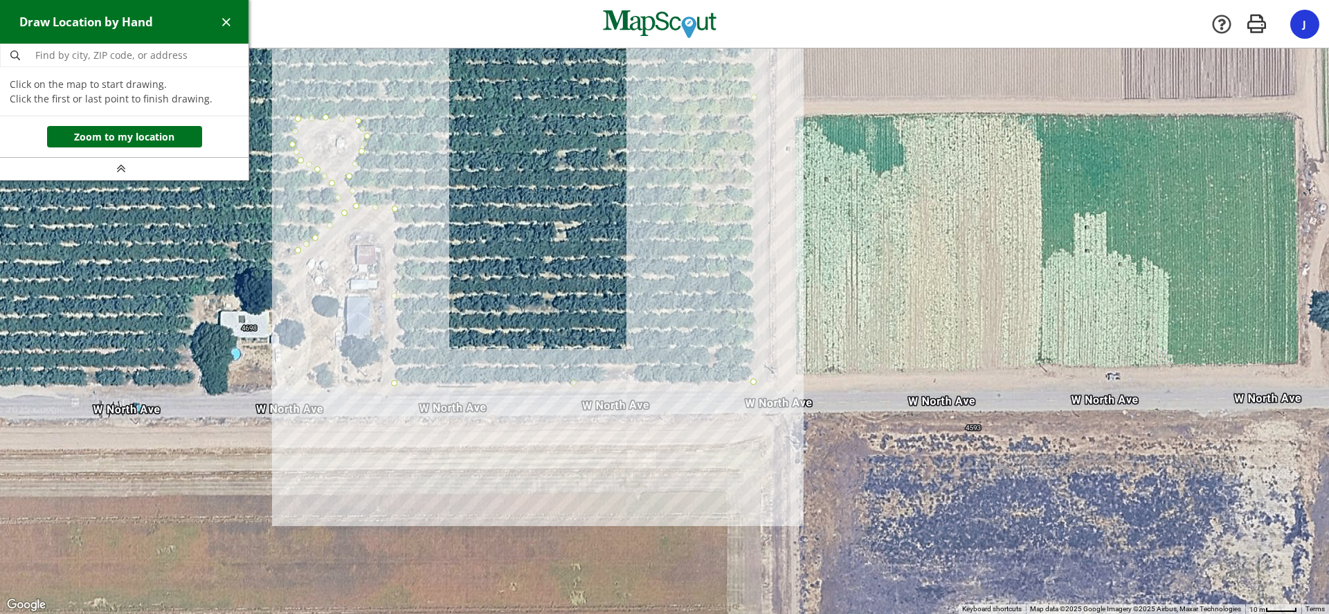
click at [284, 291] on div at bounding box center [664, 332] width 1329 height 566
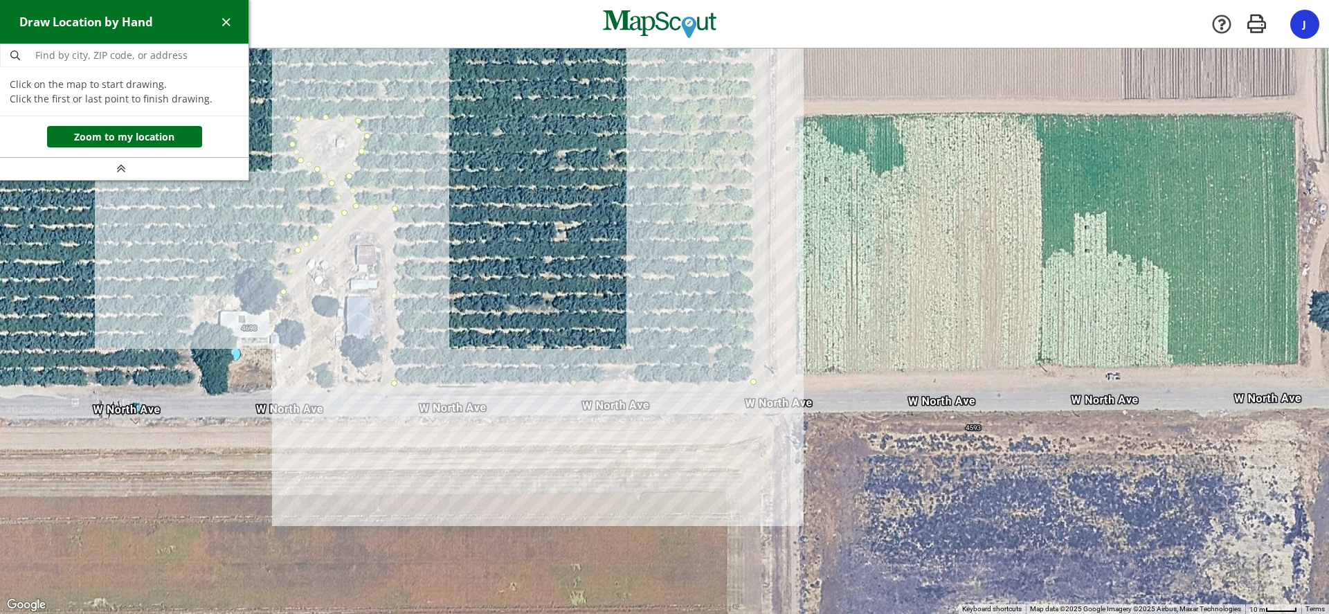
click at [194, 296] on div at bounding box center [664, 332] width 1329 height 566
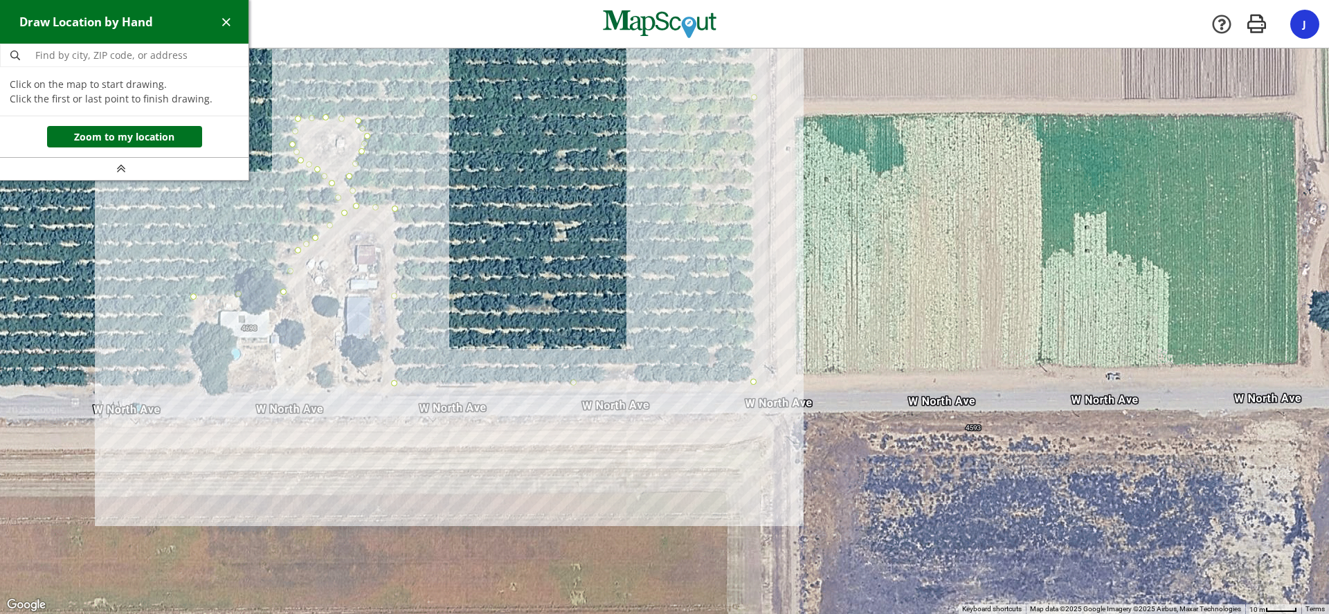
click at [193, 384] on div at bounding box center [664, 332] width 1329 height 566
drag, startPoint x: 161, startPoint y: 332, endPoint x: 794, endPoint y: 262, distance: 637.3
click at [794, 262] on div at bounding box center [664, 332] width 1329 height 566
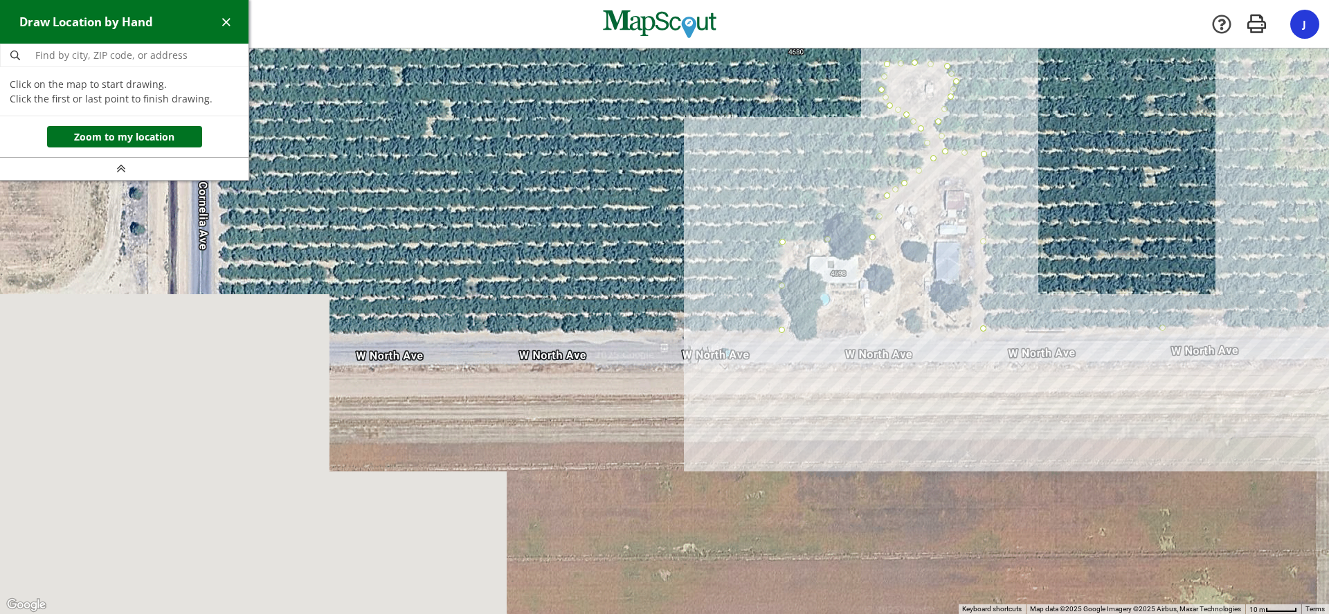
drag, startPoint x: 176, startPoint y: 268, endPoint x: 769, endPoint y: 212, distance: 595.8
click at [769, 212] on div at bounding box center [664, 332] width 1329 height 566
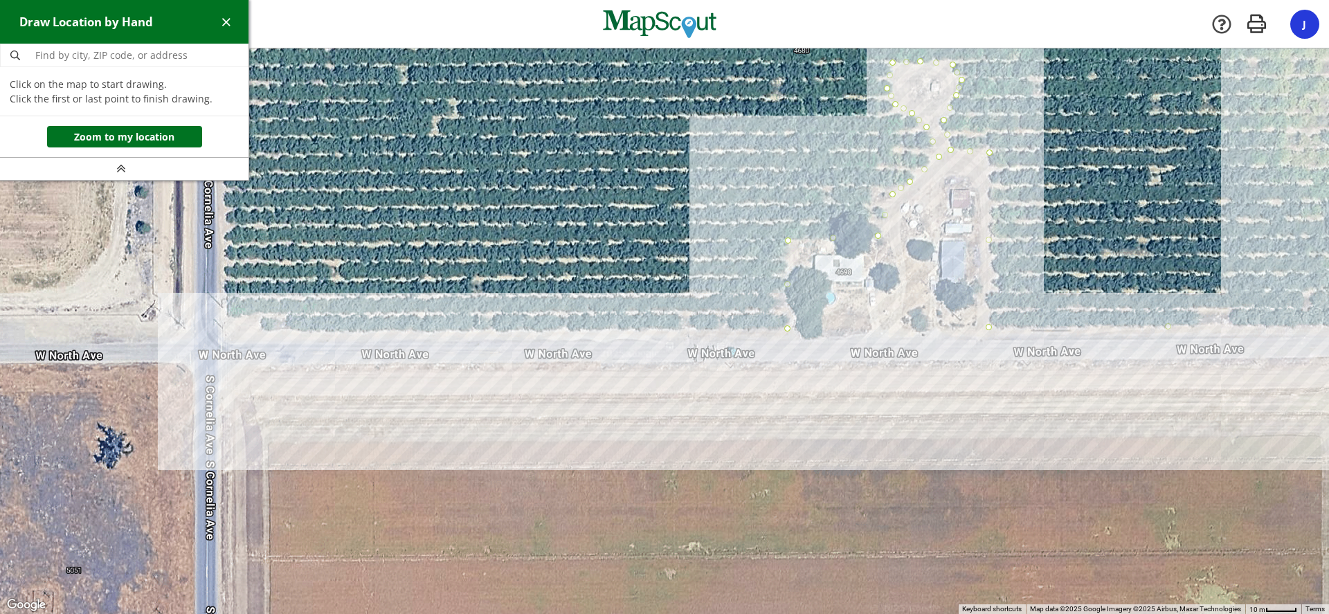
click at [225, 329] on div at bounding box center [664, 332] width 1329 height 566
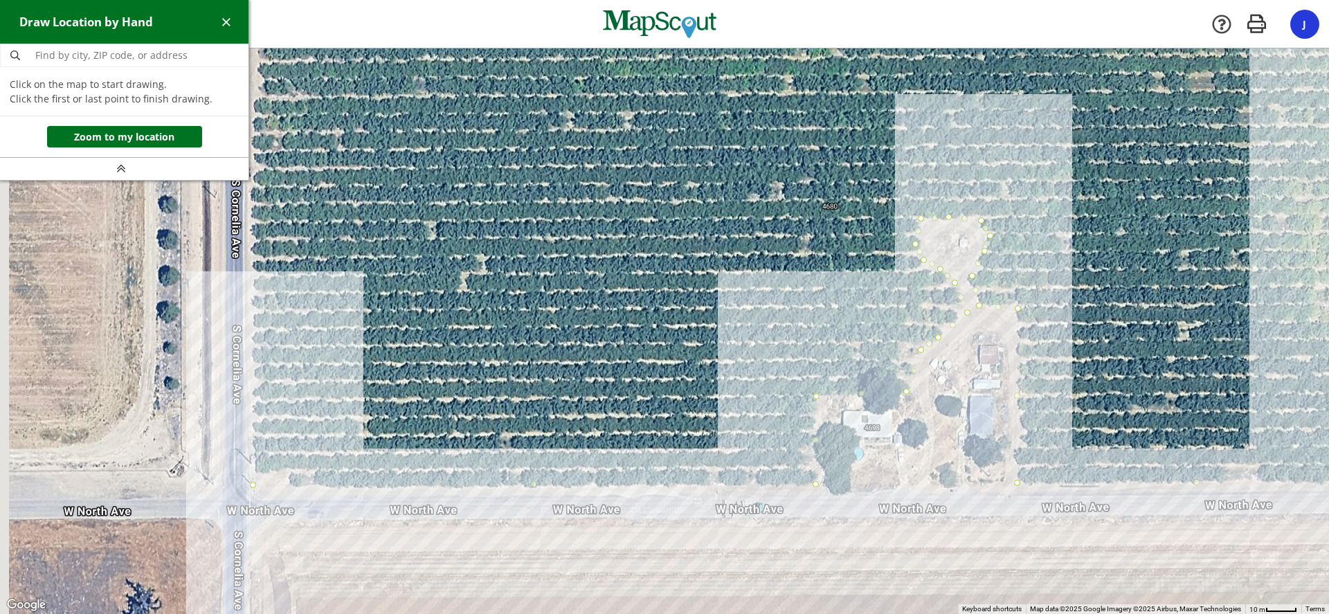
drag, startPoint x: 257, startPoint y: 228, endPoint x: 306, endPoint y: 439, distance: 216.6
click at [303, 442] on div at bounding box center [664, 332] width 1329 height 566
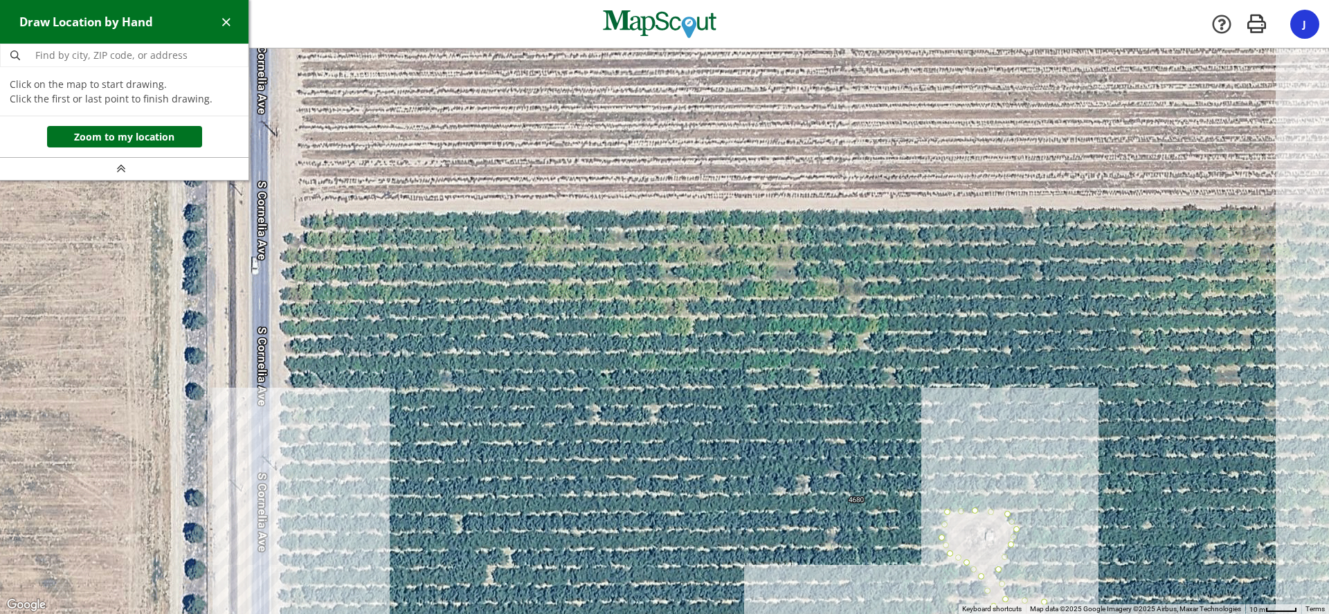
drag, startPoint x: 364, startPoint y: 426, endPoint x: 367, endPoint y: 482, distance: 56.8
click at [367, 487] on div at bounding box center [664, 331] width 1329 height 566
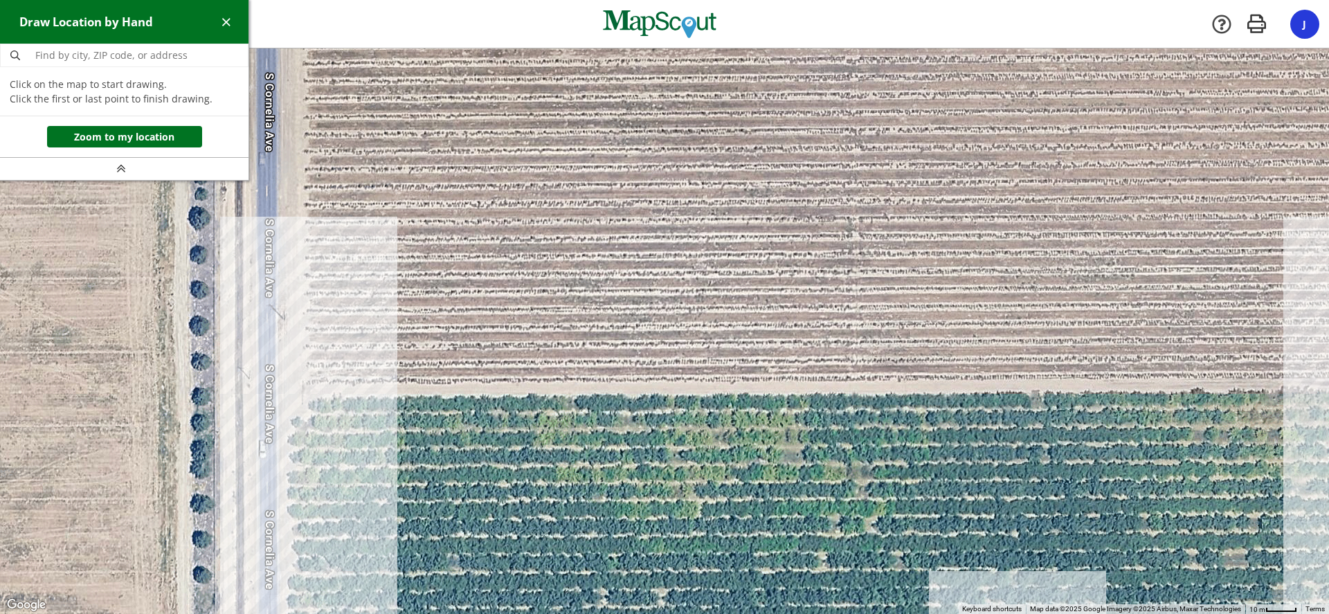
click at [289, 395] on div at bounding box center [664, 331] width 1329 height 566
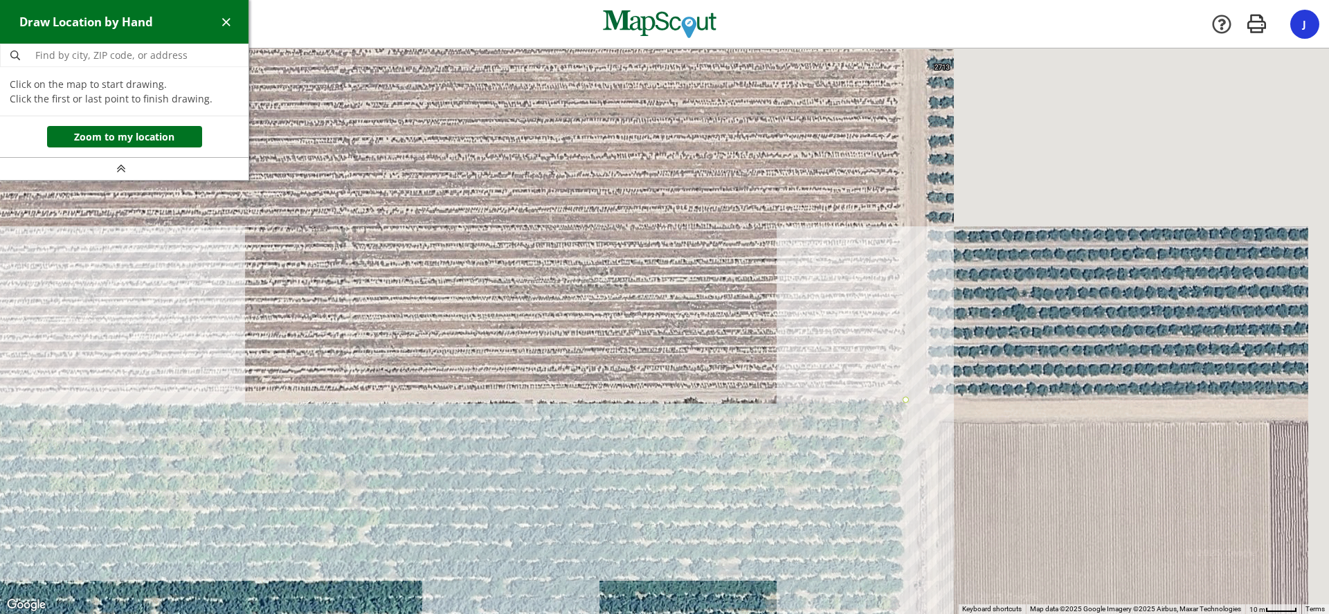
drag, startPoint x: 1060, startPoint y: 433, endPoint x: 666, endPoint y: 424, distance: 394.0
click at [667, 431] on div at bounding box center [664, 331] width 1329 height 566
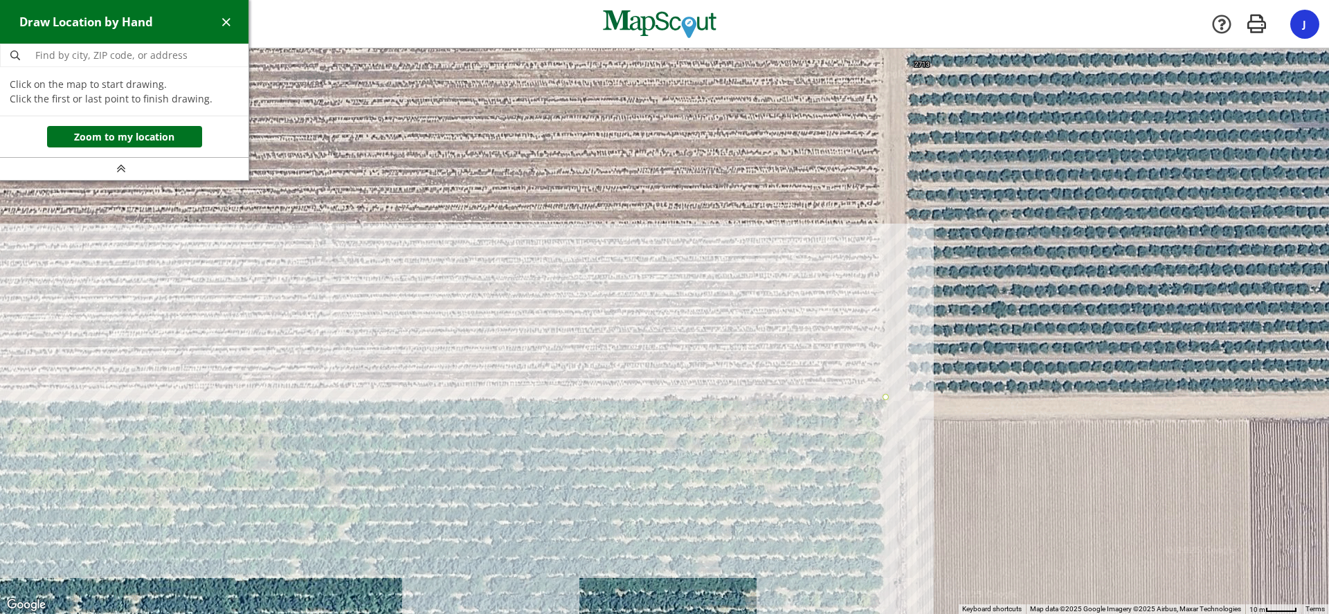
click at [882, 393] on div at bounding box center [664, 332] width 1329 height 566
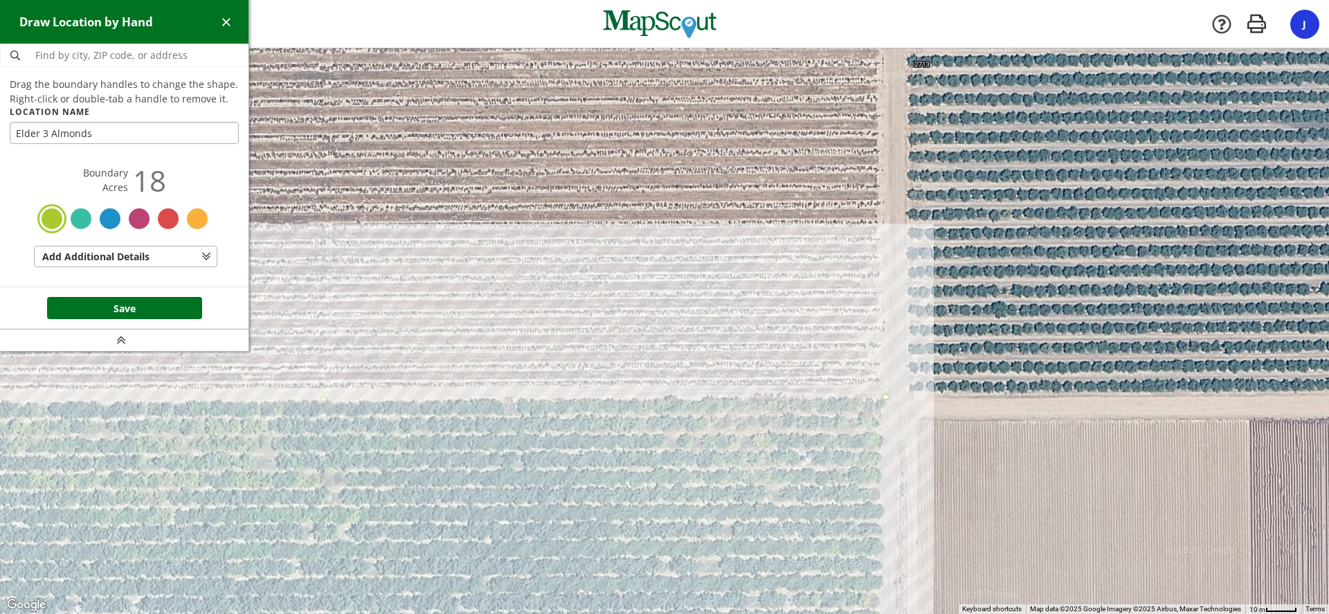
type input "Elder 3 Almonds"
click at [207, 219] on div at bounding box center [197, 218] width 25 height 25
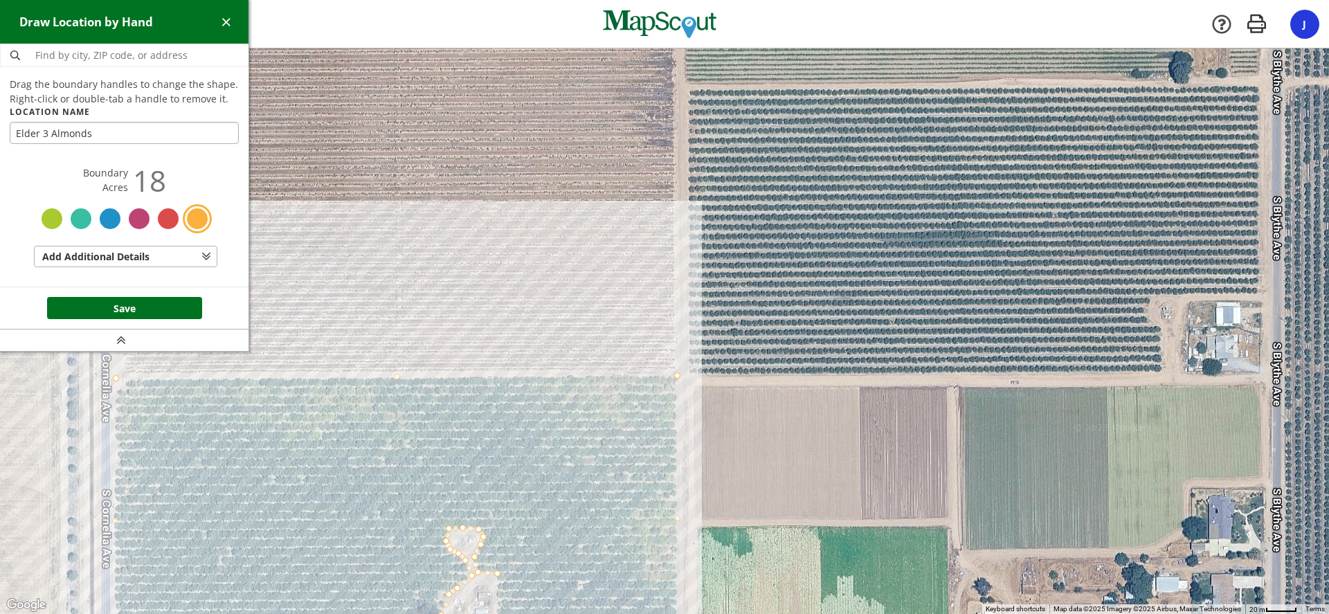
click at [125, 296] on footer "Save" at bounding box center [124, 308] width 248 height 42
click at [143, 303] on button "Save" at bounding box center [124, 308] width 155 height 22
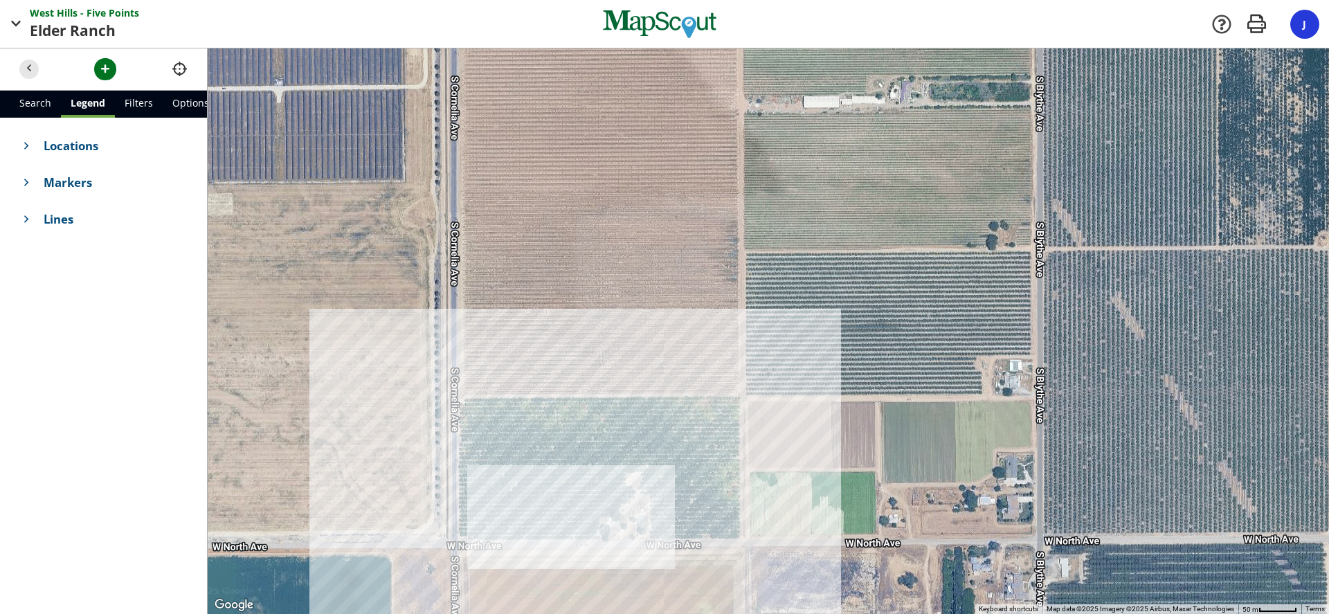
drag, startPoint x: 407, startPoint y: 246, endPoint x: 543, endPoint y: 337, distance: 164.1
click at [543, 337] on div at bounding box center [768, 331] width 1121 height 566
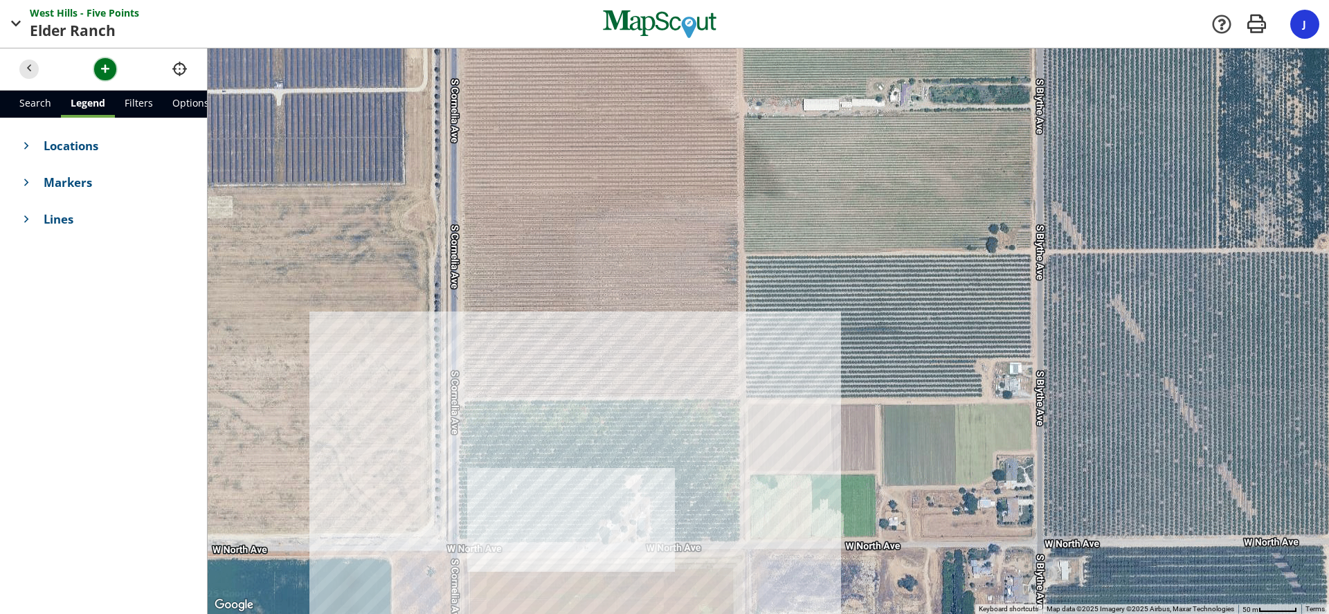
click at [102, 64] on span "button" at bounding box center [105, 69] width 15 height 15
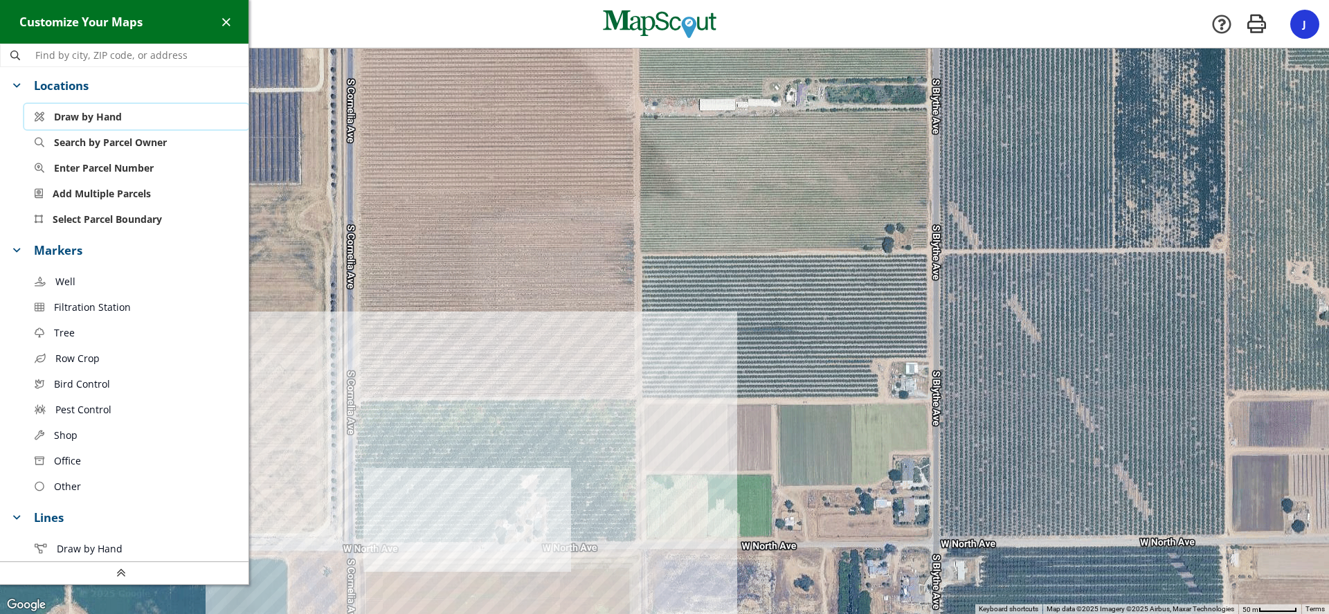
click at [81, 114] on span "Draw by Hand" at bounding box center [88, 116] width 68 height 15
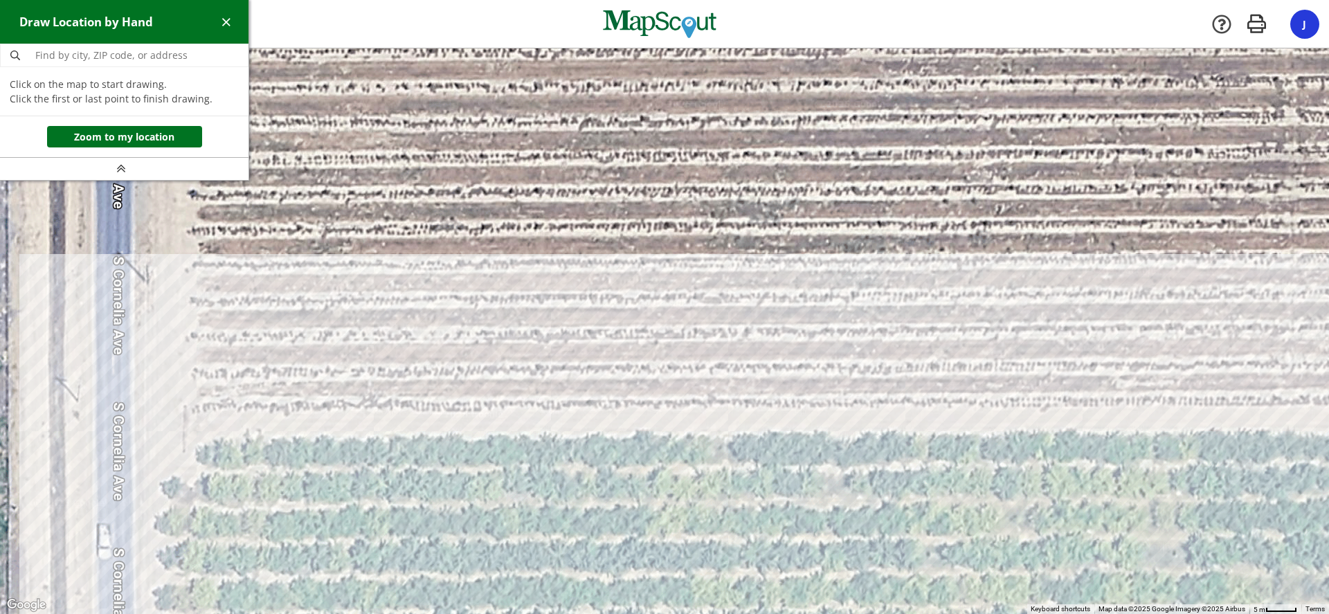
click at [194, 411] on div at bounding box center [664, 332] width 1329 height 566
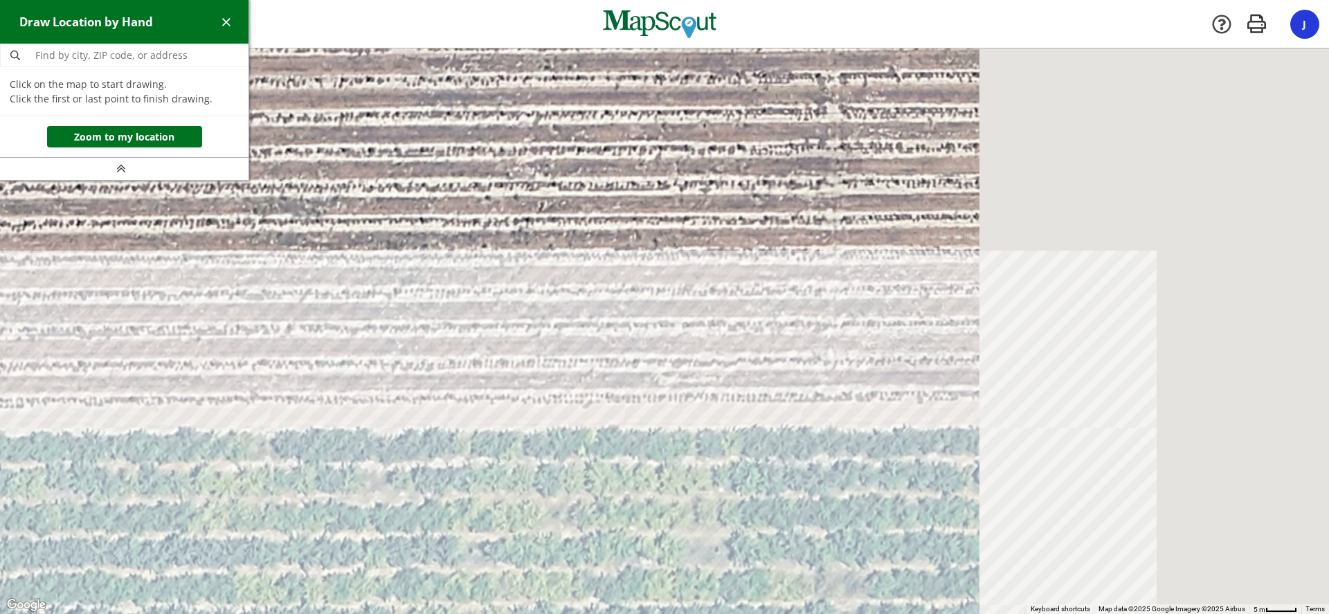
drag, startPoint x: 960, startPoint y: 396, endPoint x: 306, endPoint y: 383, distance: 654.2
click at [316, 388] on div at bounding box center [664, 332] width 1329 height 566
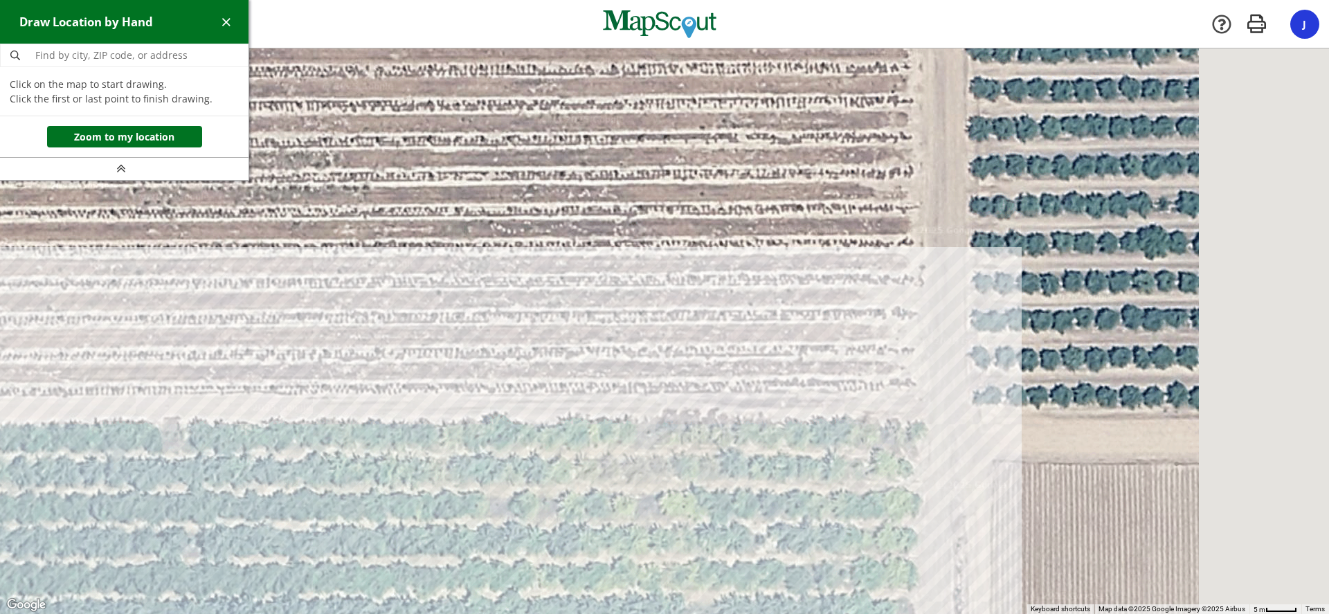
drag, startPoint x: 968, startPoint y: 356, endPoint x: 282, endPoint y: 366, distance: 686.7
click at [282, 366] on div at bounding box center [664, 331] width 1329 height 566
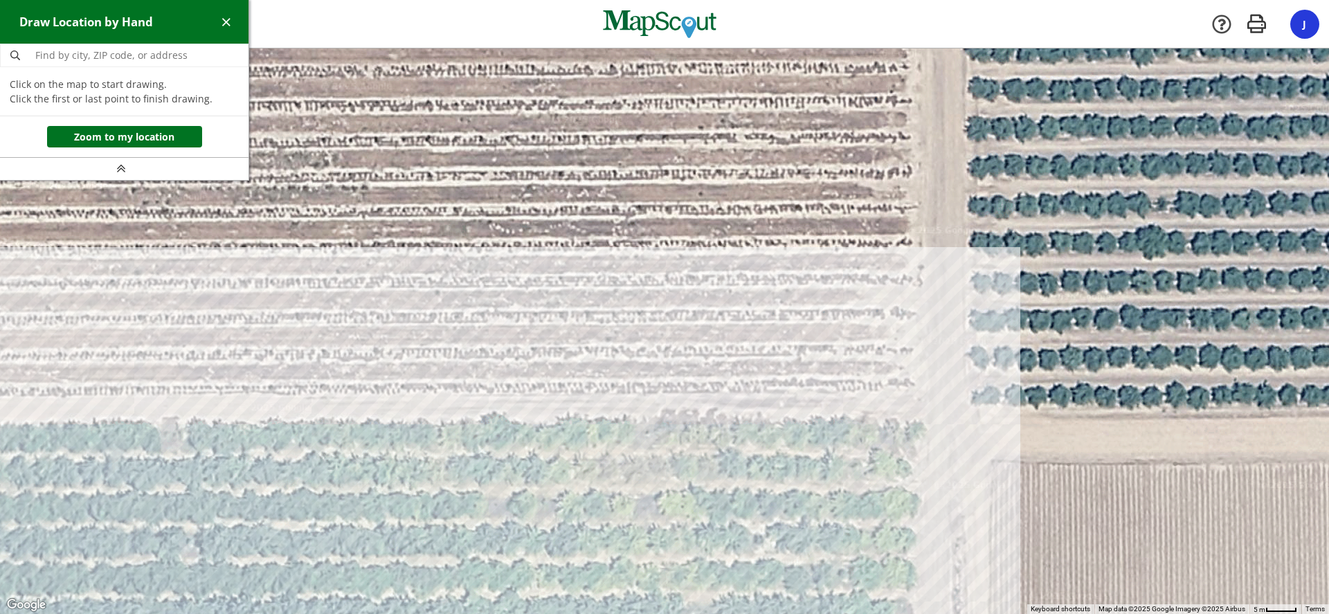
click at [916, 390] on div at bounding box center [664, 331] width 1329 height 566
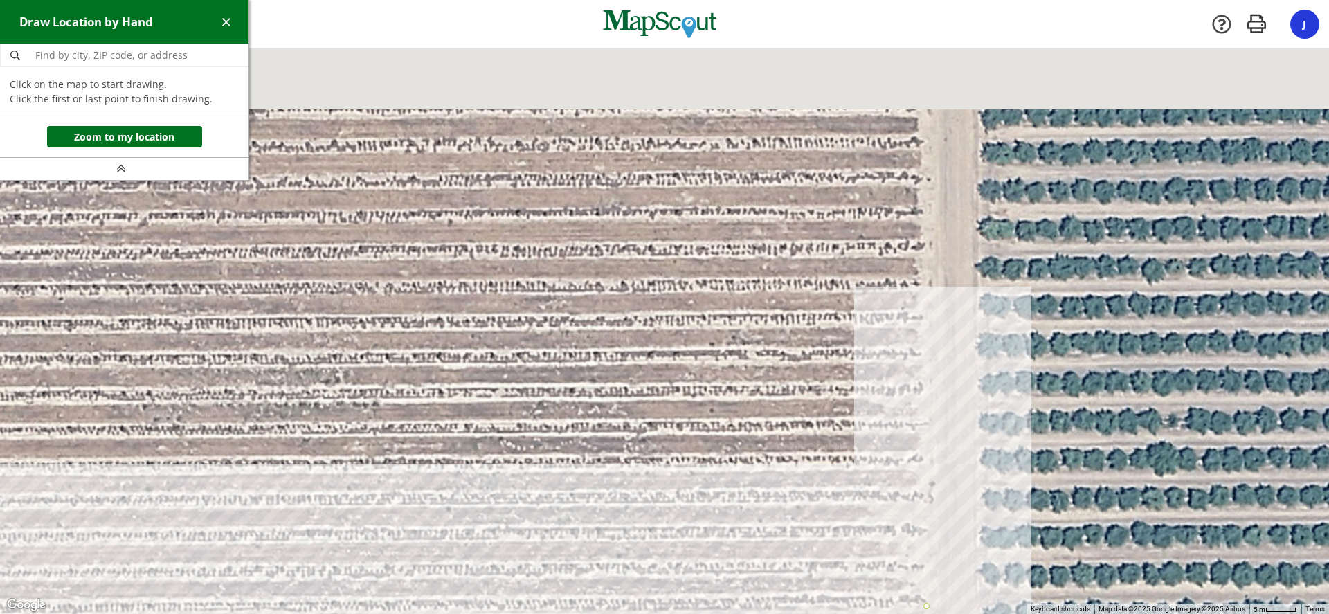
drag, startPoint x: 859, startPoint y: 215, endPoint x: 870, endPoint y: 436, distance: 221.8
click at [870, 436] on div at bounding box center [664, 331] width 1329 height 566
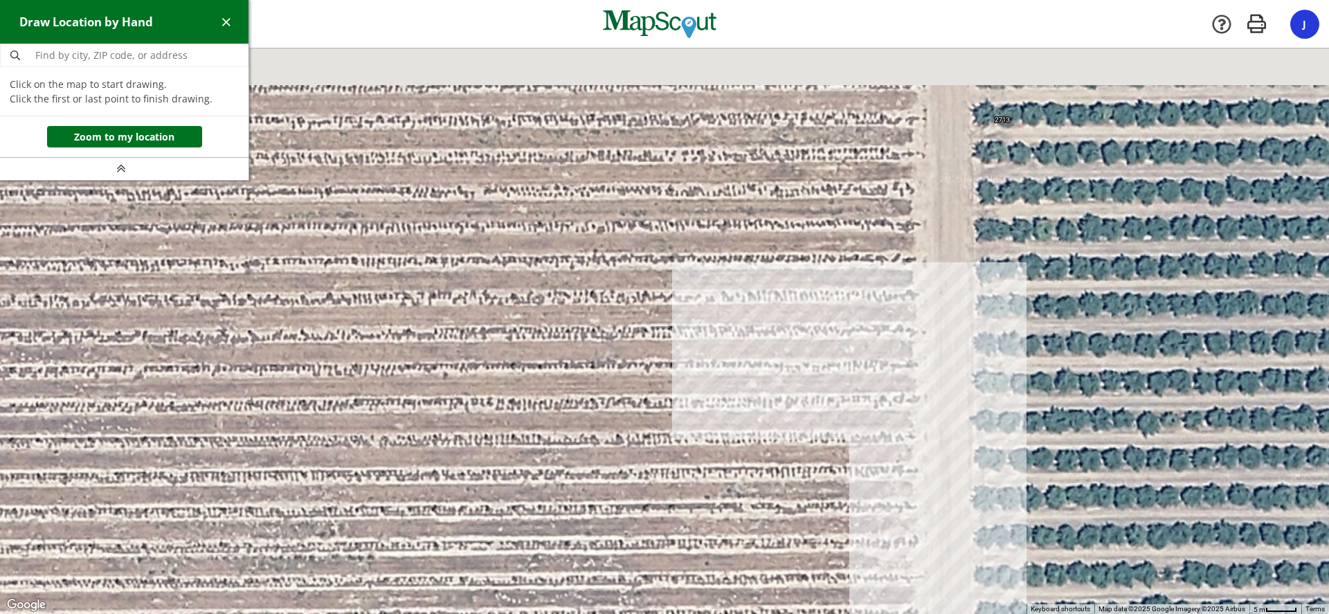
drag, startPoint x: 849, startPoint y: 293, endPoint x: 840, endPoint y: 497, distance: 203.7
click at [838, 512] on div at bounding box center [664, 332] width 1329 height 566
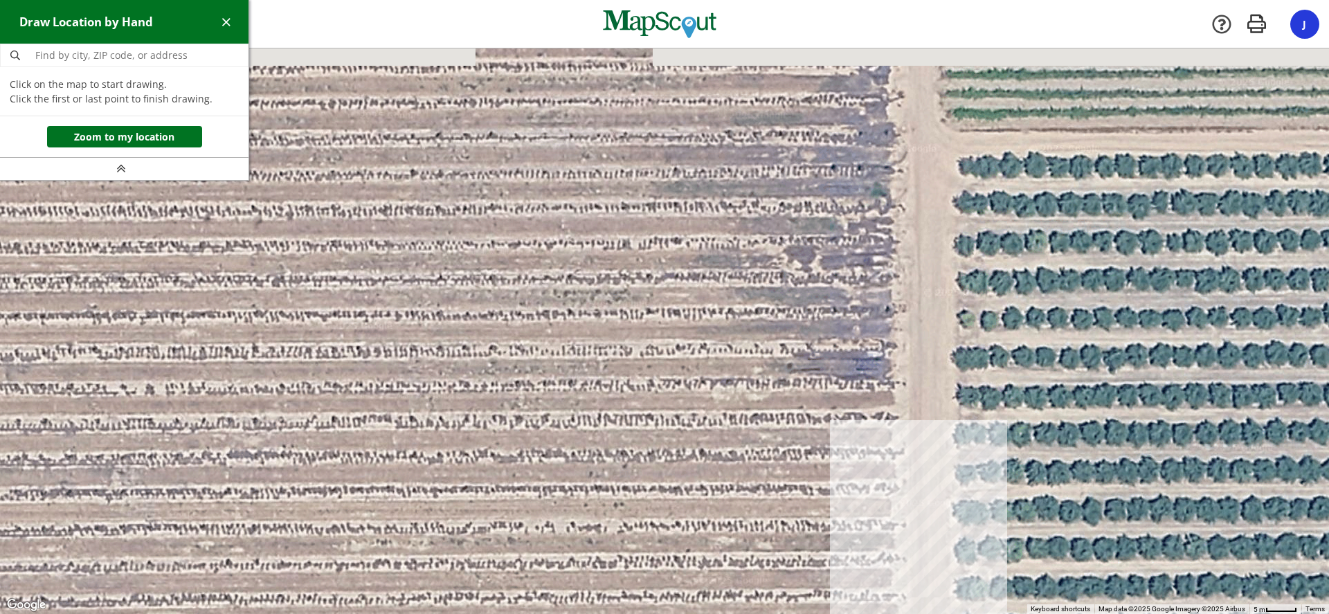
drag, startPoint x: 851, startPoint y: 214, endPoint x: 843, endPoint y: 511, distance: 297.1
click at [843, 511] on div at bounding box center [664, 332] width 1329 height 566
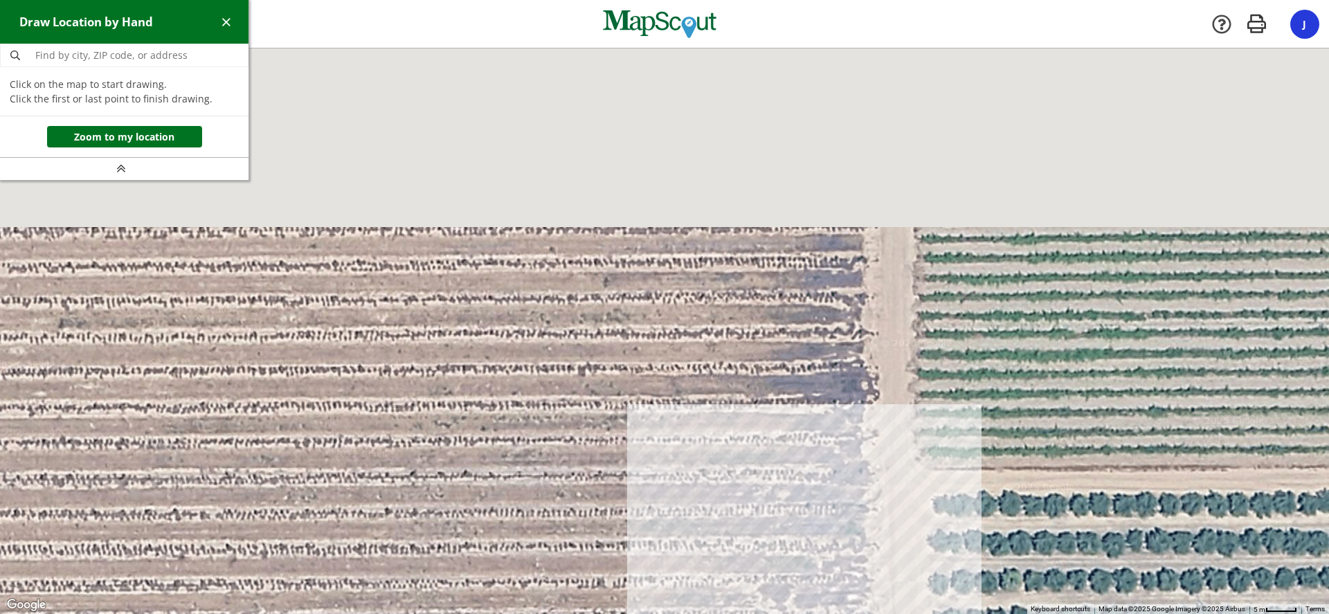
drag, startPoint x: 827, startPoint y: 236, endPoint x: 802, endPoint y: 519, distance: 284.3
click at [802, 571] on div at bounding box center [664, 332] width 1329 height 566
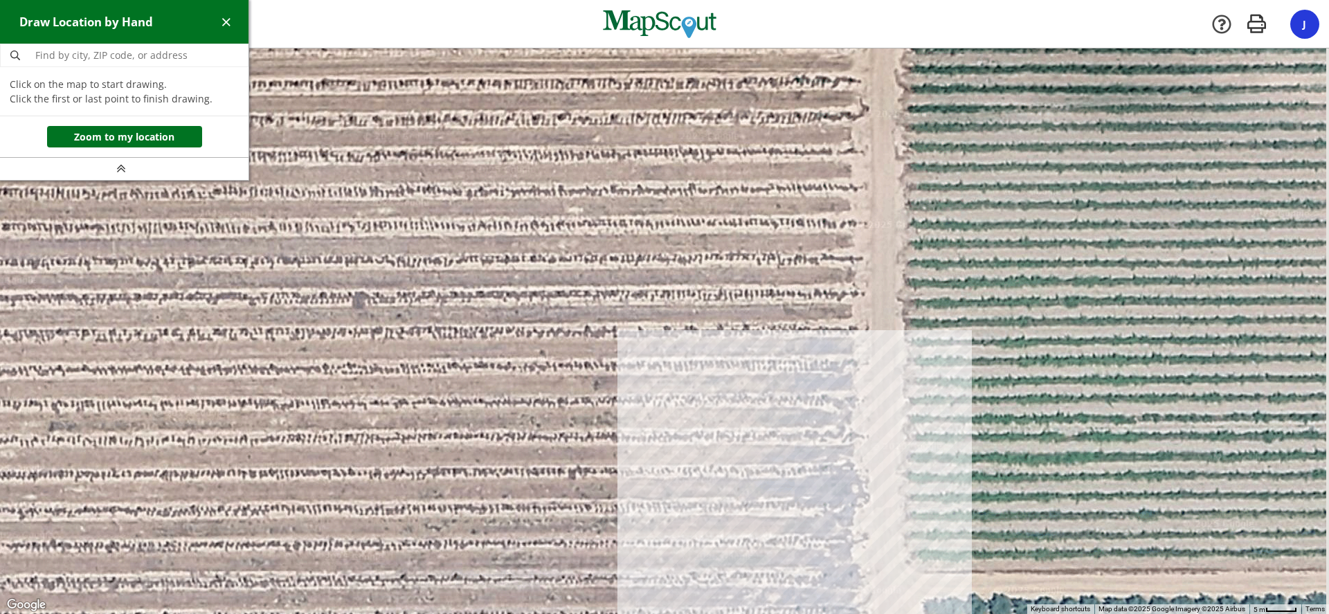
drag, startPoint x: 804, startPoint y: 289, endPoint x: 761, endPoint y: 656, distance: 370.0
click at [761, 613] on html "[GEOGRAPHIC_DATA] - Five Points Points Elder Ranch Ranch Company [GEOGRAPHIC_DA…" at bounding box center [664, 307] width 1329 height 614
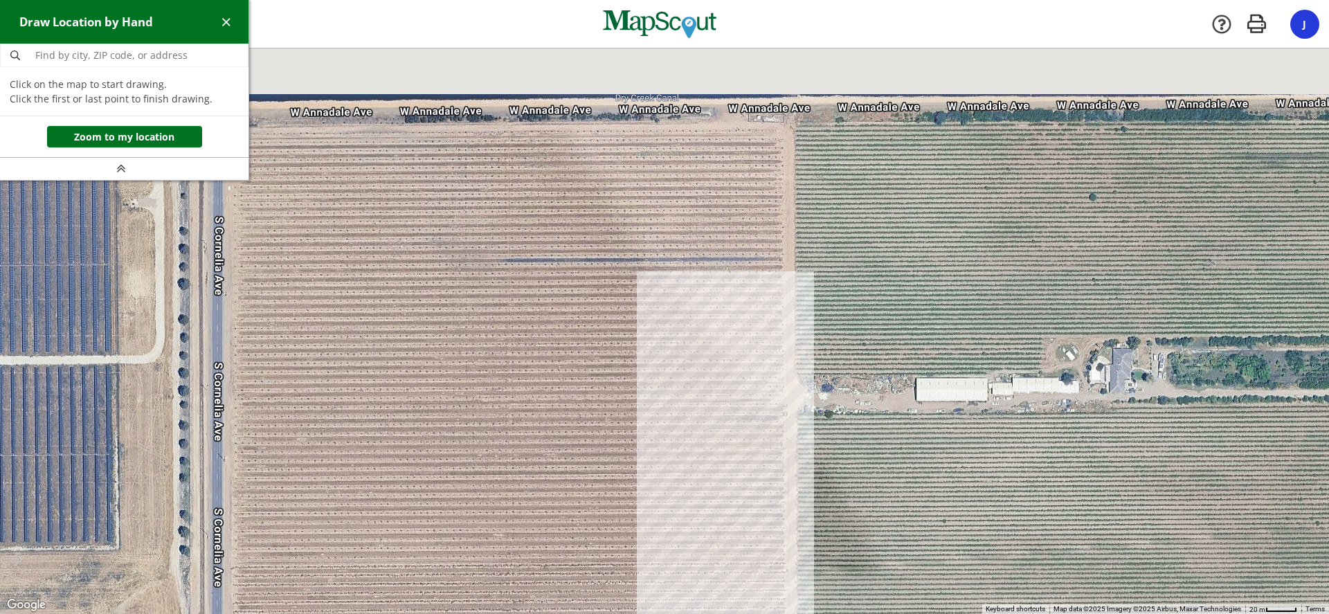
drag, startPoint x: 780, startPoint y: 162, endPoint x: 771, endPoint y: 361, distance: 198.9
click at [770, 447] on div at bounding box center [664, 331] width 1329 height 566
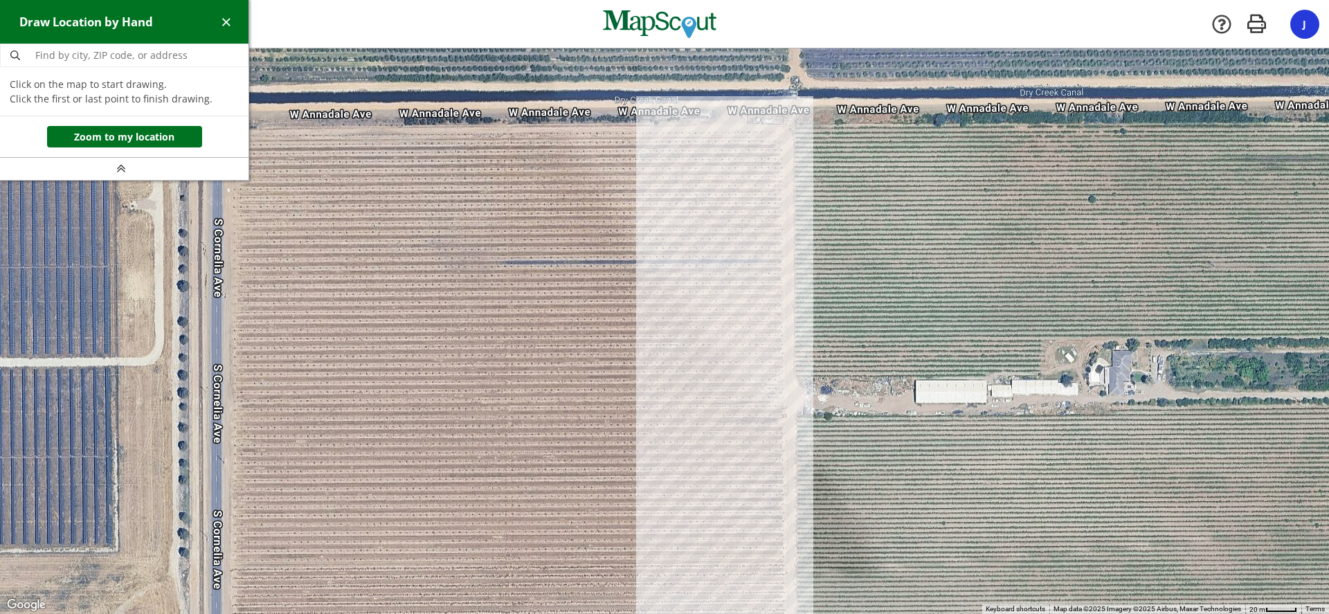
click at [783, 131] on div at bounding box center [664, 332] width 1329 height 566
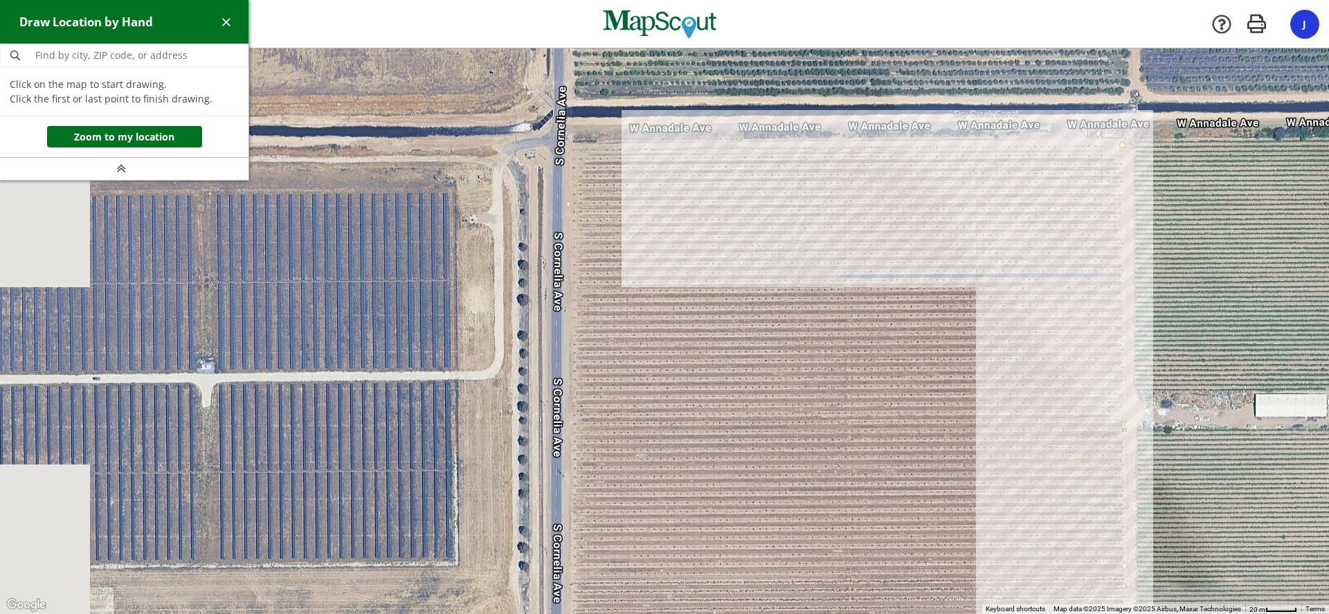
drag, startPoint x: 409, startPoint y: 153, endPoint x: 754, endPoint y: 168, distance: 345.7
click at [754, 168] on div at bounding box center [664, 332] width 1329 height 566
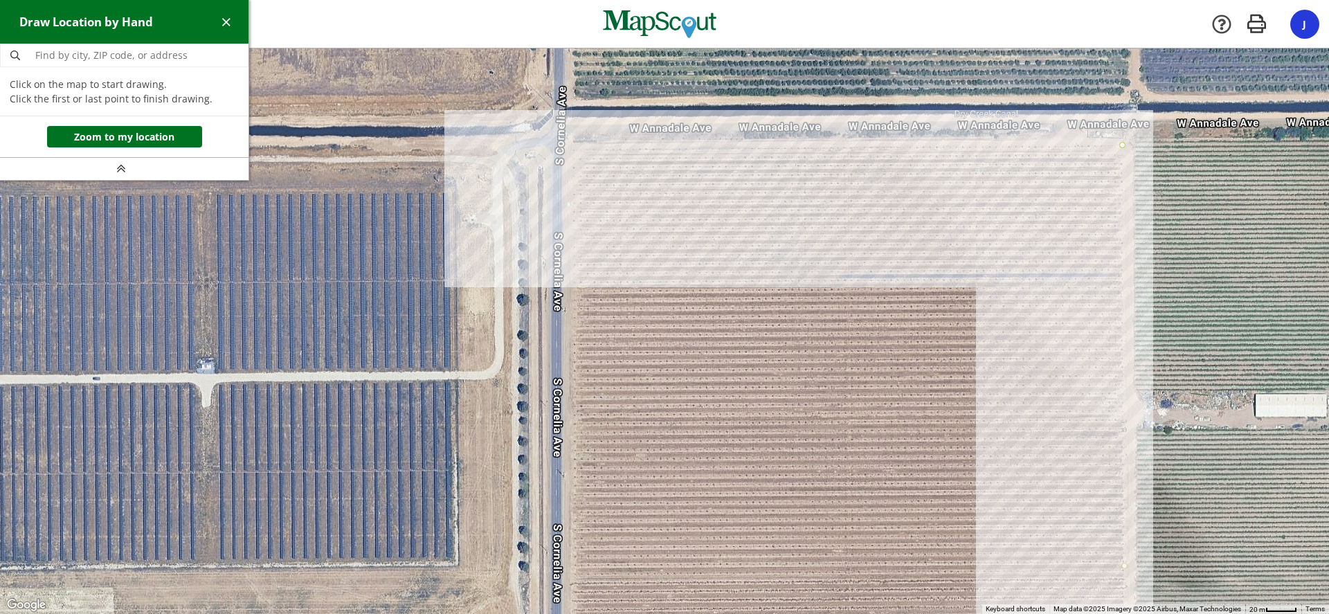
click at [572, 148] on div at bounding box center [664, 332] width 1329 height 566
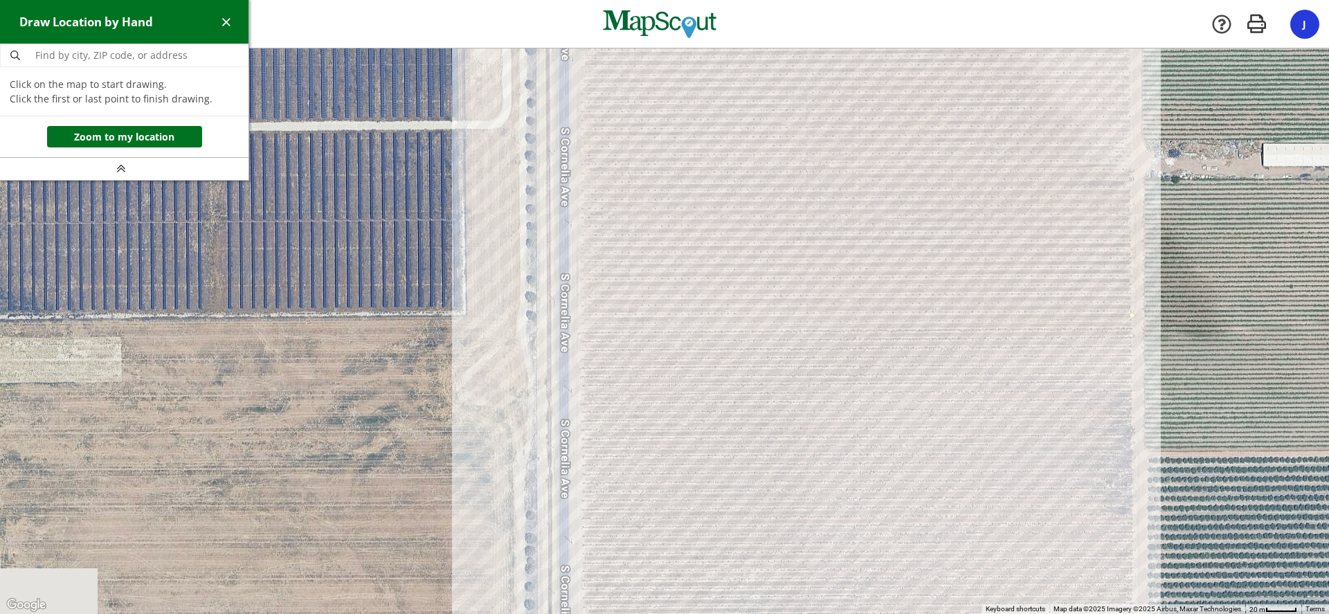
drag, startPoint x: 592, startPoint y: 437, endPoint x: 602, endPoint y: 166, distance: 270.8
click at [602, 168] on div at bounding box center [664, 332] width 1329 height 566
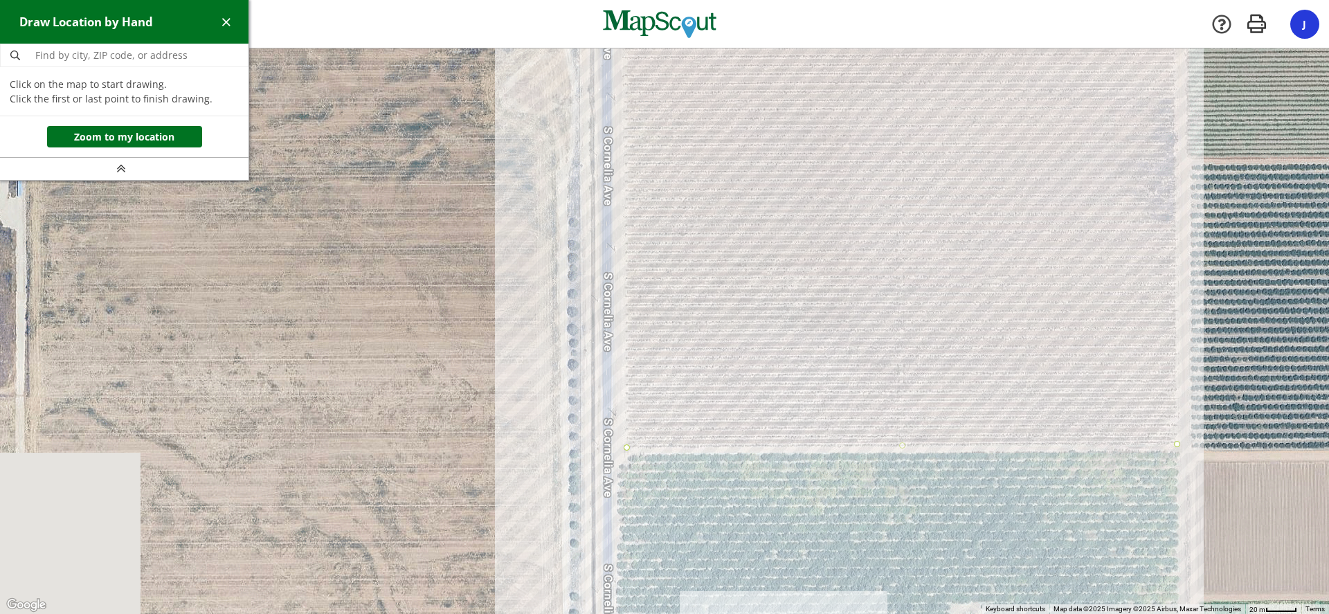
drag, startPoint x: 608, startPoint y: 548, endPoint x: 650, endPoint y: 260, distance: 291.0
click at [650, 260] on div at bounding box center [664, 332] width 1329 height 566
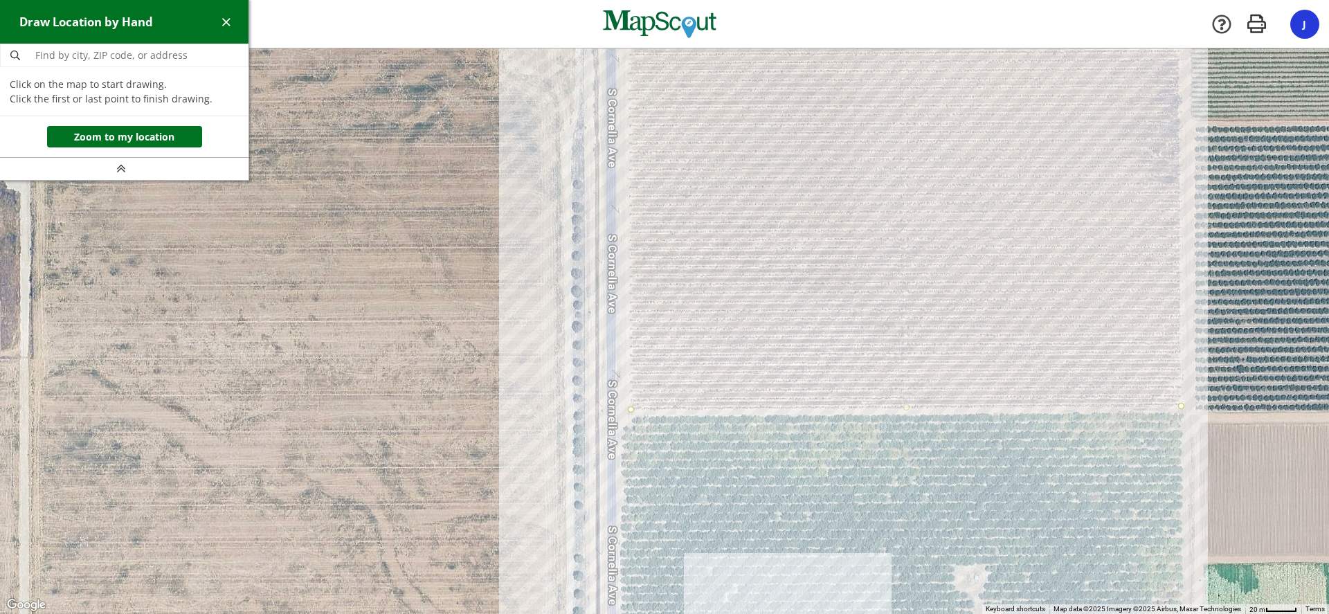
click at [626, 405] on div at bounding box center [664, 332] width 1329 height 566
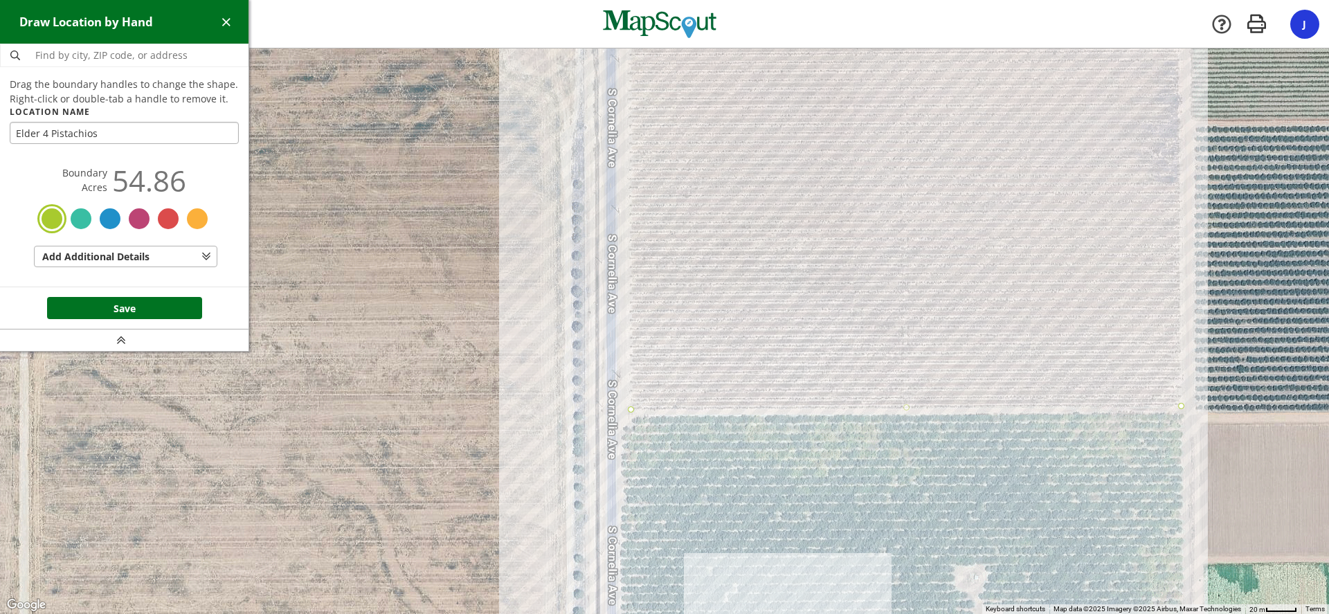
type input "Elder 4 Pistachios"
click at [86, 210] on div at bounding box center [81, 218] width 25 height 25
click at [163, 309] on button "Save" at bounding box center [124, 308] width 155 height 22
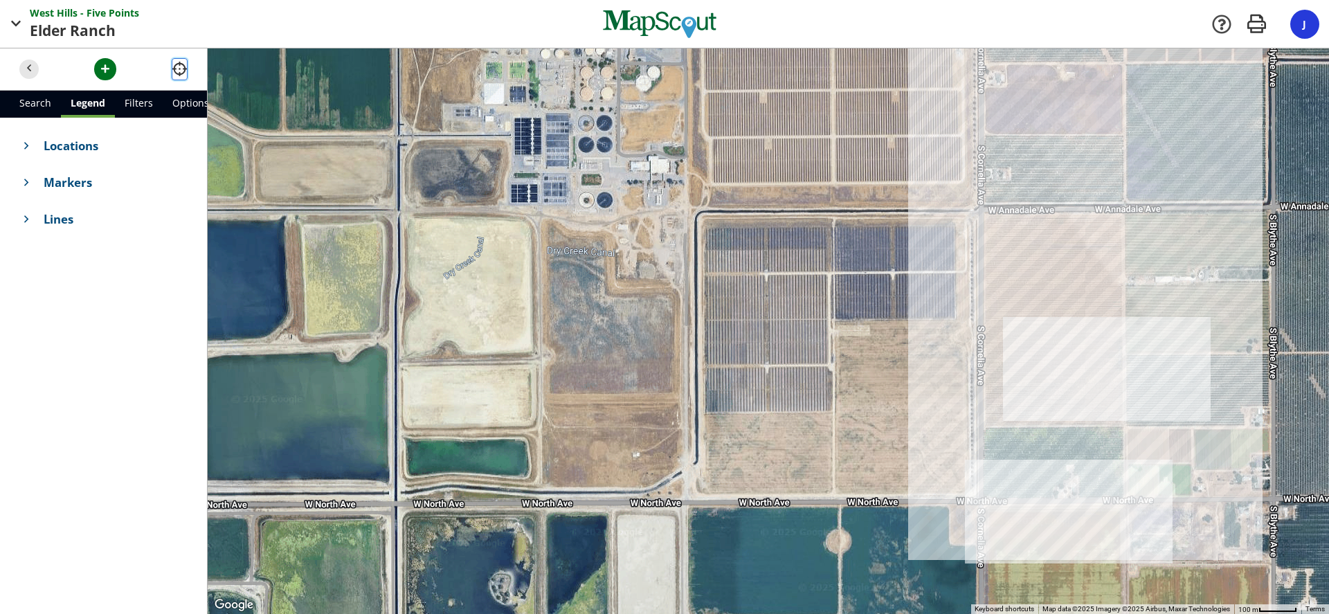
click at [174, 71] on span "button" at bounding box center [179, 69] width 15 height 15
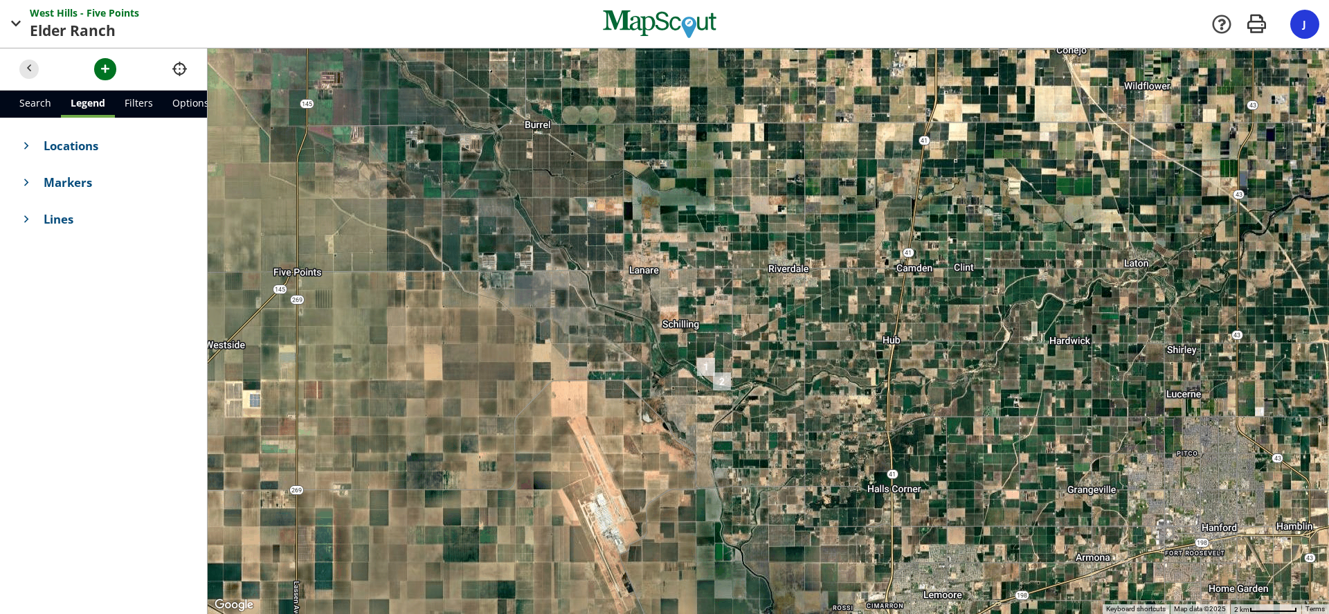
drag, startPoint x: 770, startPoint y: 532, endPoint x: 694, endPoint y: 396, distance: 155.2
click at [694, 396] on div at bounding box center [768, 331] width 1121 height 566
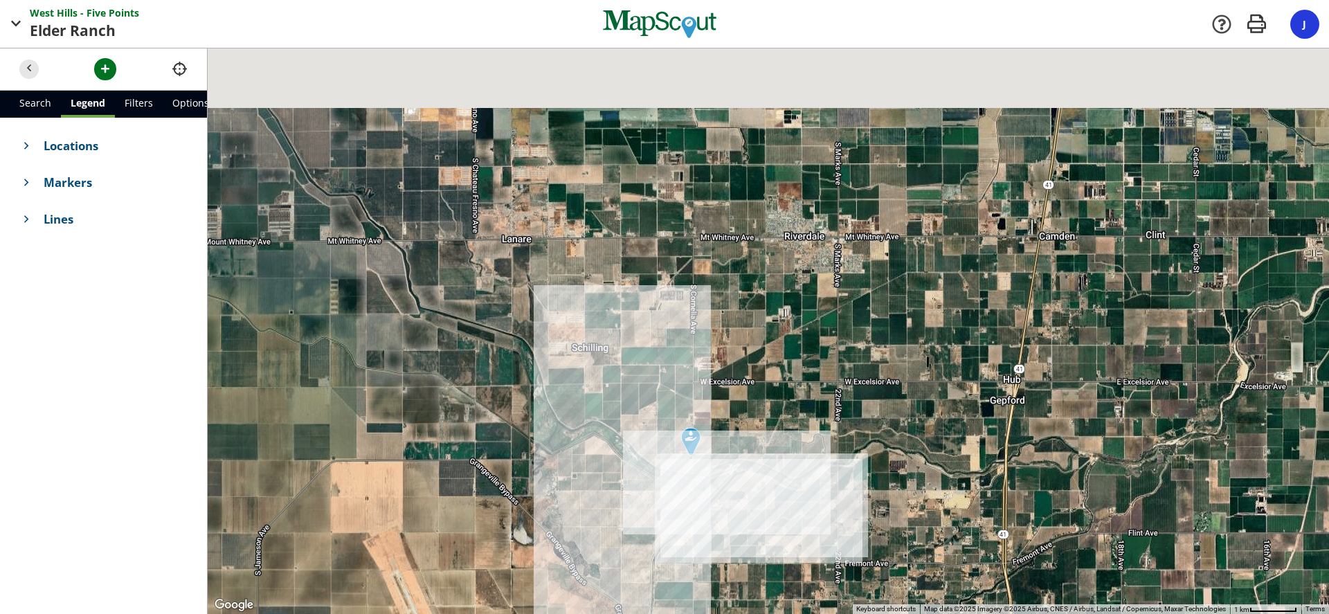
drag, startPoint x: 675, startPoint y: 262, endPoint x: 641, endPoint y: 516, distance: 256.3
click at [641, 516] on div at bounding box center [768, 331] width 1121 height 566
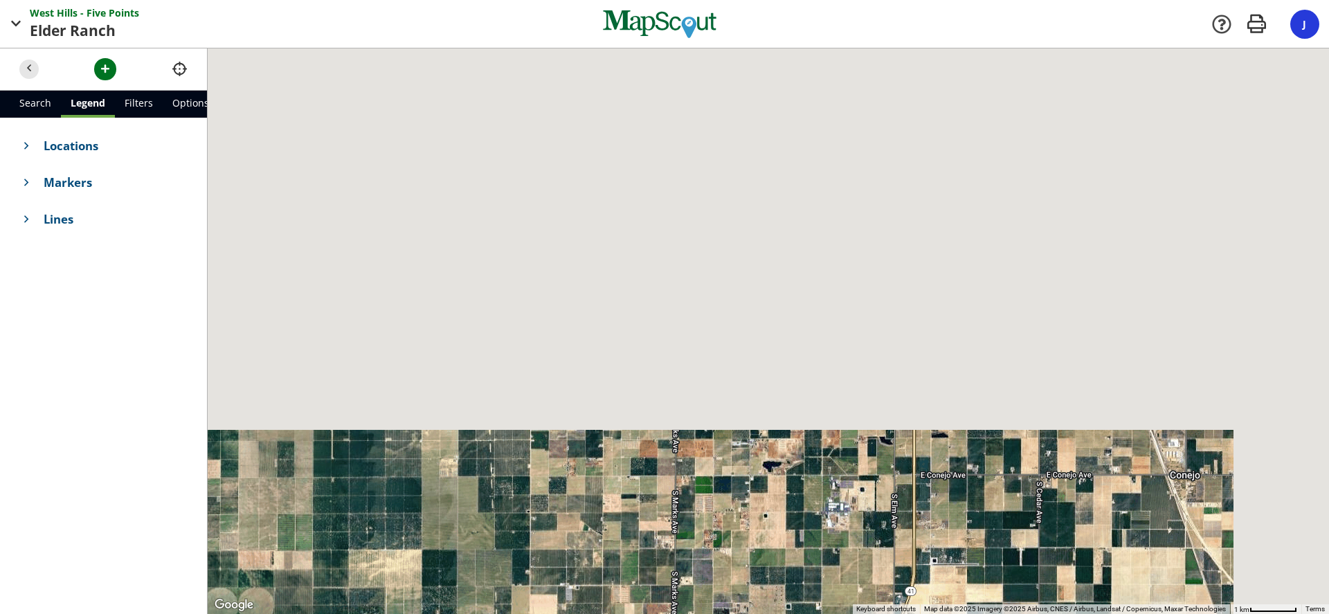
drag, startPoint x: 699, startPoint y: 273, endPoint x: 559, endPoint y: 655, distance: 406.9
click at [559, 613] on html "[GEOGRAPHIC_DATA] - Five Points Points Elder Ranch Ranch Company [GEOGRAPHIC_DA…" at bounding box center [664, 307] width 1329 height 614
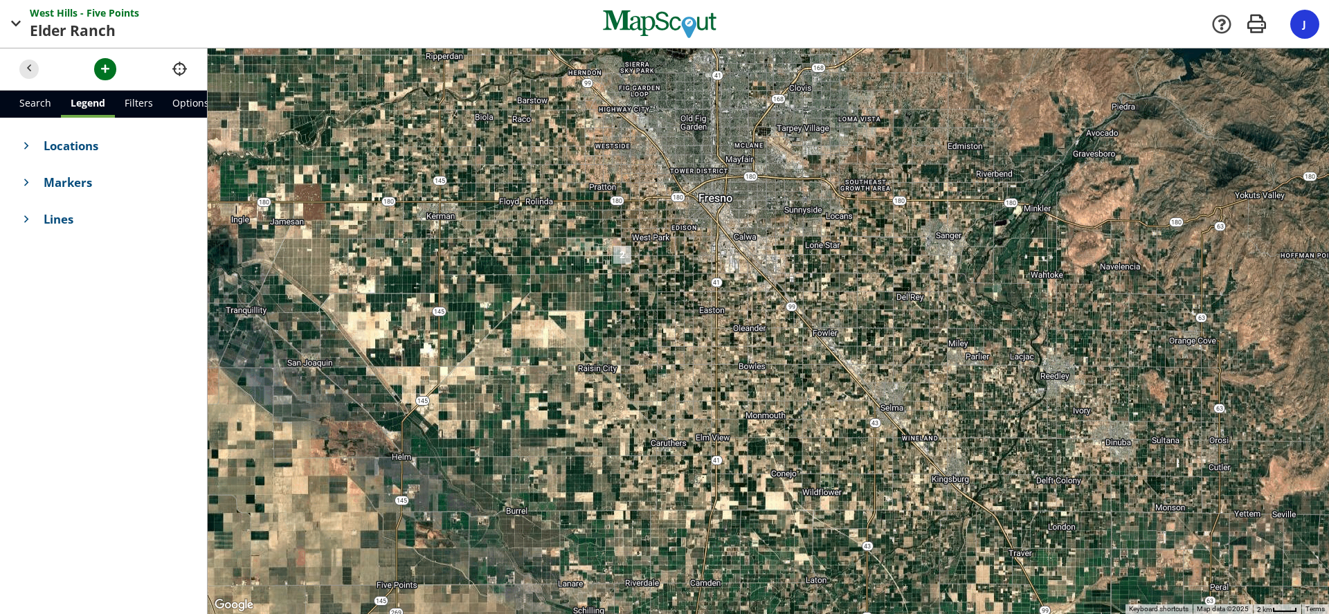
drag, startPoint x: 607, startPoint y: 240, endPoint x: 722, endPoint y: 435, distance: 226.5
click at [722, 435] on div at bounding box center [768, 331] width 1121 height 566
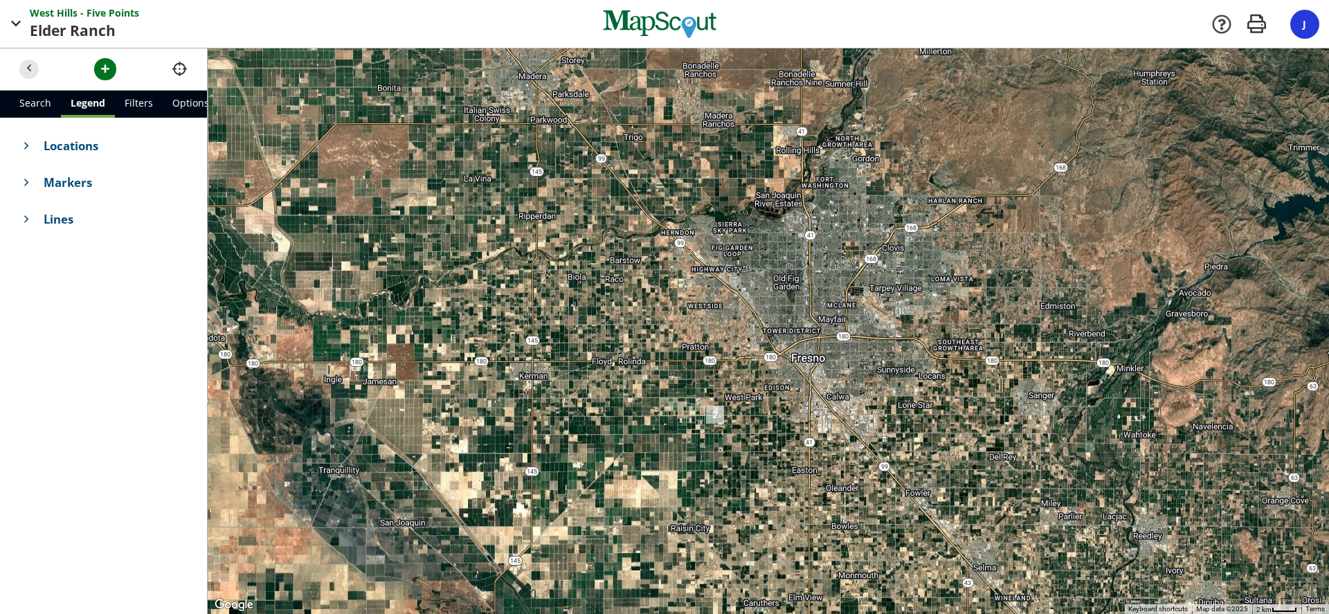
click at [713, 418] on img "2" at bounding box center [714, 414] width 29 height 29
click at [714, 417] on img "2" at bounding box center [714, 414] width 29 height 29
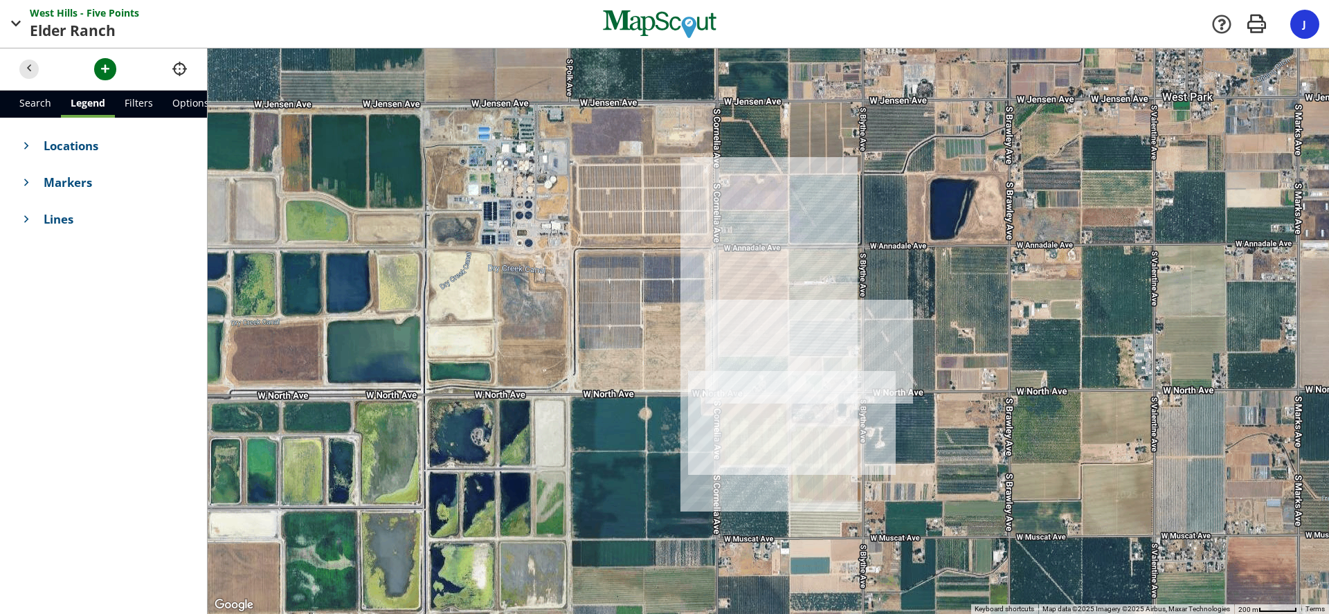
drag, startPoint x: 878, startPoint y: 413, endPoint x: 770, endPoint y: 406, distance: 108.2
click at [770, 406] on div "To navigate, press the arrow keys." at bounding box center [768, 331] width 1121 height 566
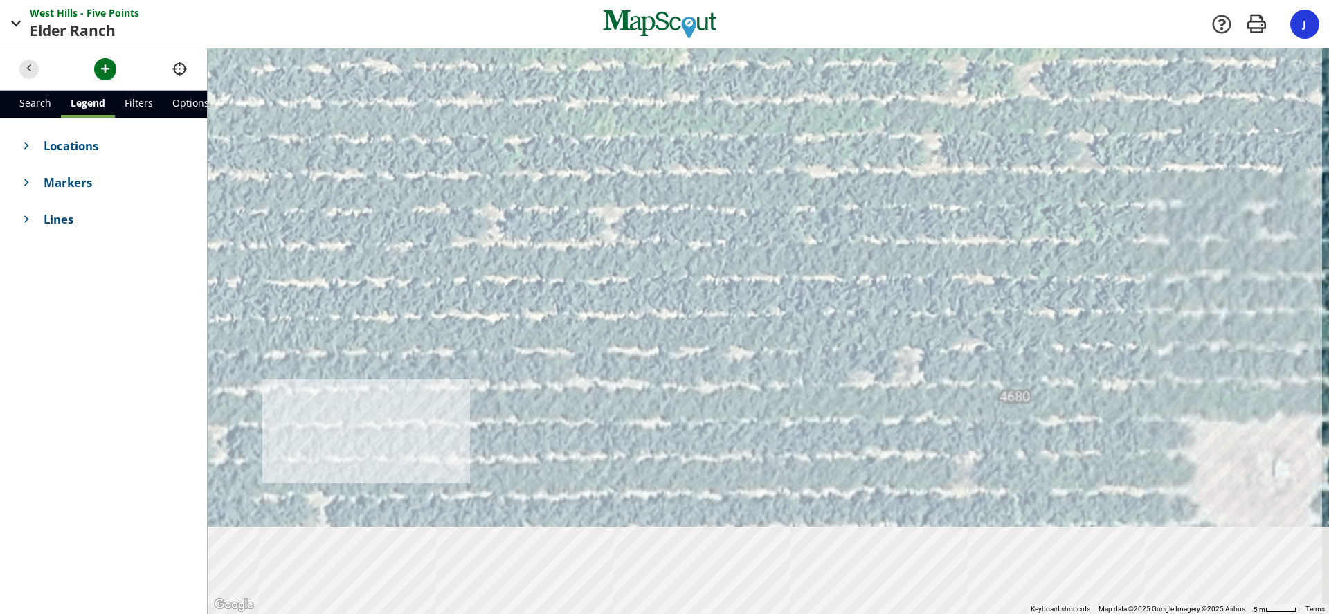
drag, startPoint x: 826, startPoint y: 436, endPoint x: 463, endPoint y: 15, distance: 556.1
click at [464, 18] on div "[GEOGRAPHIC_DATA] - Five Points Points Elder Ranch Ranch Company [GEOGRAPHIC_DA…" at bounding box center [664, 307] width 1329 height 614
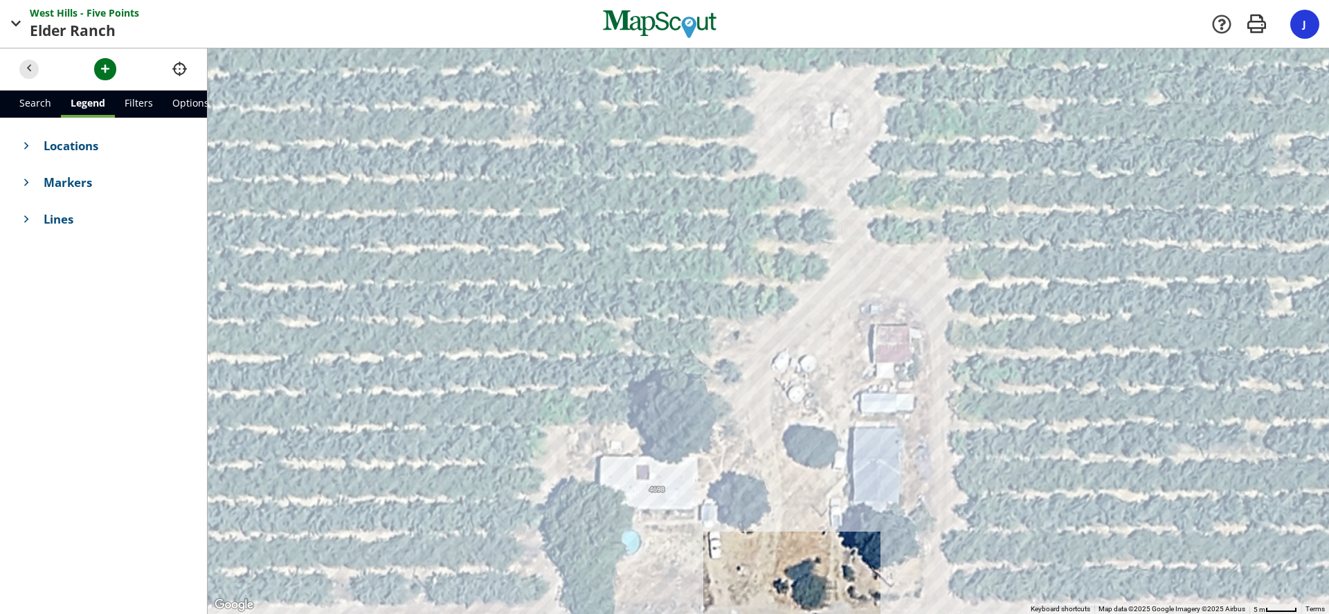
drag, startPoint x: 996, startPoint y: 248, endPoint x: 823, endPoint y: 309, distance: 183.7
click at [831, 306] on div "To navigate, press the arrow keys." at bounding box center [768, 331] width 1121 height 566
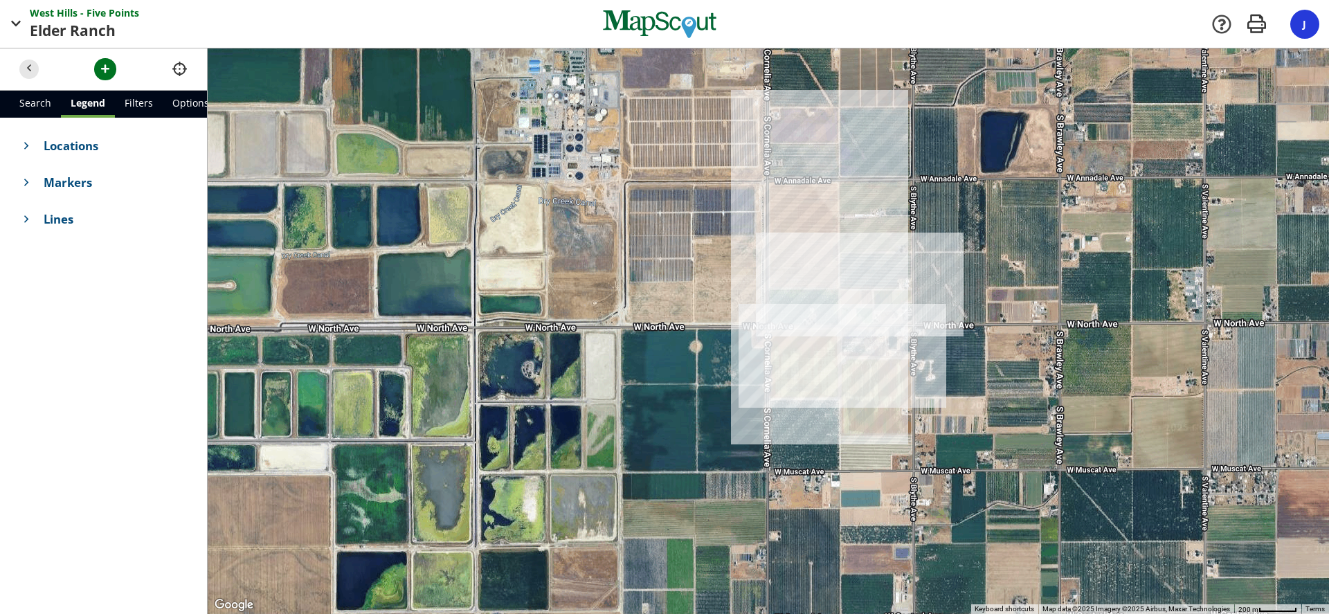
click at [808, 211] on div "To navigate, press the arrow keys." at bounding box center [768, 331] width 1121 height 566
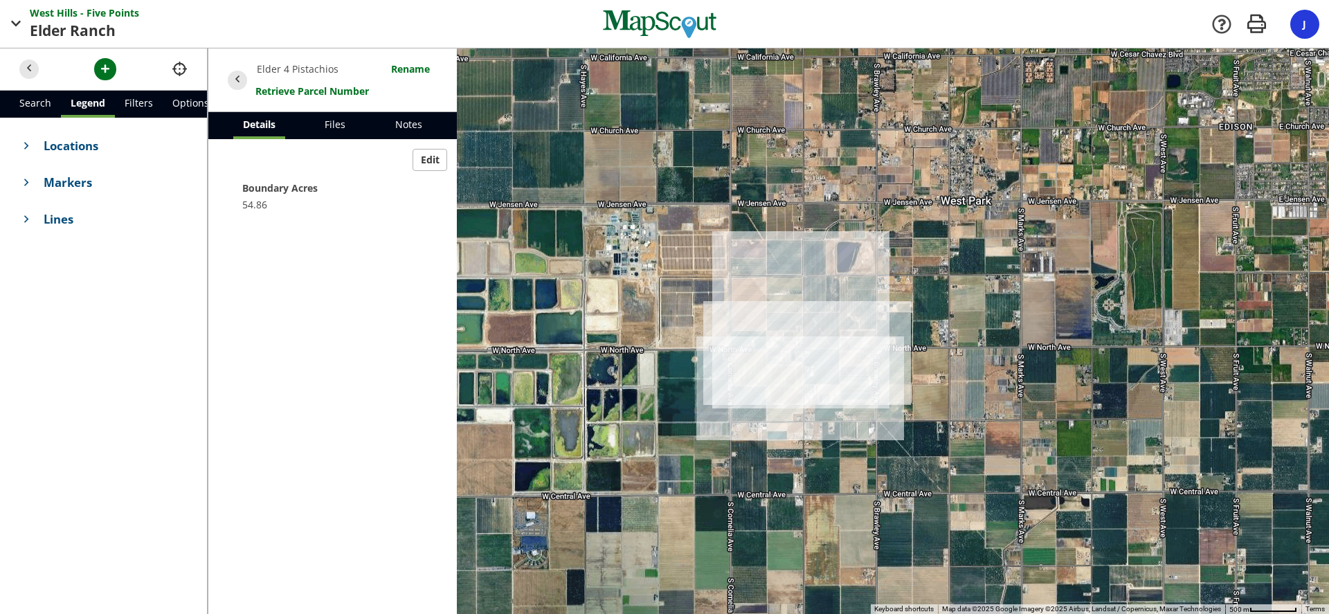
click at [93, 156] on h4 "Locations" at bounding box center [104, 145] width 188 height 37
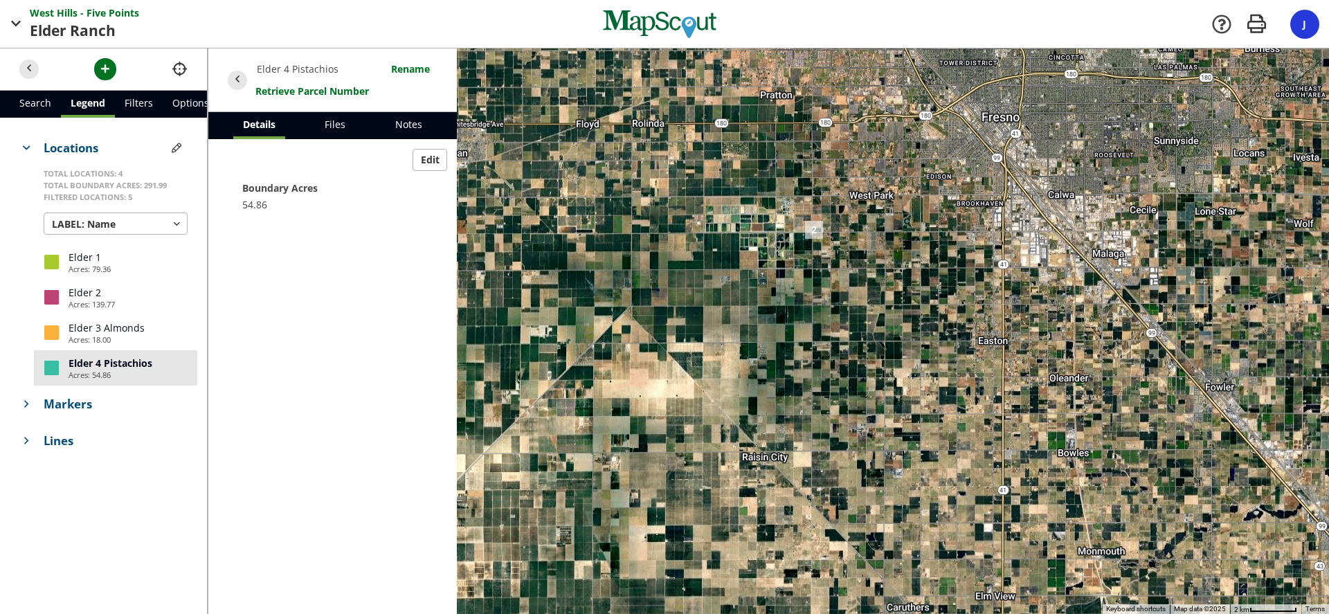
drag, startPoint x: 653, startPoint y: 386, endPoint x: 808, endPoint y: 242, distance: 211.1
click at [808, 242] on div "To navigate, press the arrow keys." at bounding box center [768, 331] width 1121 height 566
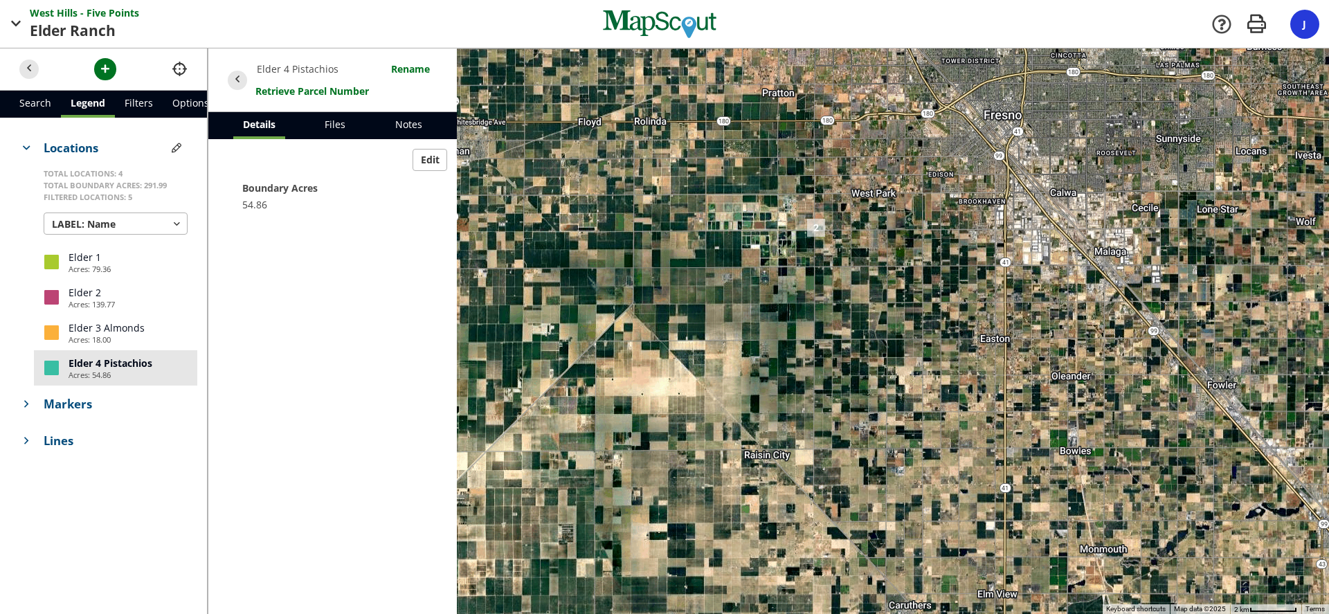
click at [1315, 21] on div "J" at bounding box center [1304, 24] width 29 height 29
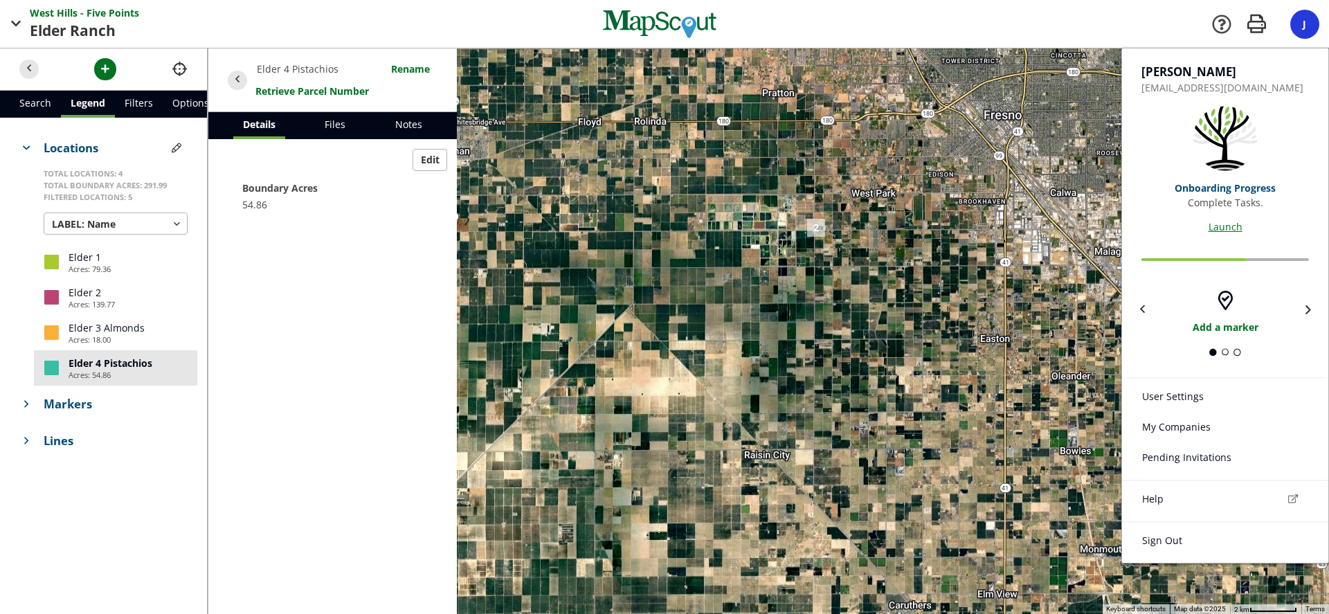
click at [1185, 389] on link "User Settings" at bounding box center [1225, 398] width 206 height 30
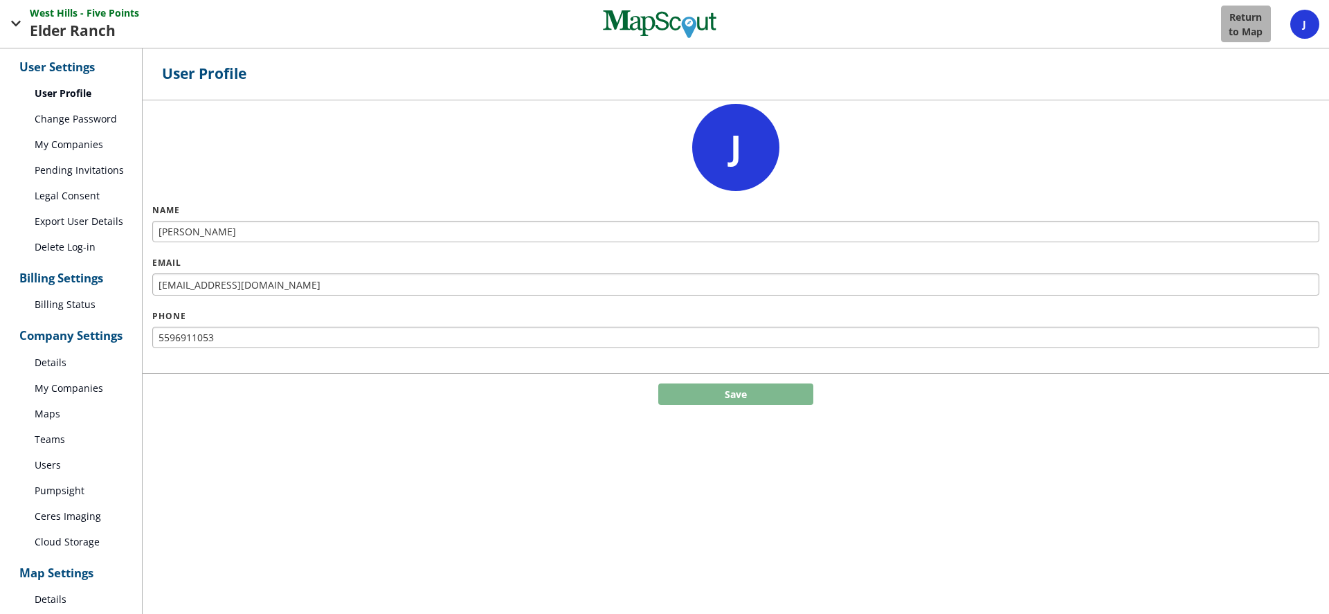
click at [1301, 17] on div "J" at bounding box center [1304, 24] width 29 height 29
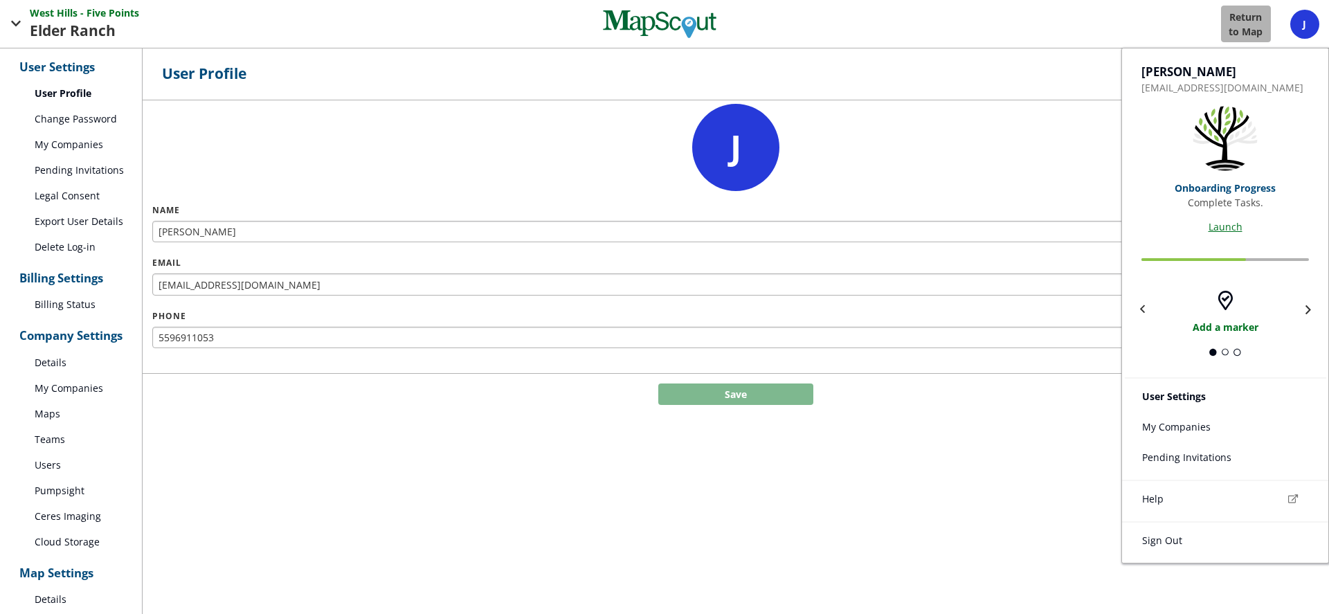
click at [1156, 544] on link "Sign Out" at bounding box center [1225, 542] width 206 height 30
